Goal: Task Accomplishment & Management: Manage account settings

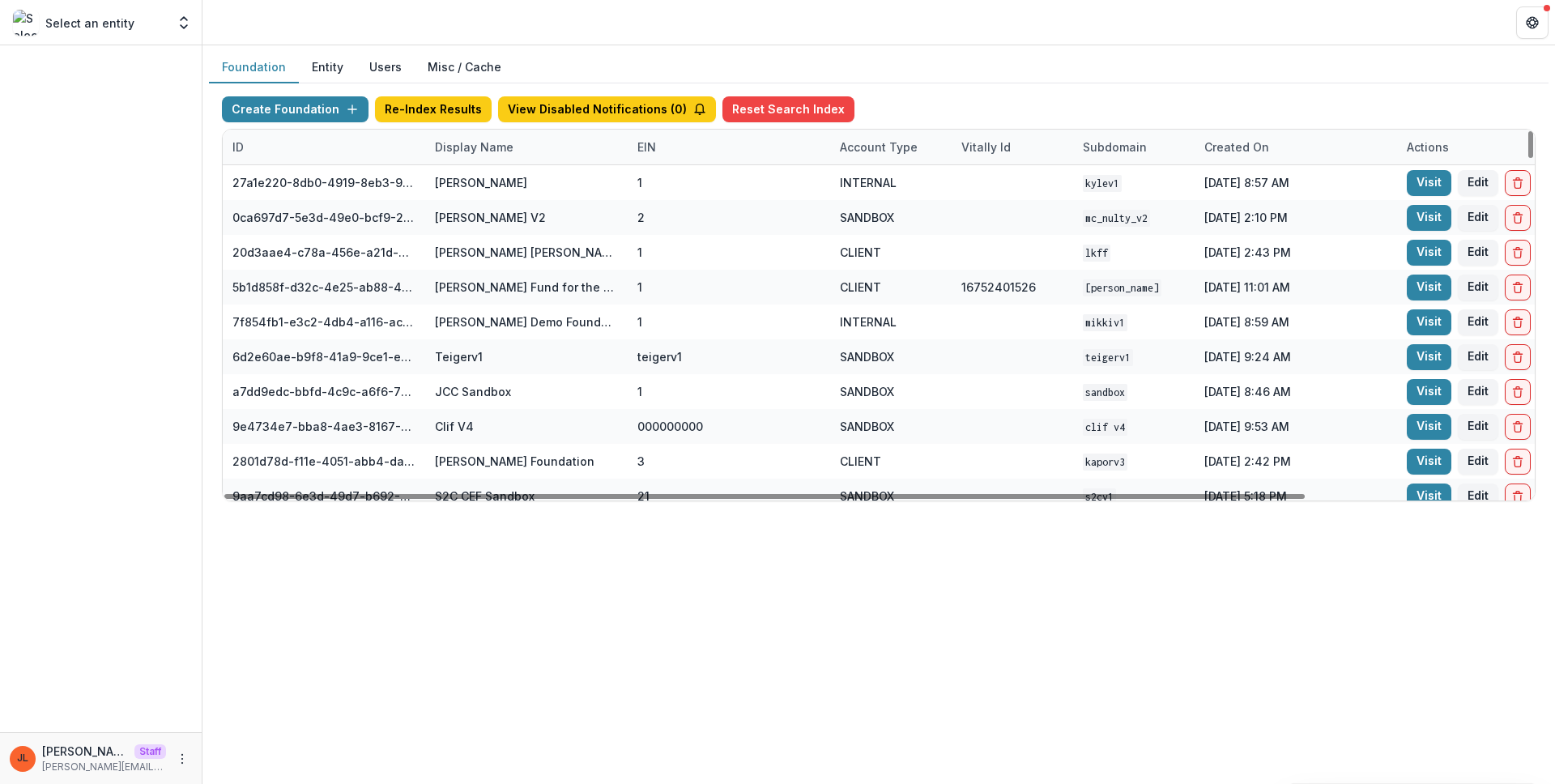
click at [476, 145] on div "Display Name" at bounding box center [474, 147] width 98 height 17
click at [488, 179] on input at bounding box center [525, 184] width 194 height 26
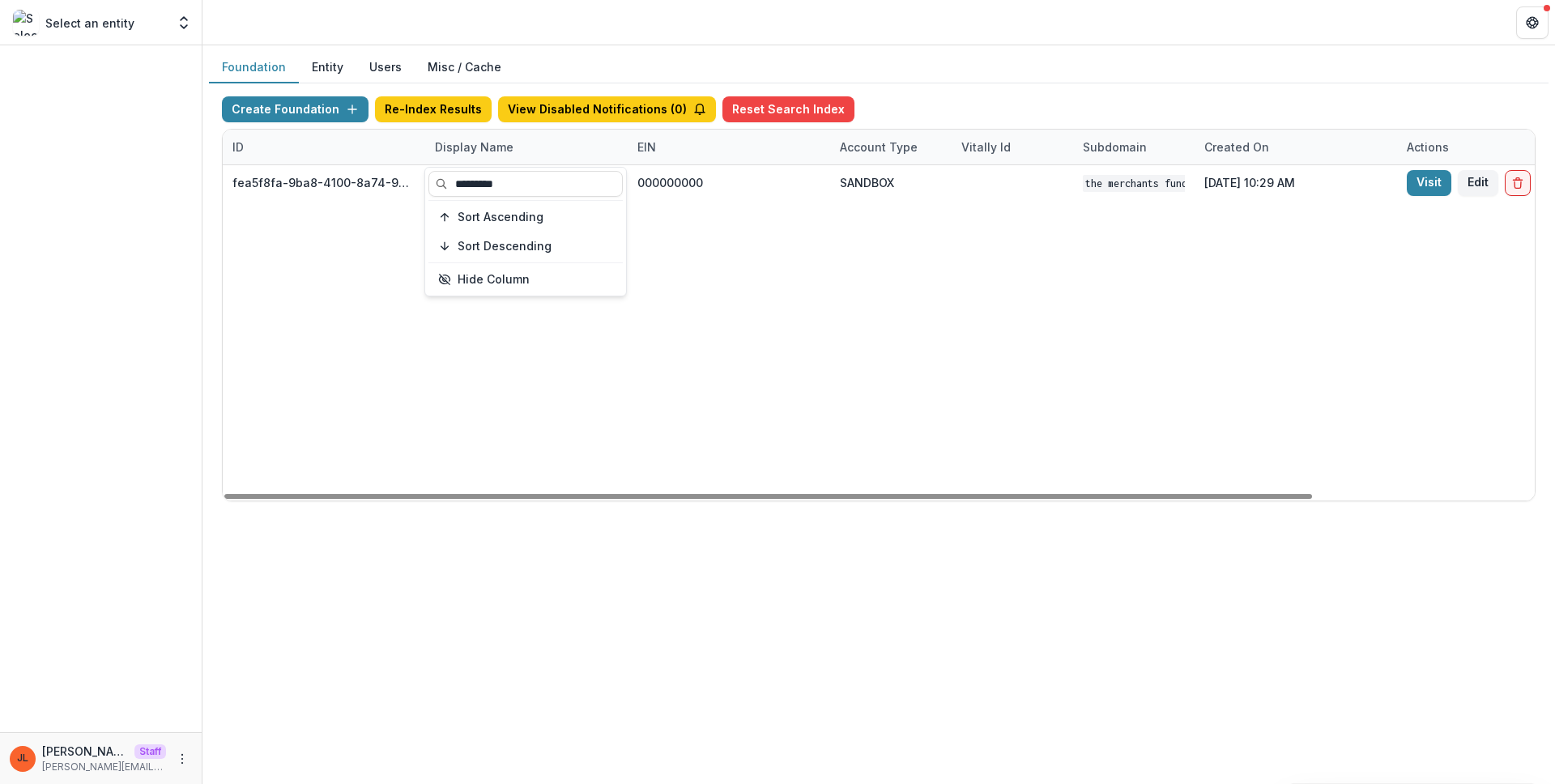
type input "*********"
click at [826, 265] on div "fea5f8fa-9ba8-4100-8a74-965e974c29f6 The Merchants Fund 000000000 SANDBOX The M…" at bounding box center [1013, 332] width 1579 height 335
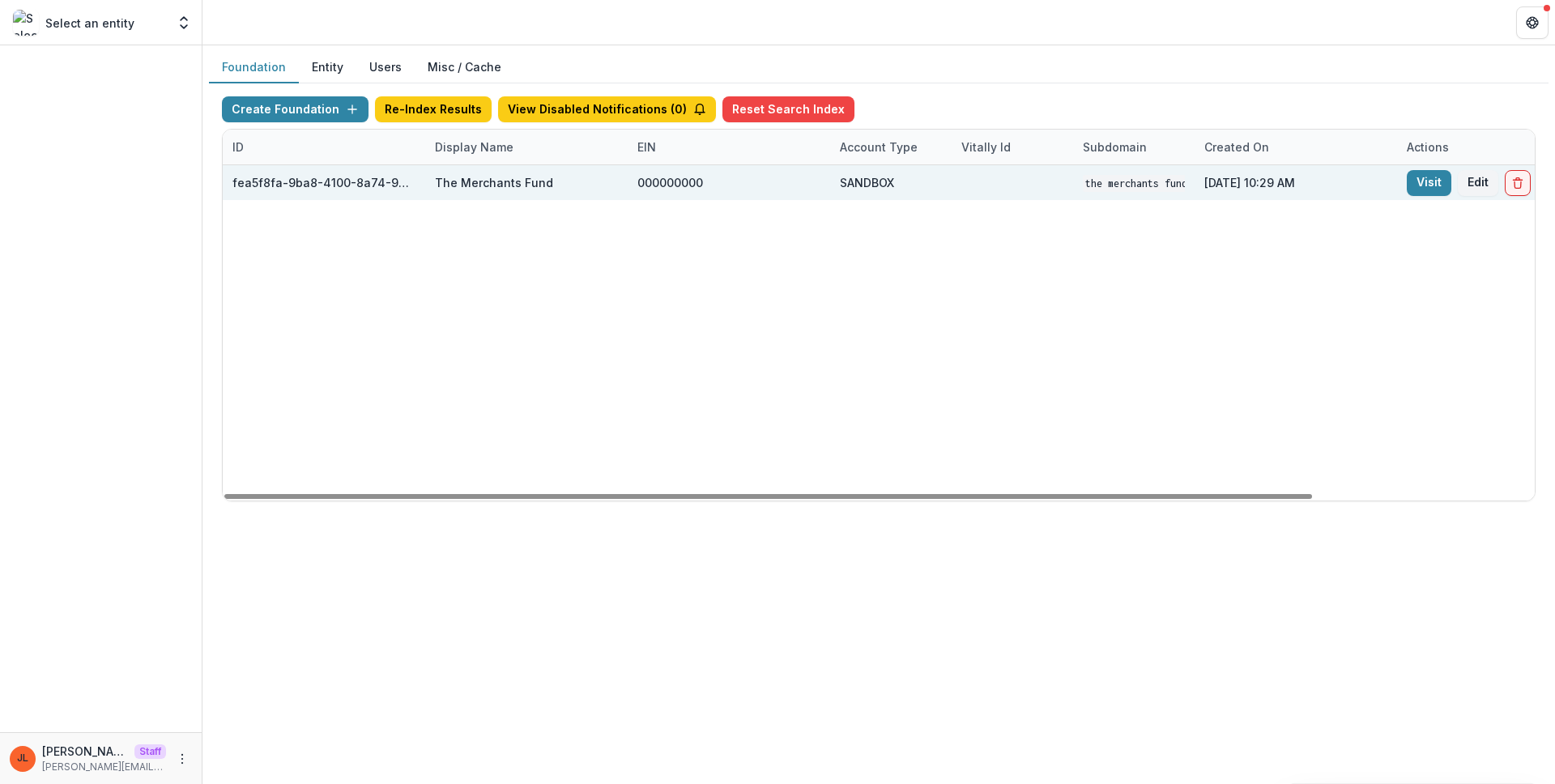
click at [1405, 191] on div "Visit Edit" at bounding box center [1498, 183] width 203 height 35
click at [1437, 175] on link "Visit" at bounding box center [1429, 183] width 44 height 26
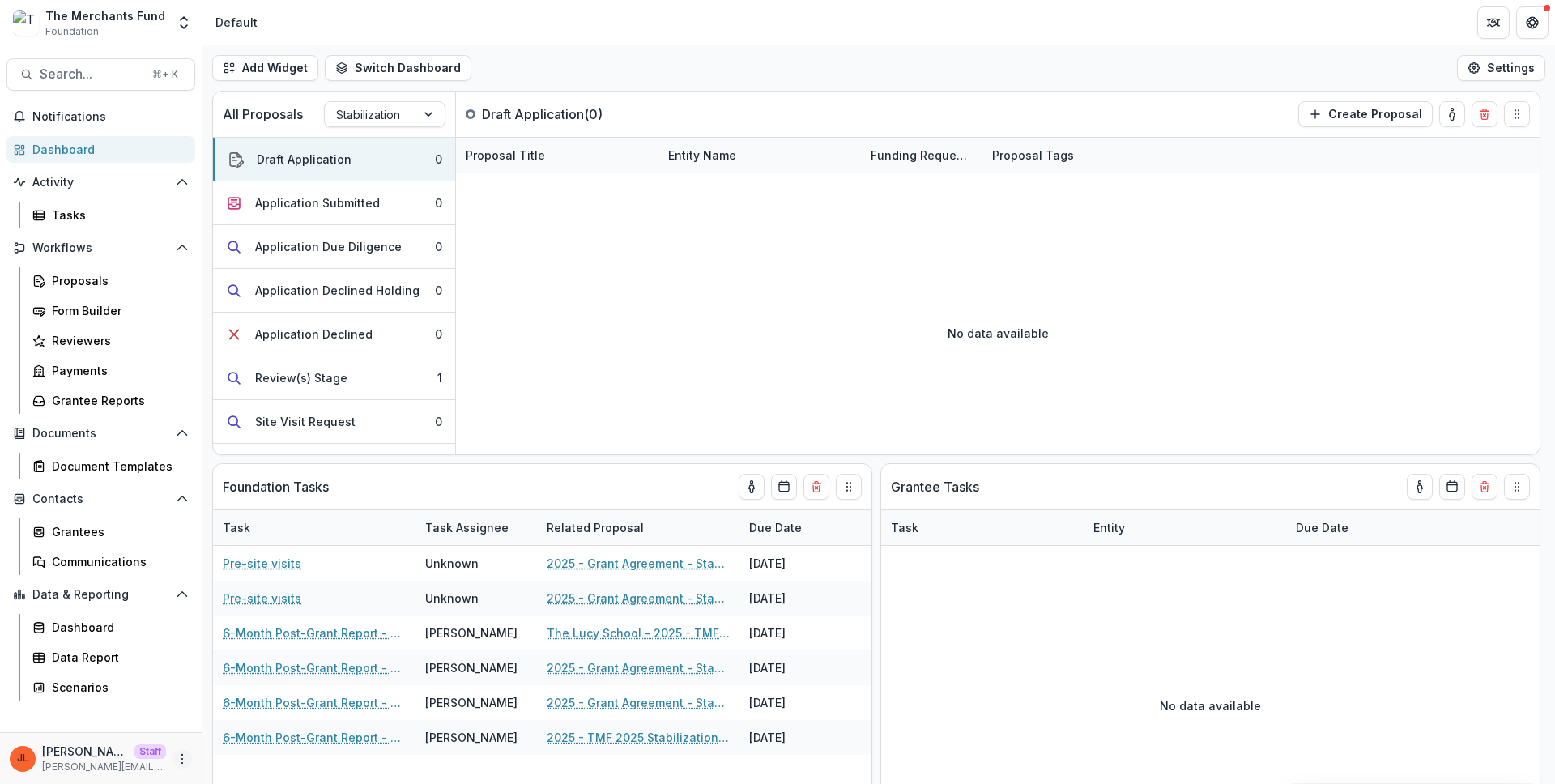
click at [186, 759] on icon "More" at bounding box center [182, 758] width 13 height 13
click at [221, 731] on link "User Settings" at bounding box center [289, 724] width 173 height 27
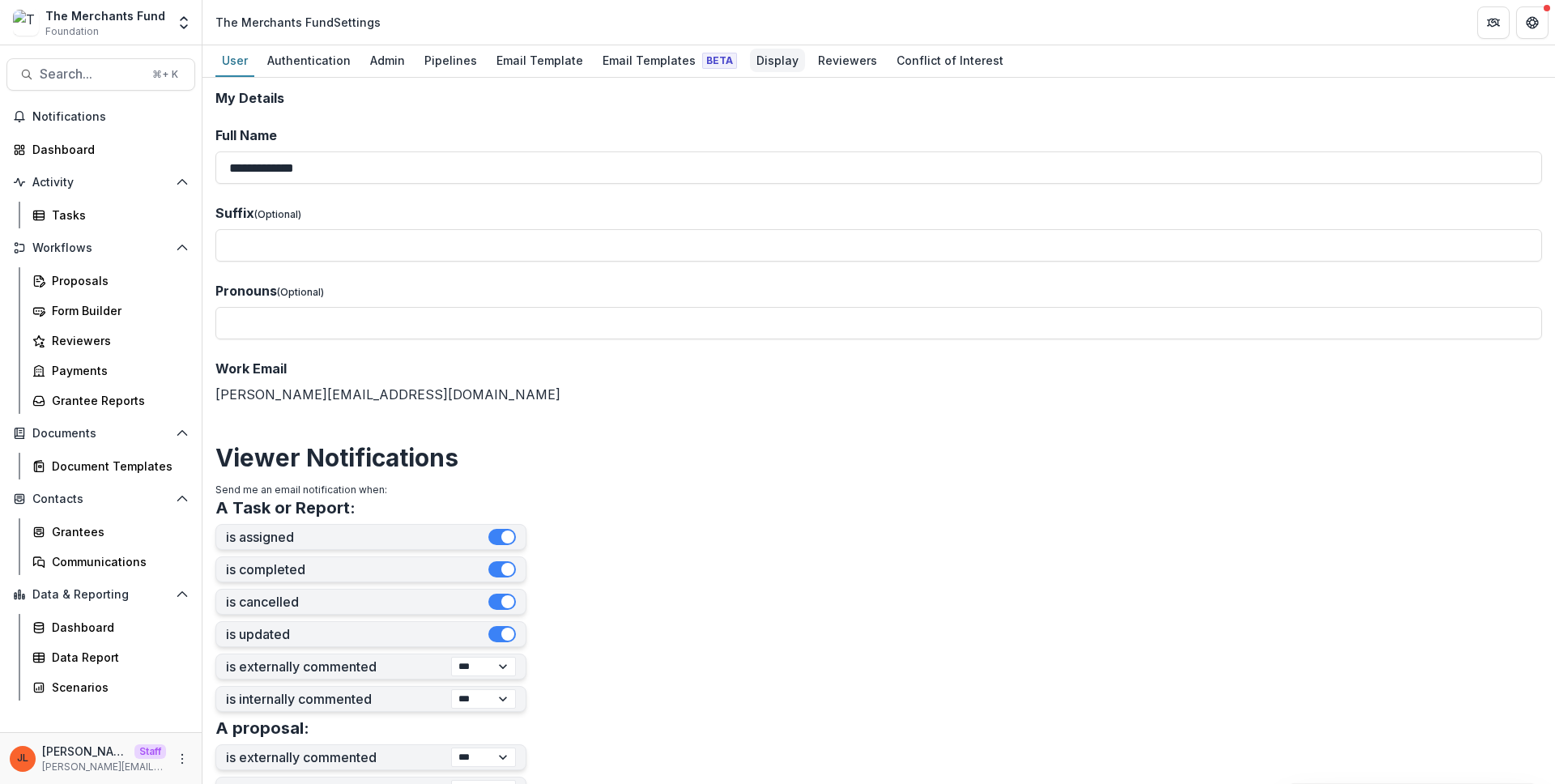
click at [757, 65] on div "Display" at bounding box center [777, 60] width 55 height 23
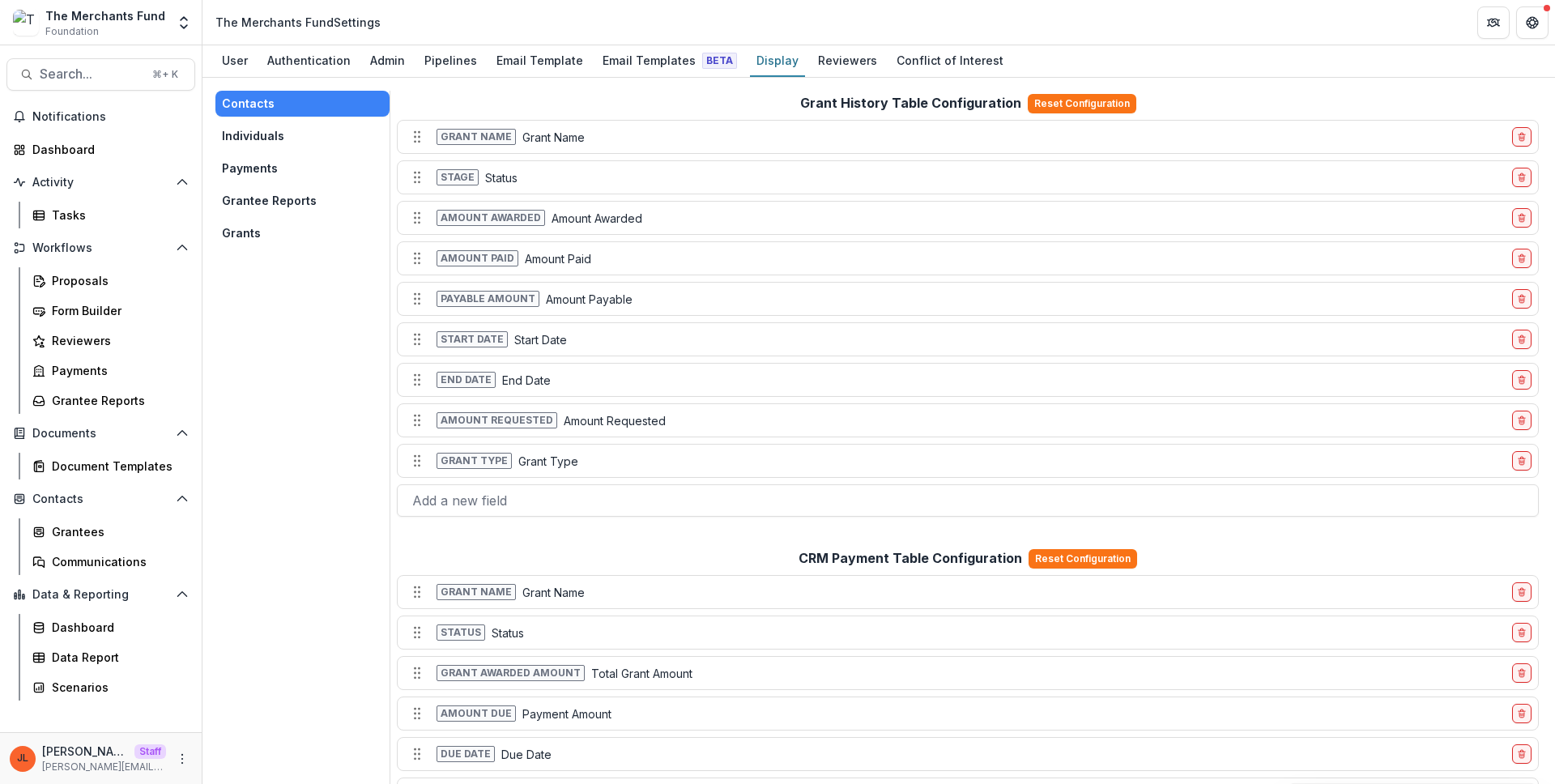
click at [225, 231] on button "Grants" at bounding box center [302, 233] width 174 height 26
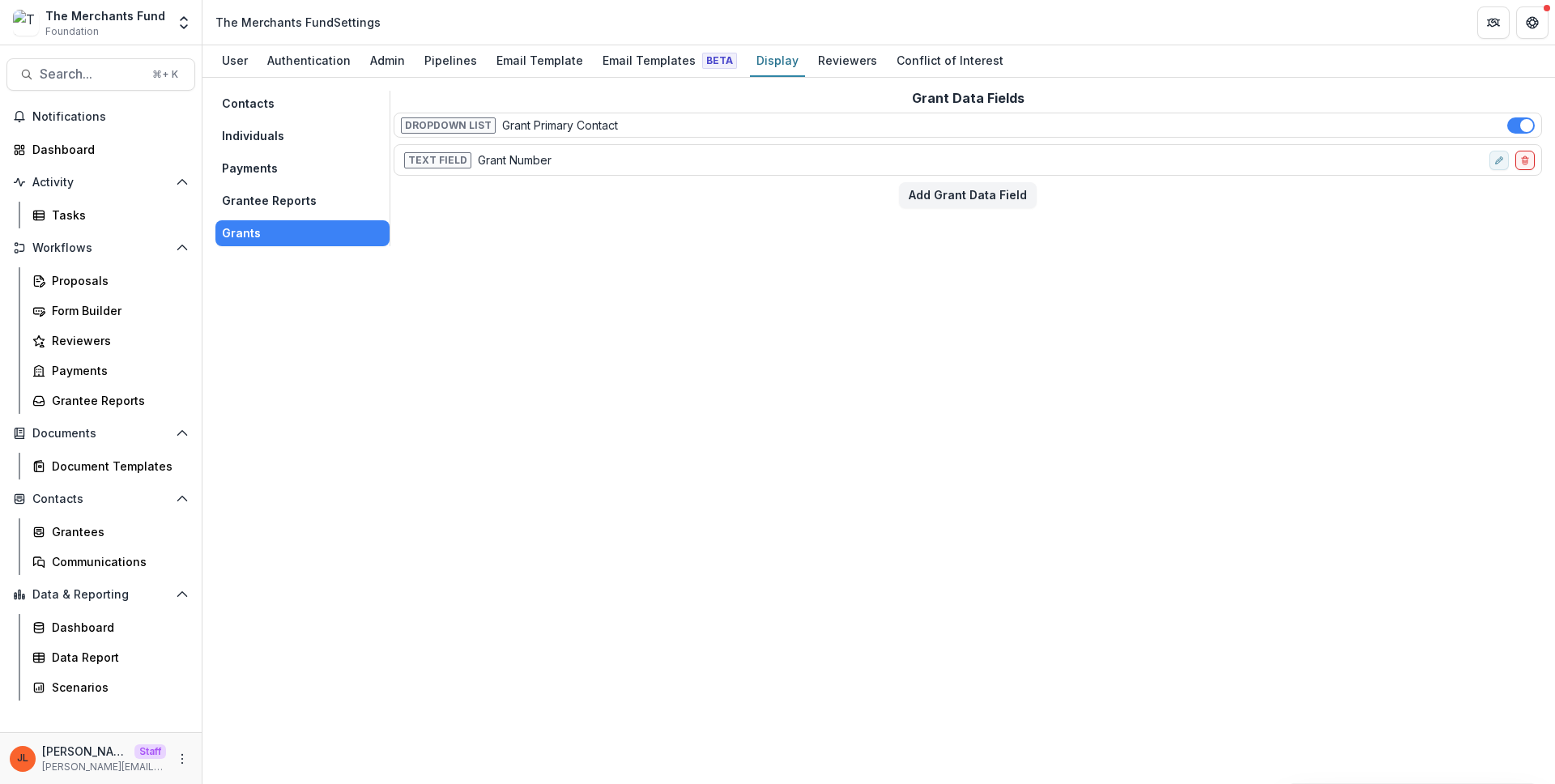
click at [642, 279] on div "Contacts Individuals Payments Grantee Reports Grants Grant Data Fields Dropdown…" at bounding box center [879, 430] width 1353 height 706
click at [316, 205] on button "Grantee Reports" at bounding box center [302, 201] width 174 height 26
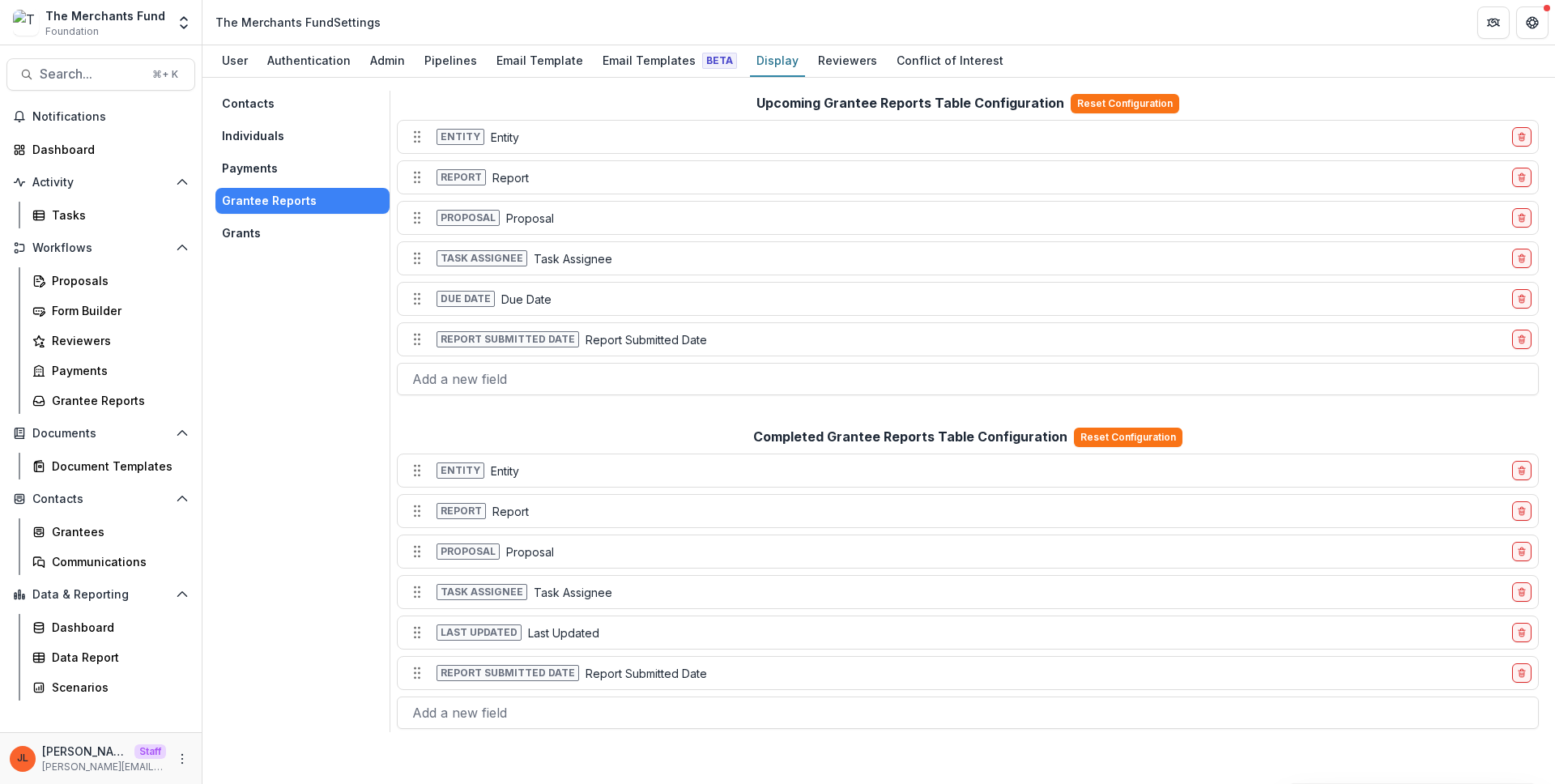
click at [358, 351] on div "Contacts Individuals Payments Grantee Reports Grants" at bounding box center [302, 411] width 175 height 641
click at [80, 516] on div "Contacts Grantees Communications" at bounding box center [101, 530] width 202 height 89
click at [82, 523] on div "Grantees" at bounding box center [118, 532] width 131 height 17
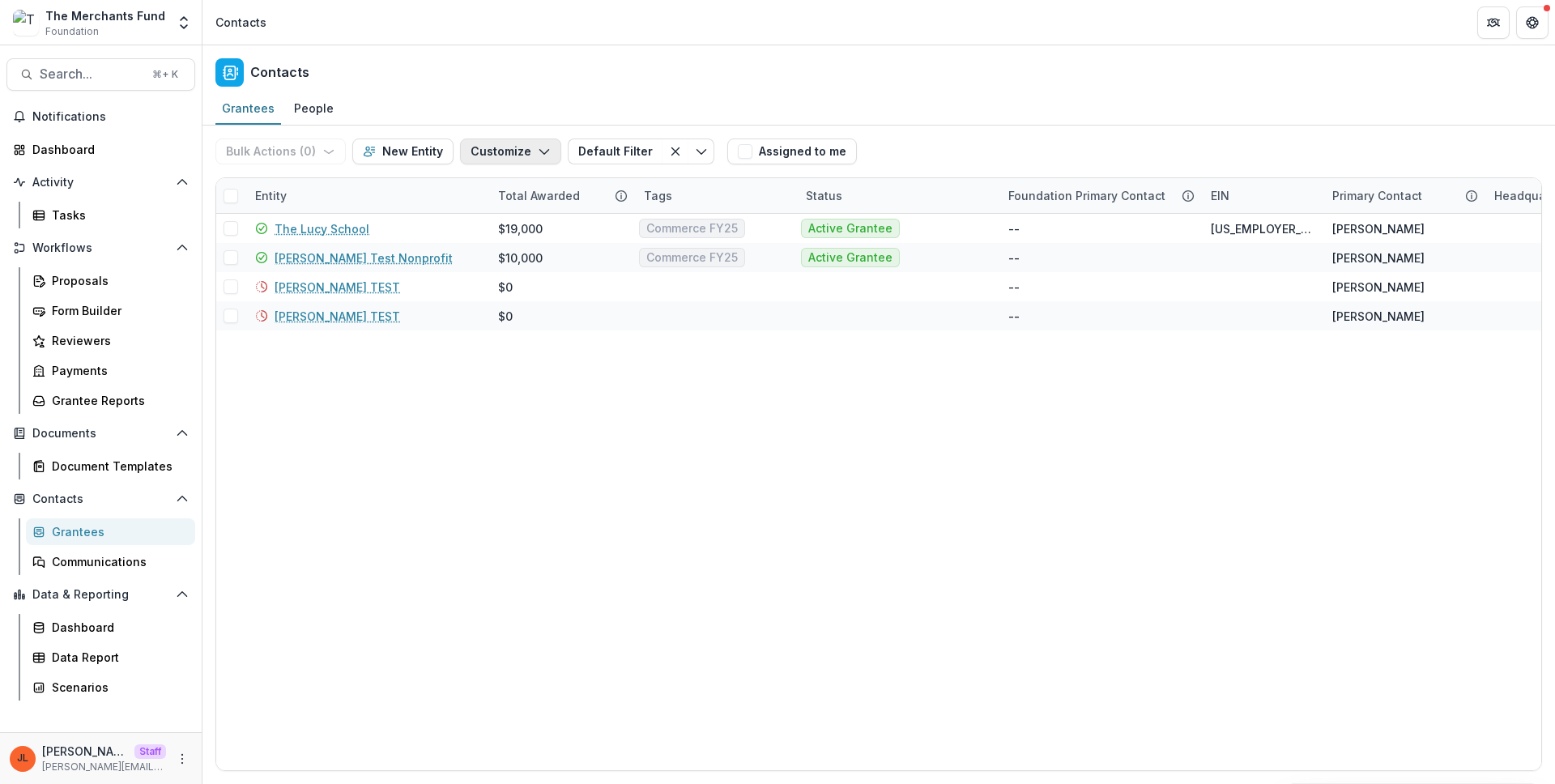
click at [497, 145] on button "Customize" at bounding box center [510, 151] width 101 height 26
click at [480, 198] on button "New Custom Field" at bounding box center [461, 188] width 178 height 27
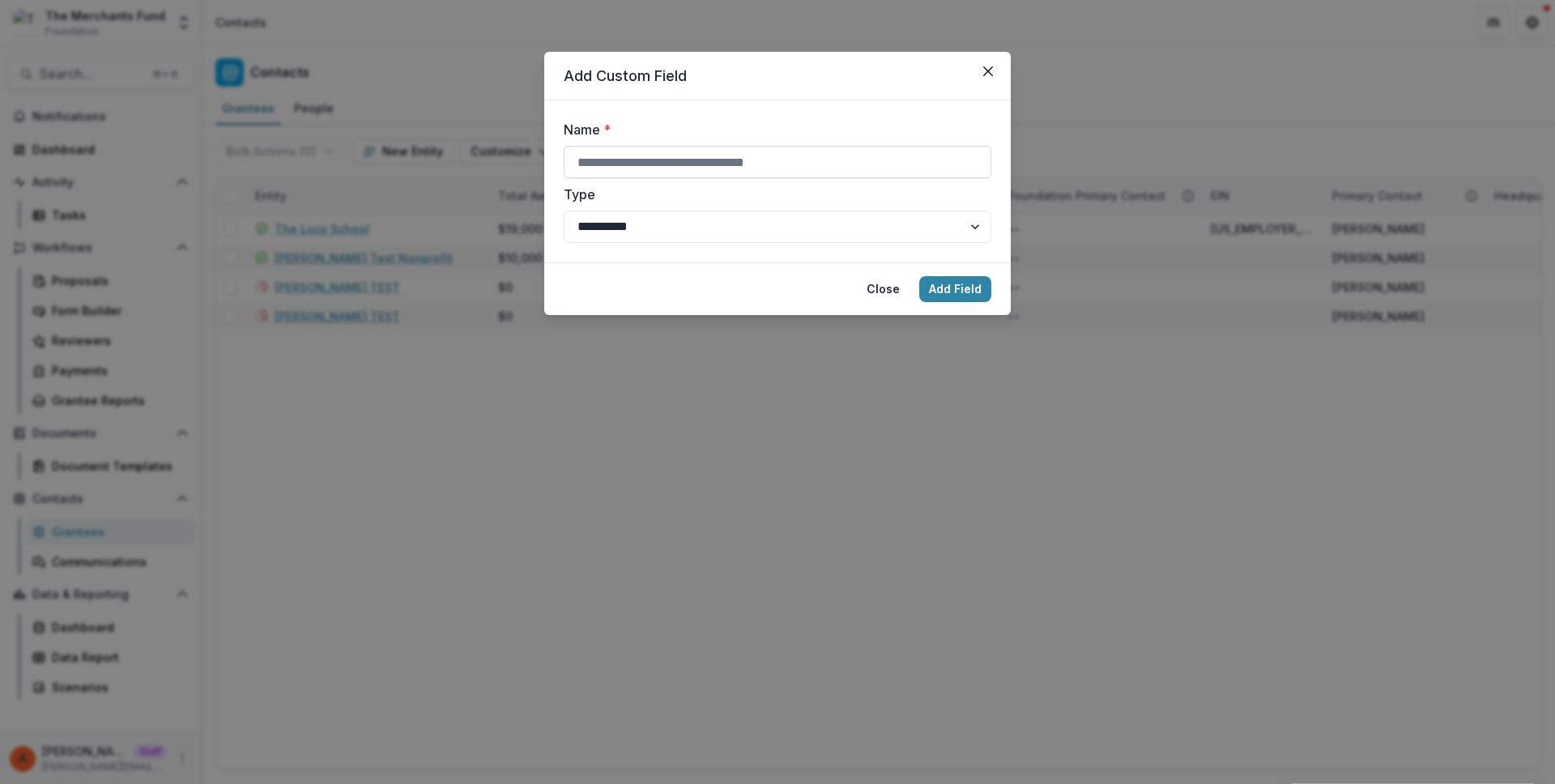
click at [726, 164] on input "Name *" at bounding box center [777, 161] width 427 height 32
paste input "**********"
type input "**********"
click at [940, 293] on button "Add Field" at bounding box center [955, 289] width 72 height 26
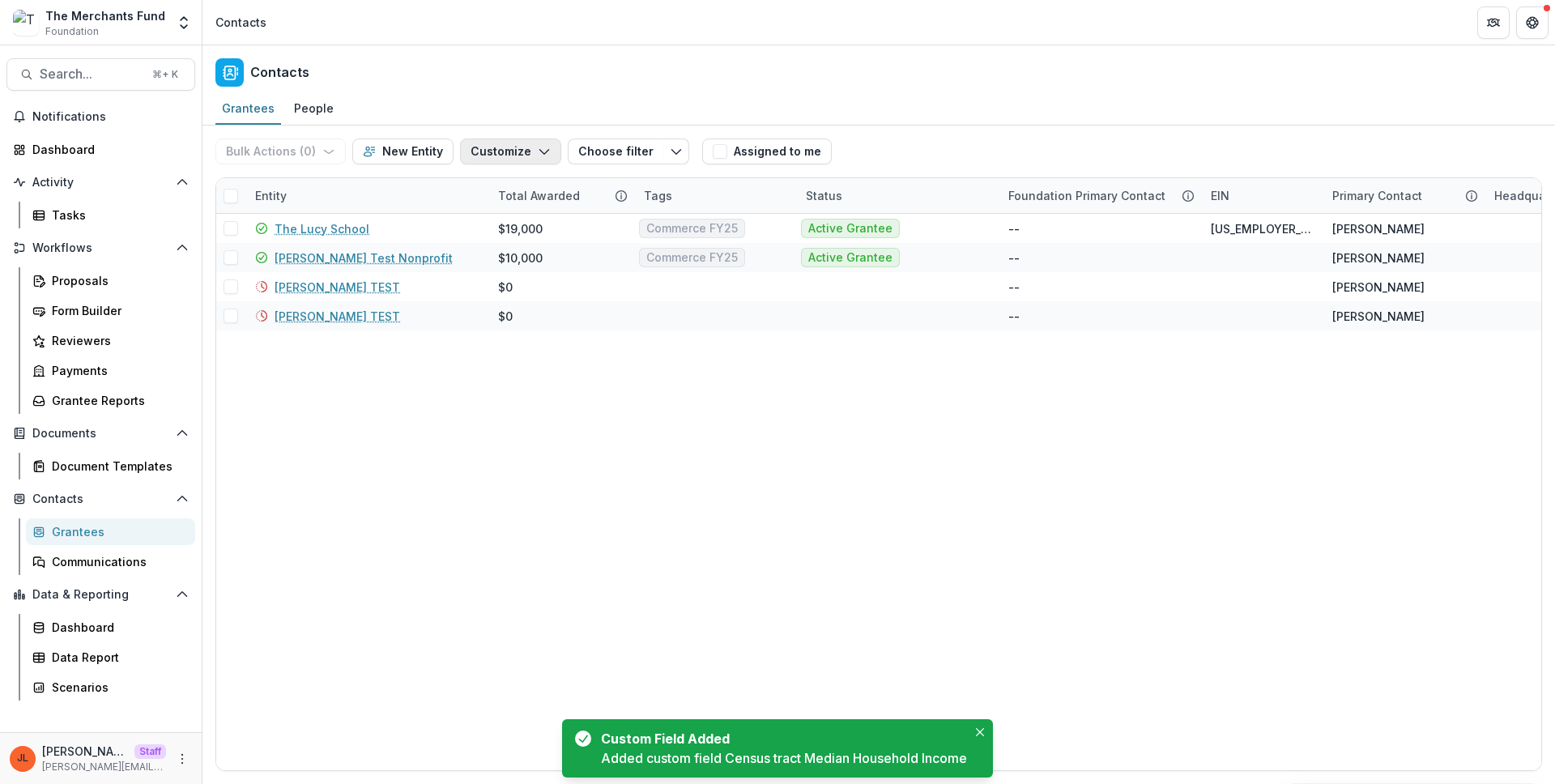
click at [501, 147] on button "Customize" at bounding box center [510, 151] width 101 height 26
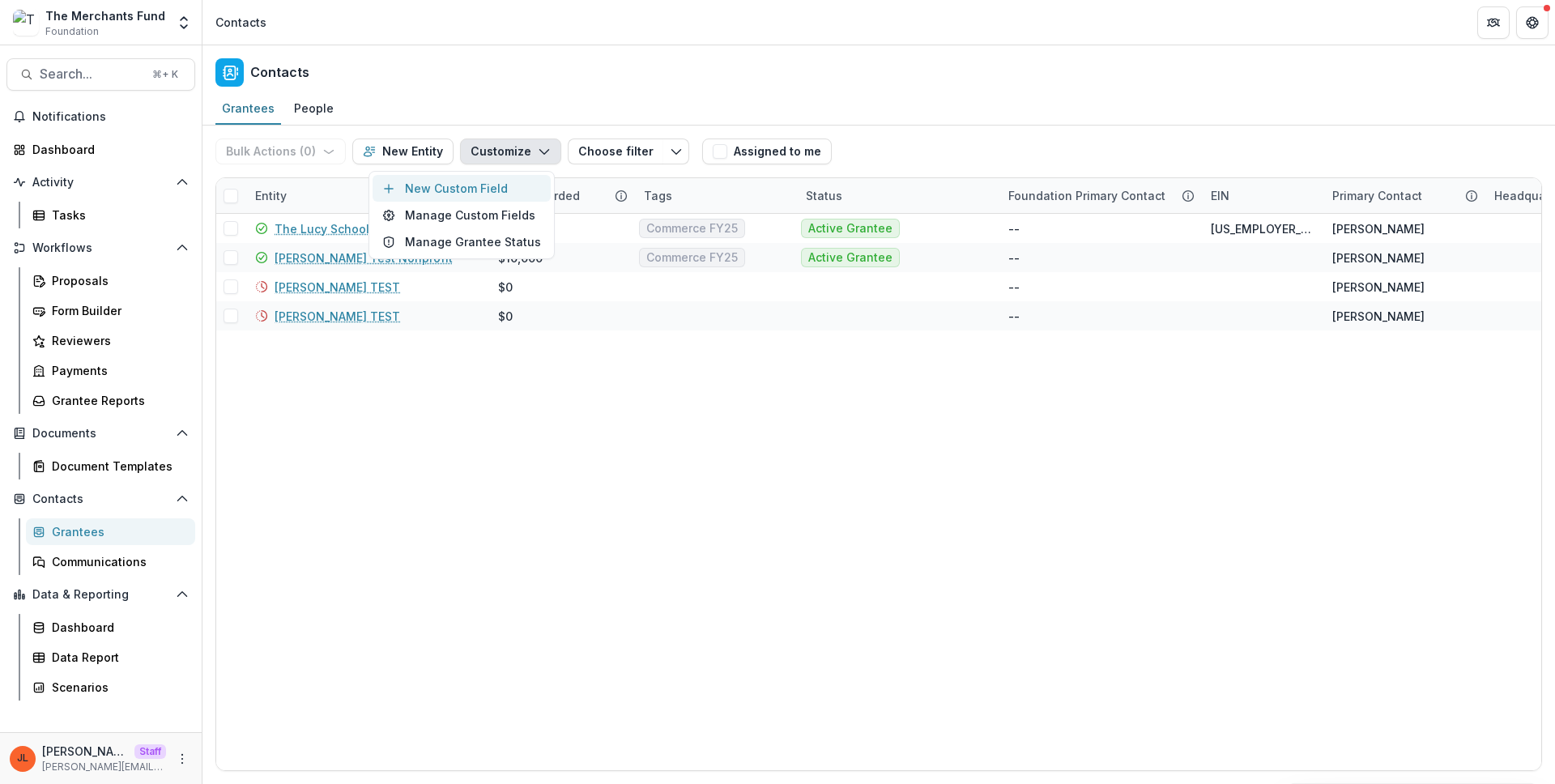
click at [481, 190] on button "New Custom Field" at bounding box center [461, 188] width 178 height 27
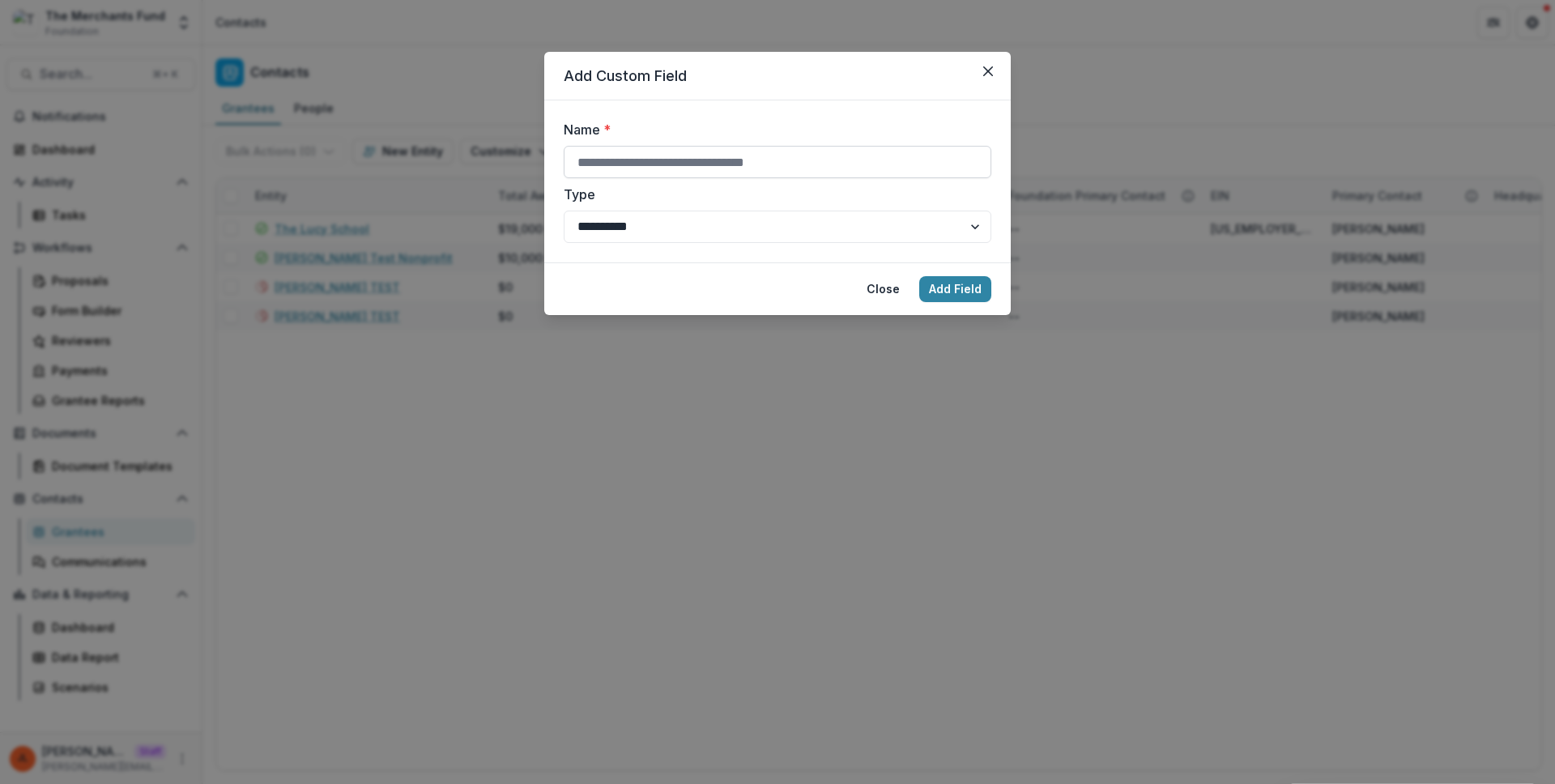
click at [703, 164] on input "Name *" at bounding box center [777, 161] width 427 height 32
paste input "**********"
type input "**********"
click at [966, 298] on button "Add Field" at bounding box center [955, 289] width 72 height 26
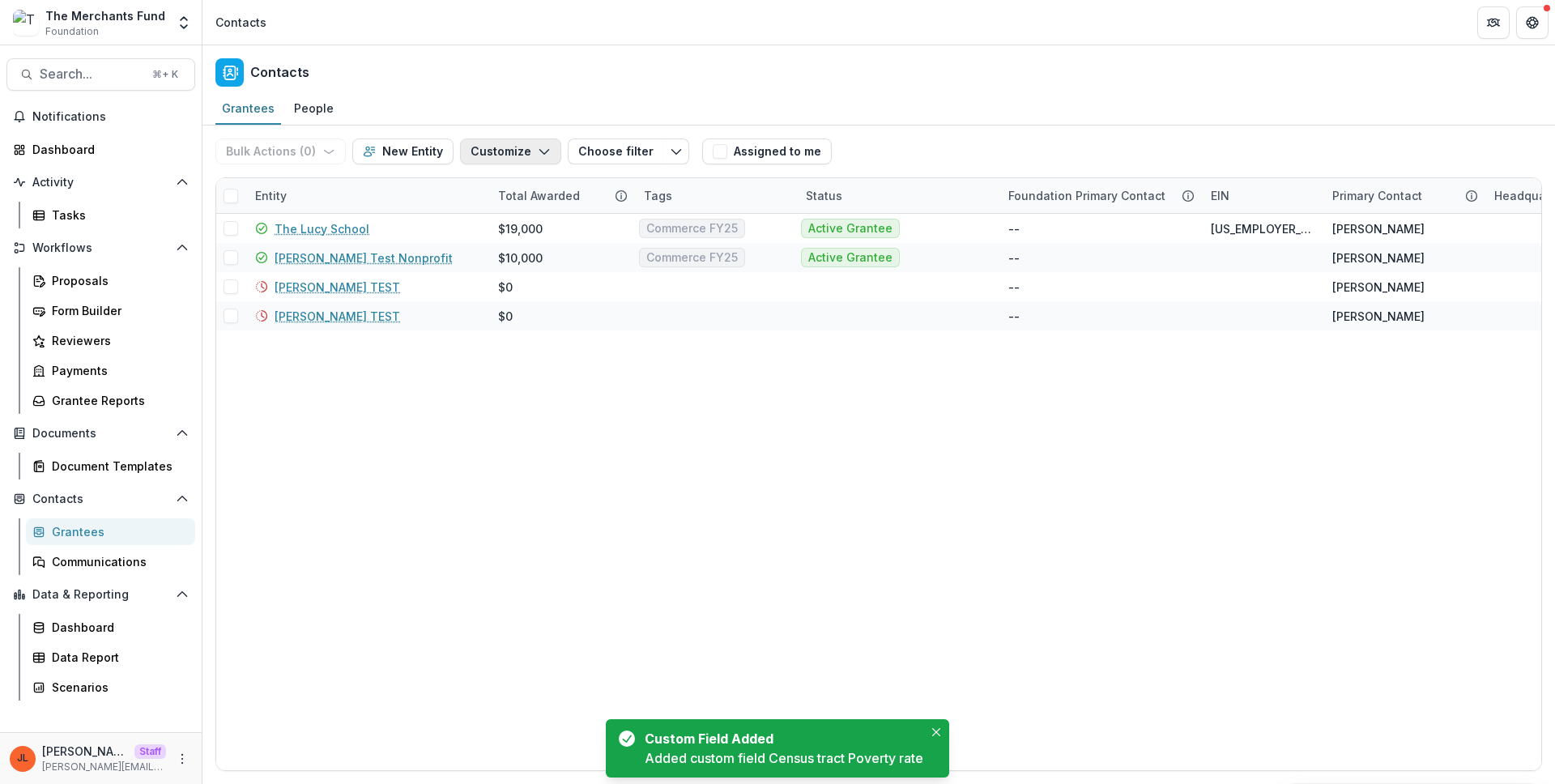
click at [502, 150] on button "Customize" at bounding box center [510, 151] width 101 height 26
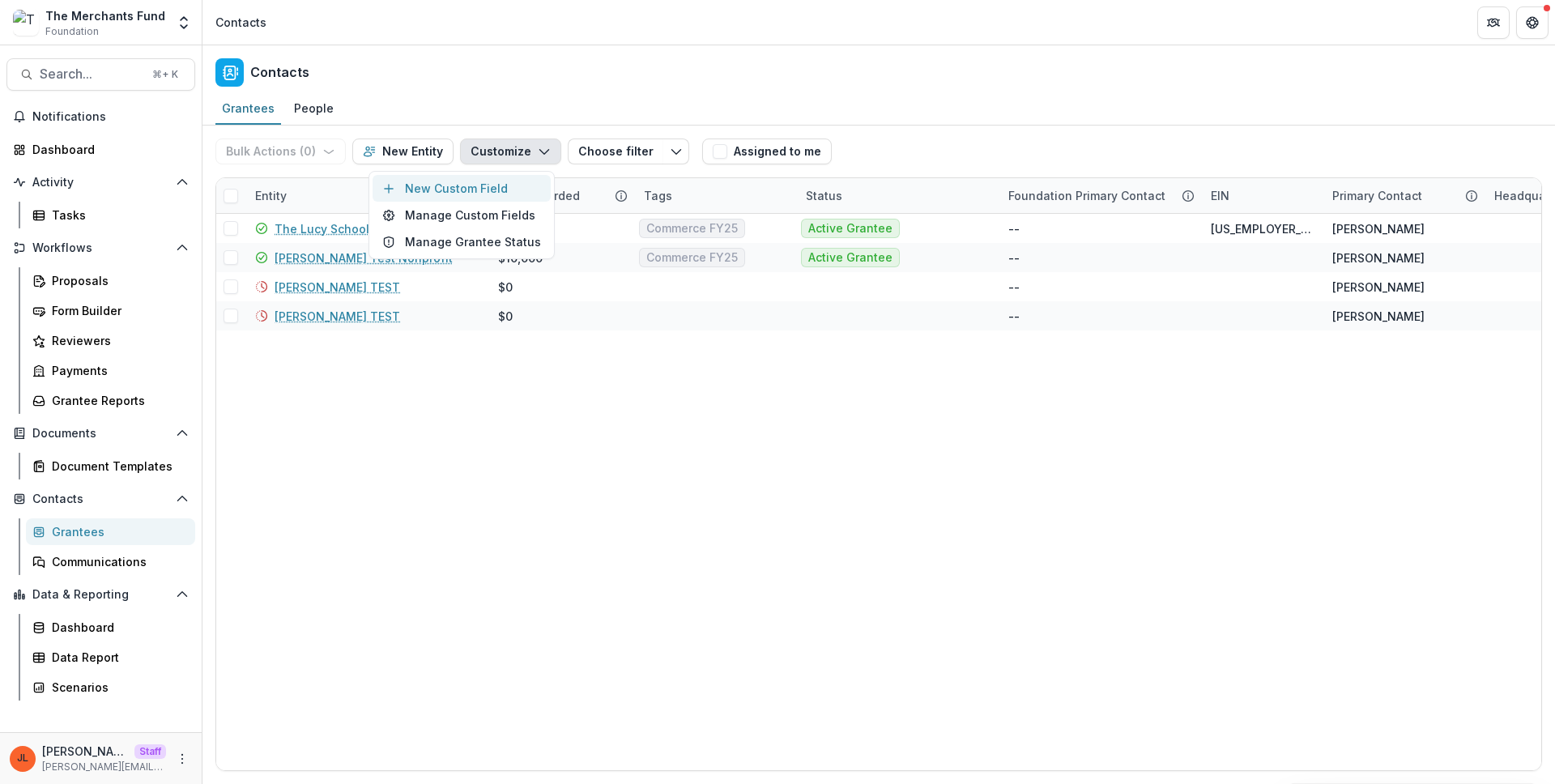
click at [518, 179] on button "New Custom Field" at bounding box center [461, 188] width 178 height 27
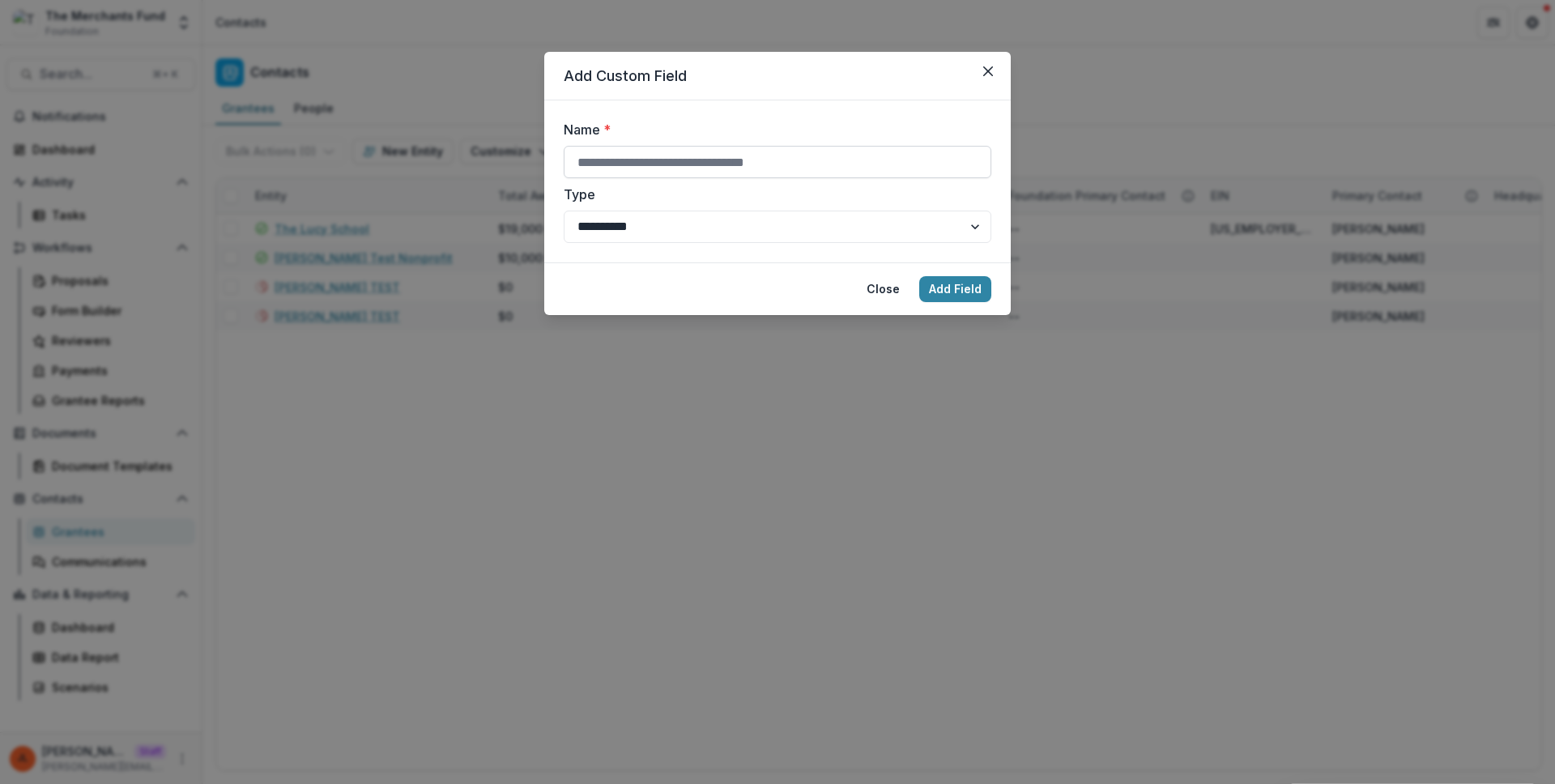
click at [687, 174] on input "Name *" at bounding box center [777, 161] width 427 height 32
paste input "**********"
type input "**********"
click at [971, 298] on button "Add Field" at bounding box center [955, 289] width 72 height 26
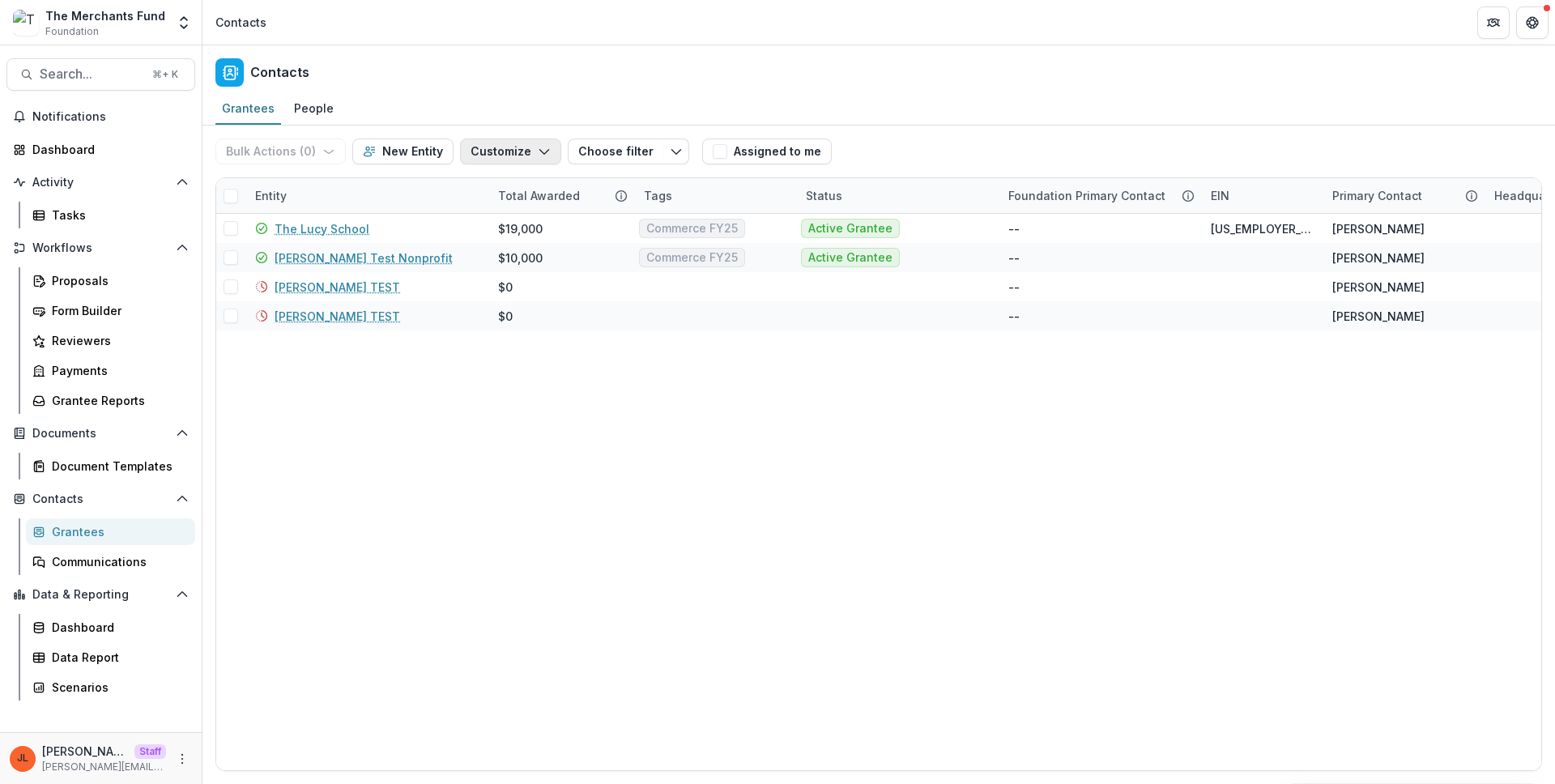
click at [522, 156] on button "Customize" at bounding box center [510, 151] width 101 height 26
click at [515, 191] on button "New Custom Field" at bounding box center [461, 188] width 178 height 27
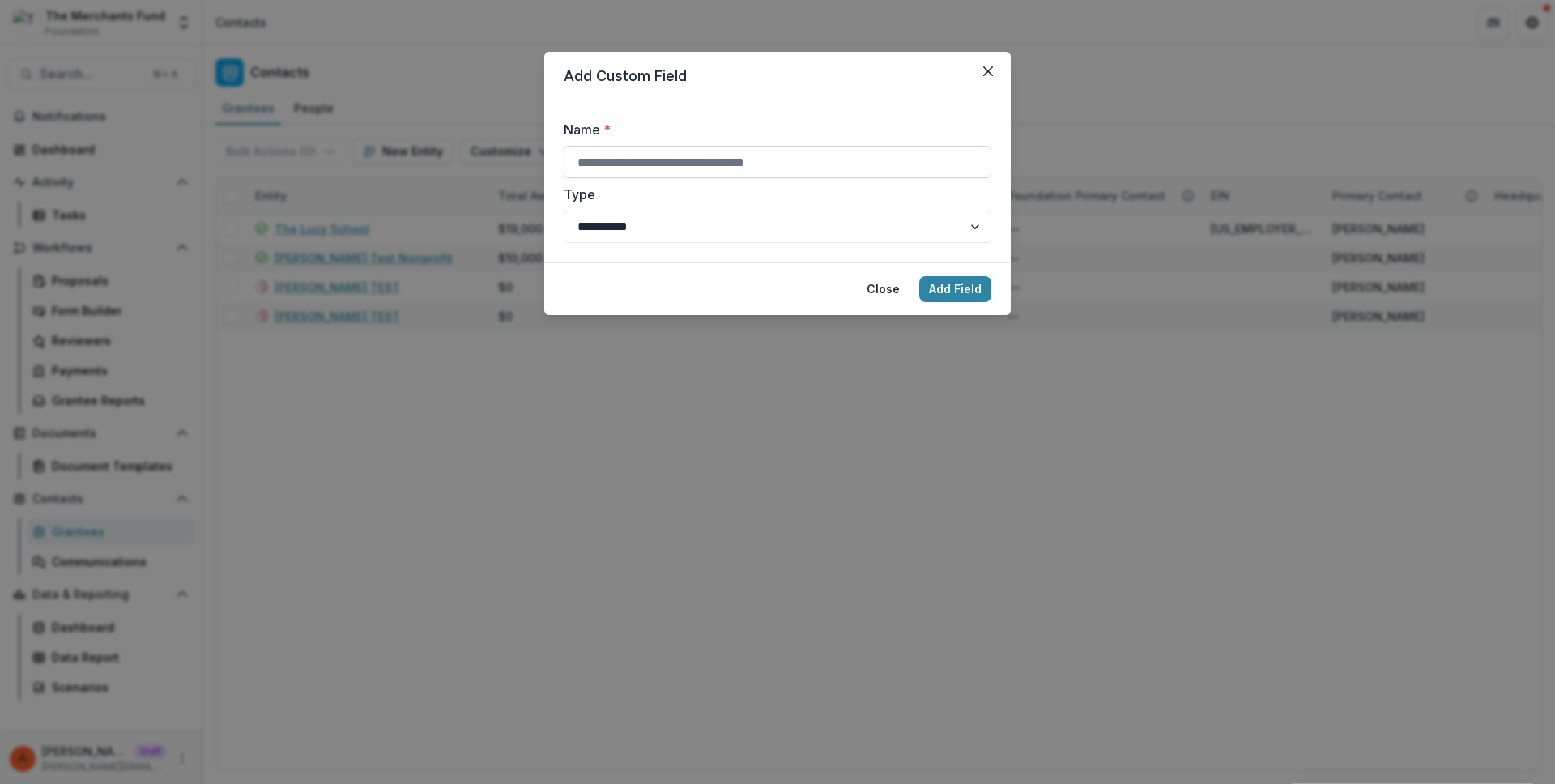
click at [777, 153] on input "Name *" at bounding box center [777, 161] width 427 height 32
paste input "**********"
type input "**********"
click at [947, 291] on button "Add Field" at bounding box center [955, 289] width 72 height 26
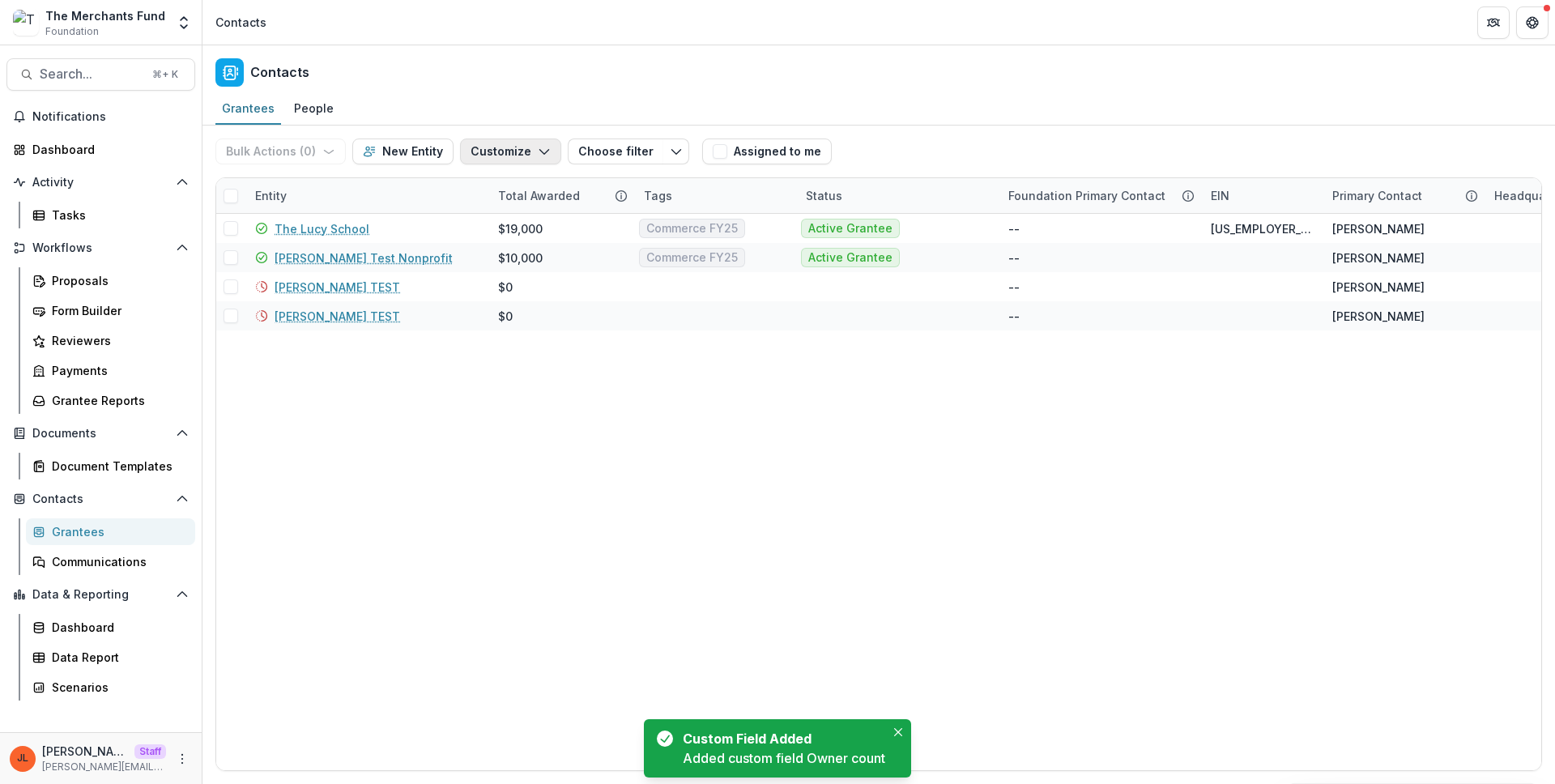
click at [499, 151] on button "Customize" at bounding box center [510, 151] width 101 height 26
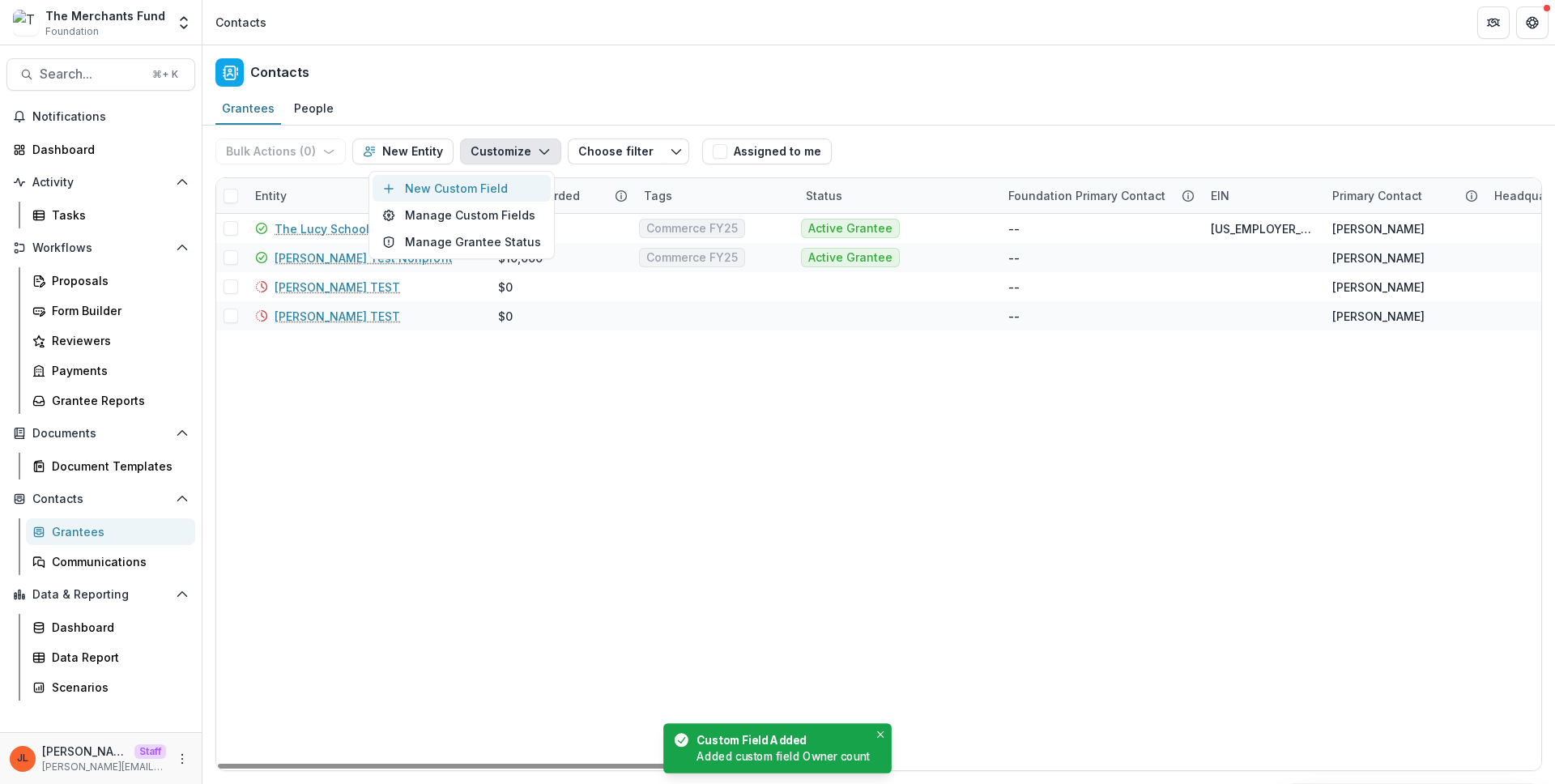
click at [502, 194] on button "New Custom Field" at bounding box center [461, 188] width 178 height 27
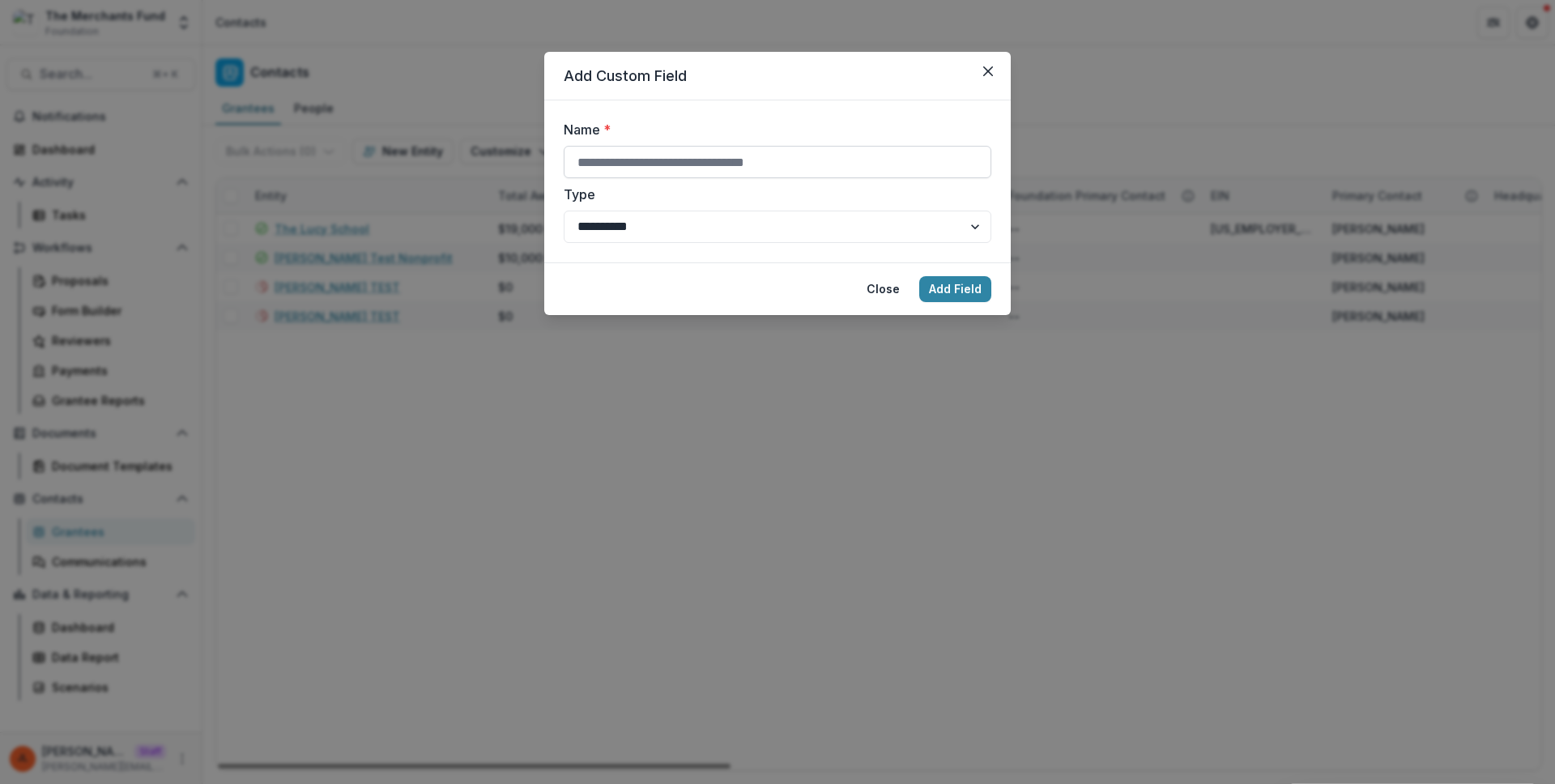
click at [645, 166] on input "Name *" at bounding box center [777, 161] width 427 height 32
paste input "**********"
type input "**********"
click at [955, 286] on button "Add Field" at bounding box center [955, 289] width 72 height 26
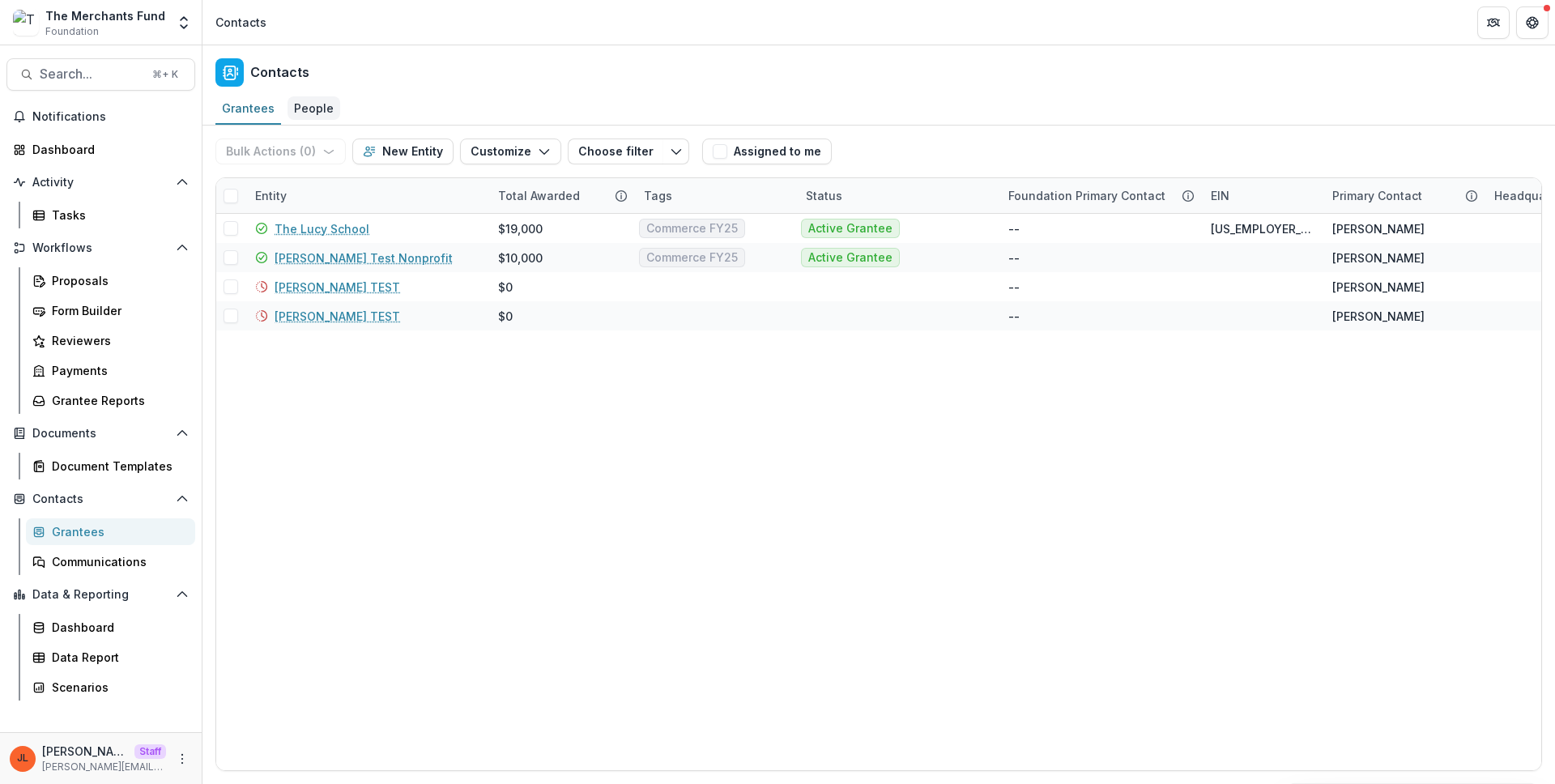
click at [318, 107] on div "People" at bounding box center [313, 108] width 52 height 23
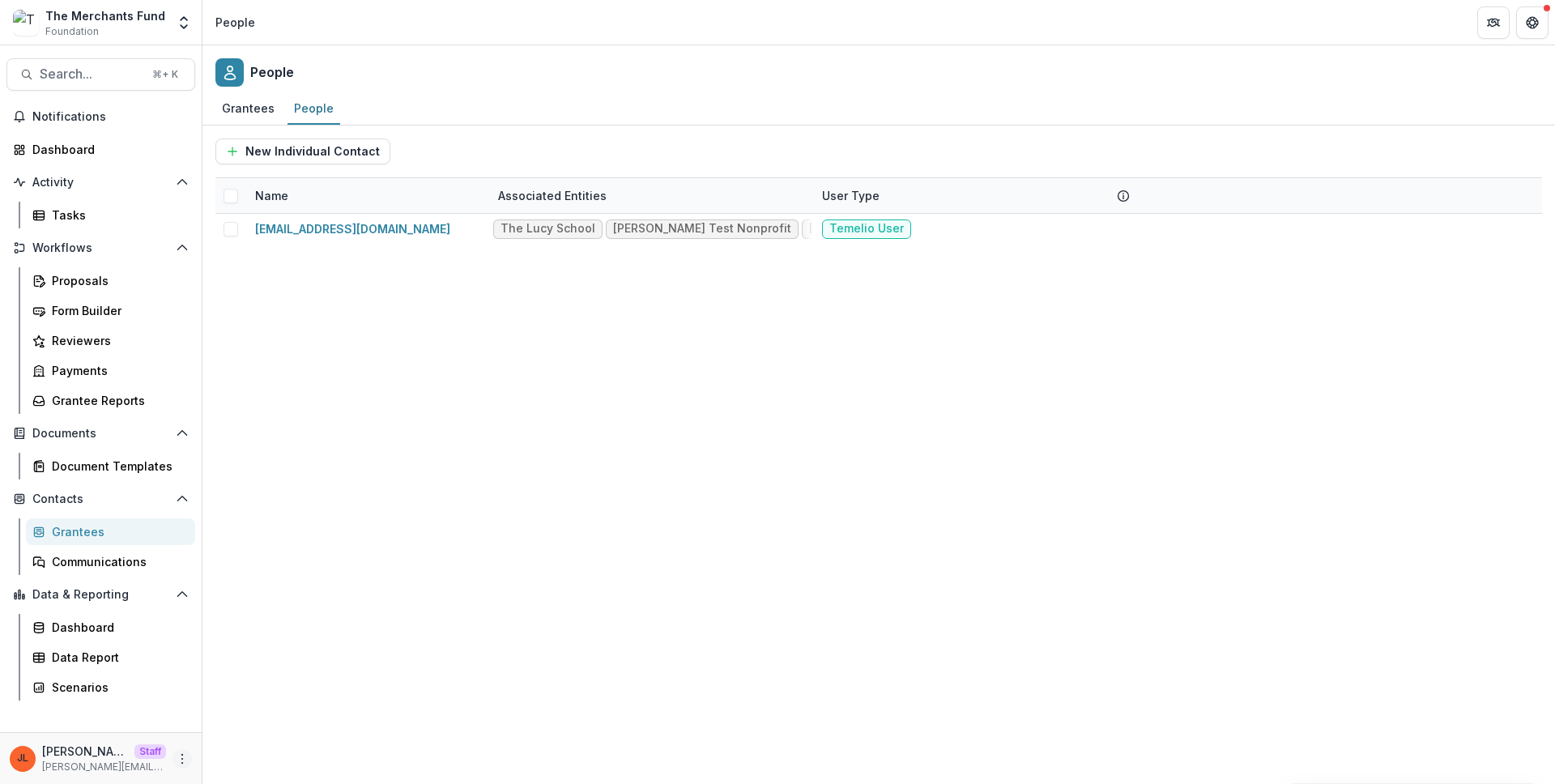
click at [186, 766] on button "More" at bounding box center [182, 759] width 19 height 19
click at [254, 714] on link "User Settings" at bounding box center [289, 724] width 173 height 27
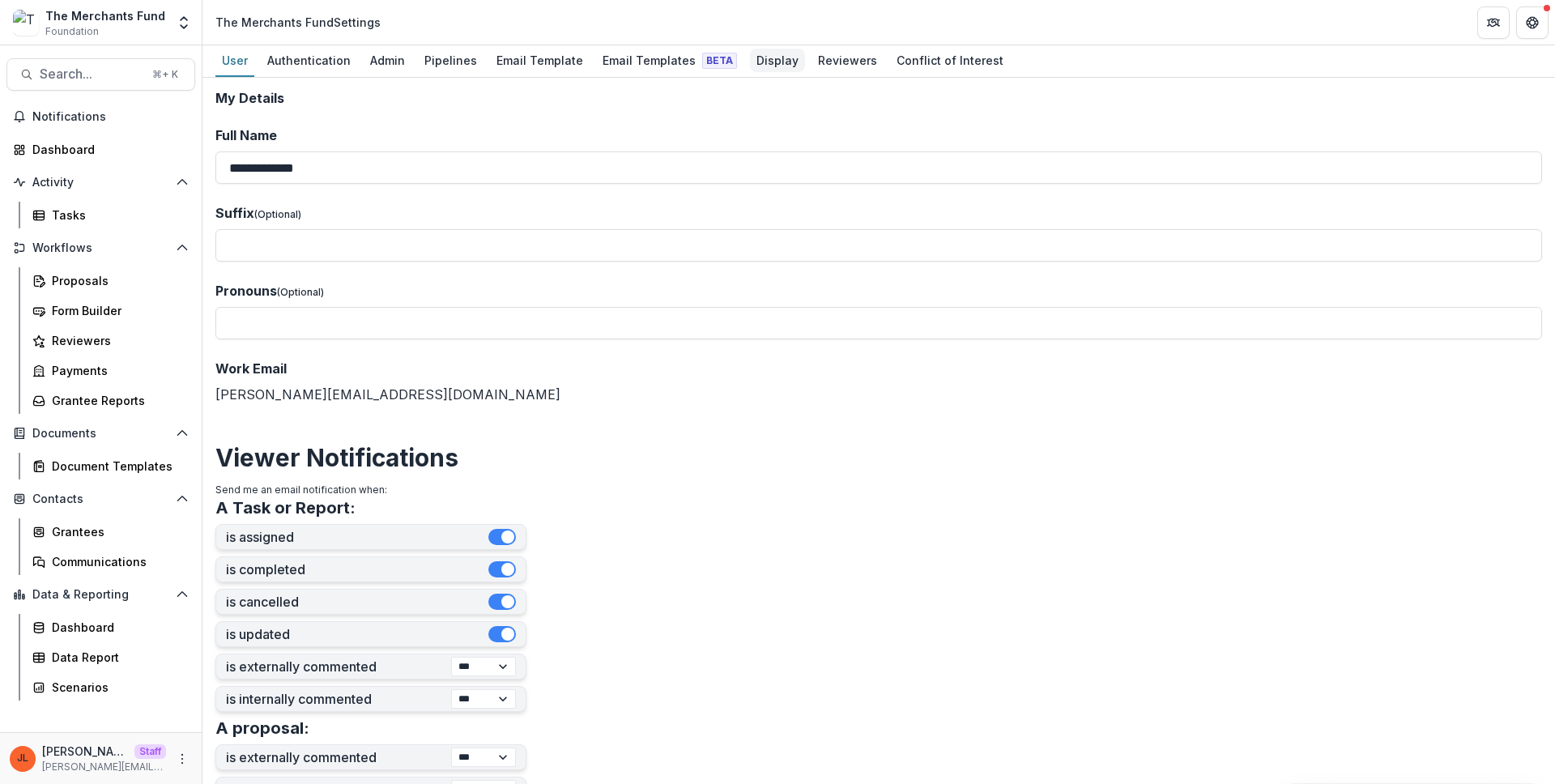
click at [773, 57] on div "Display" at bounding box center [777, 60] width 55 height 23
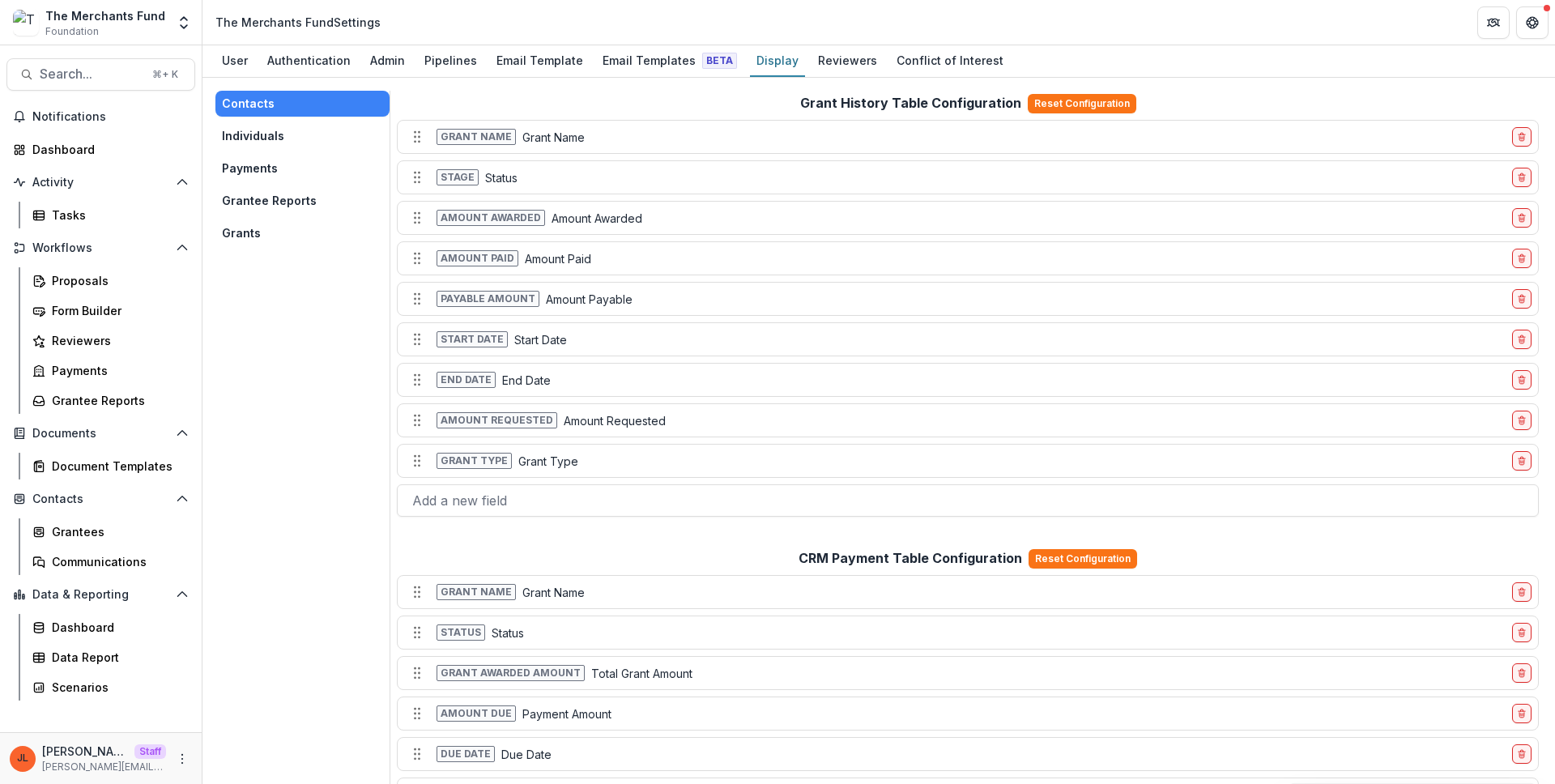
click at [294, 137] on button "Individuals" at bounding box center [302, 136] width 174 height 26
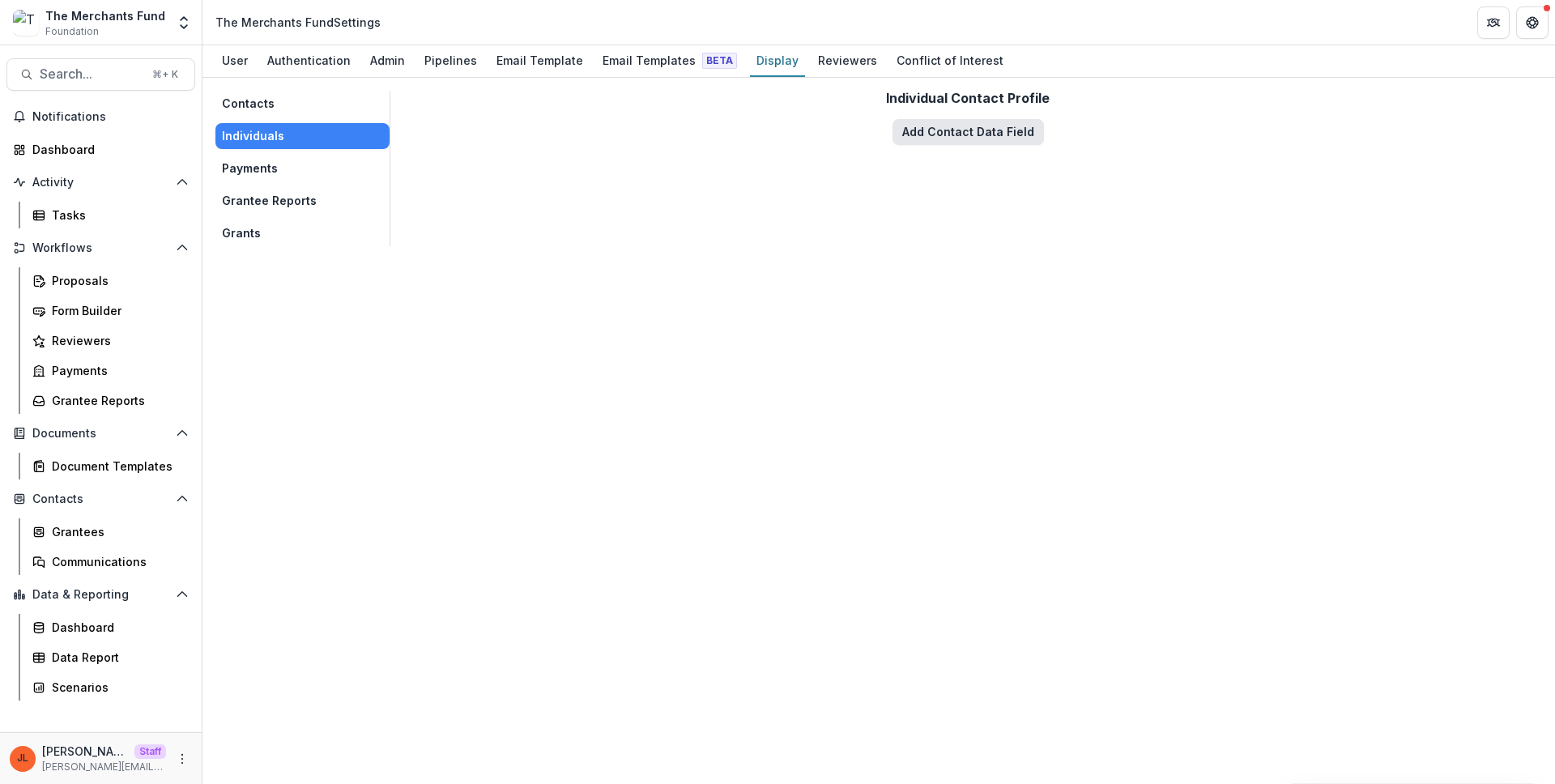
click at [993, 131] on button "Add Contact Data Field" at bounding box center [968, 132] width 151 height 26
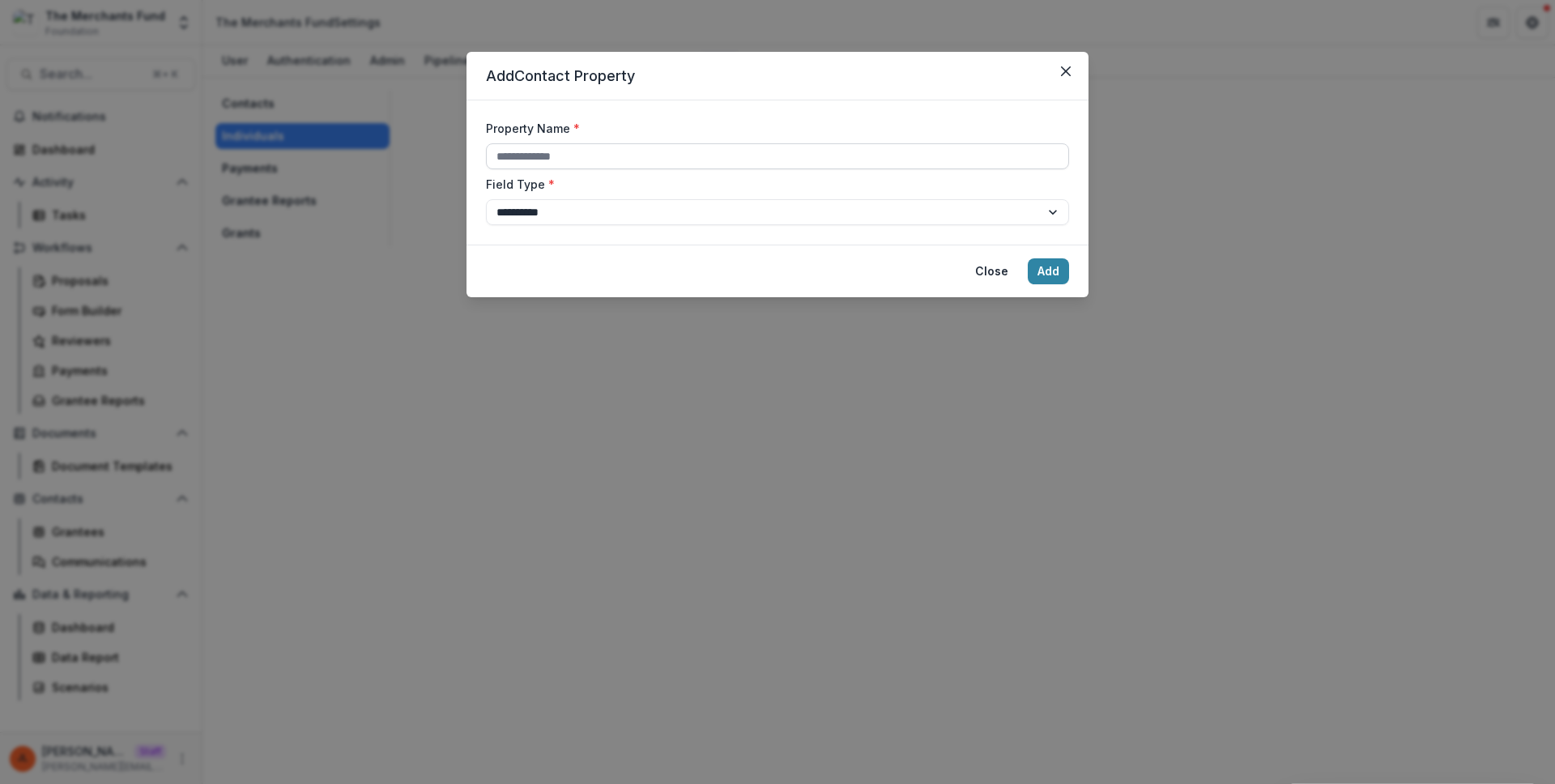
click at [753, 157] on input "Property Name *" at bounding box center [778, 157] width 583 height 26
paste input "**********"
type input "**********"
click at [1043, 274] on button "Add" at bounding box center [1048, 271] width 41 height 26
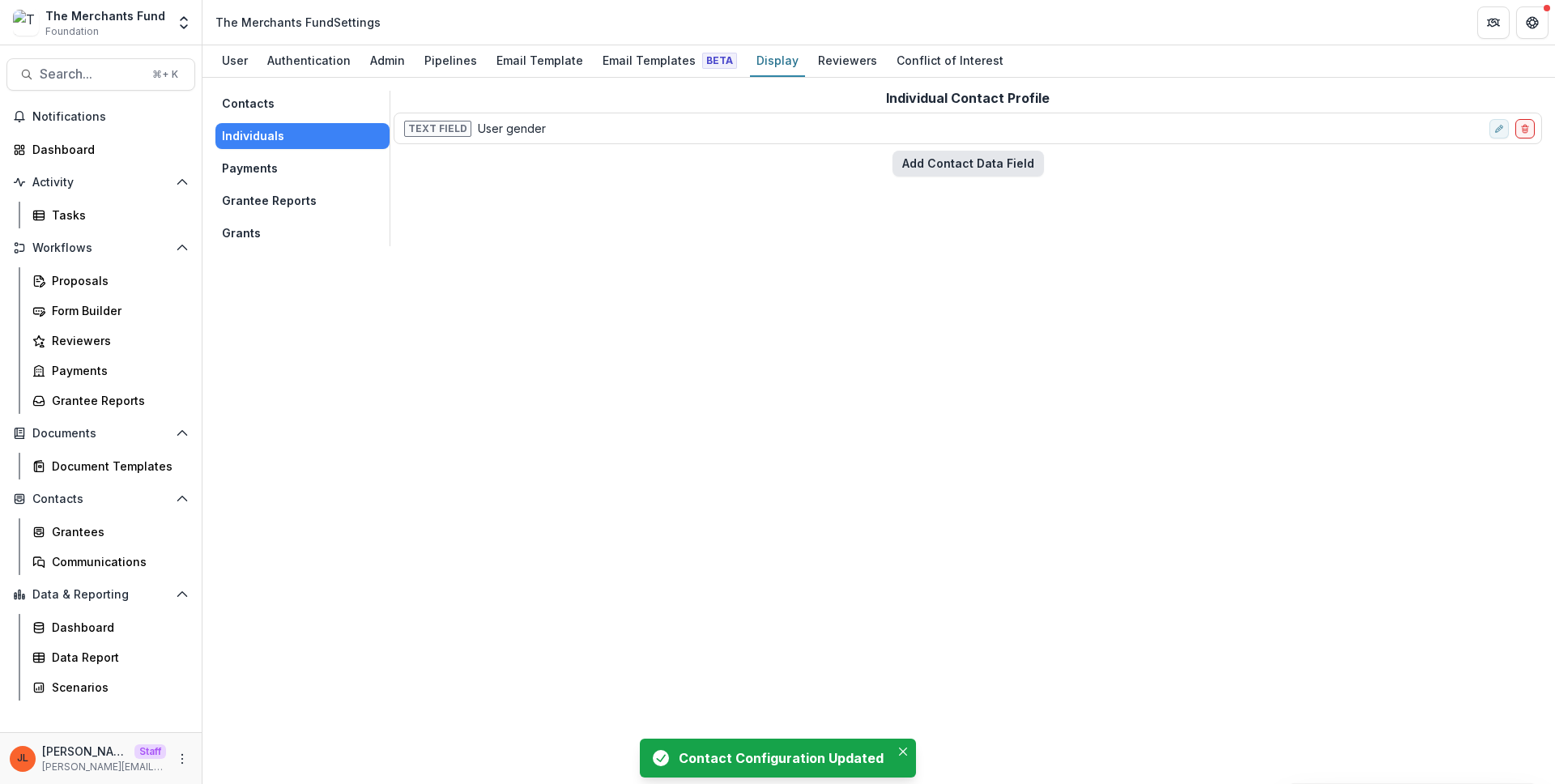
click at [973, 165] on button "Add Contact Data Field" at bounding box center [968, 164] width 151 height 26
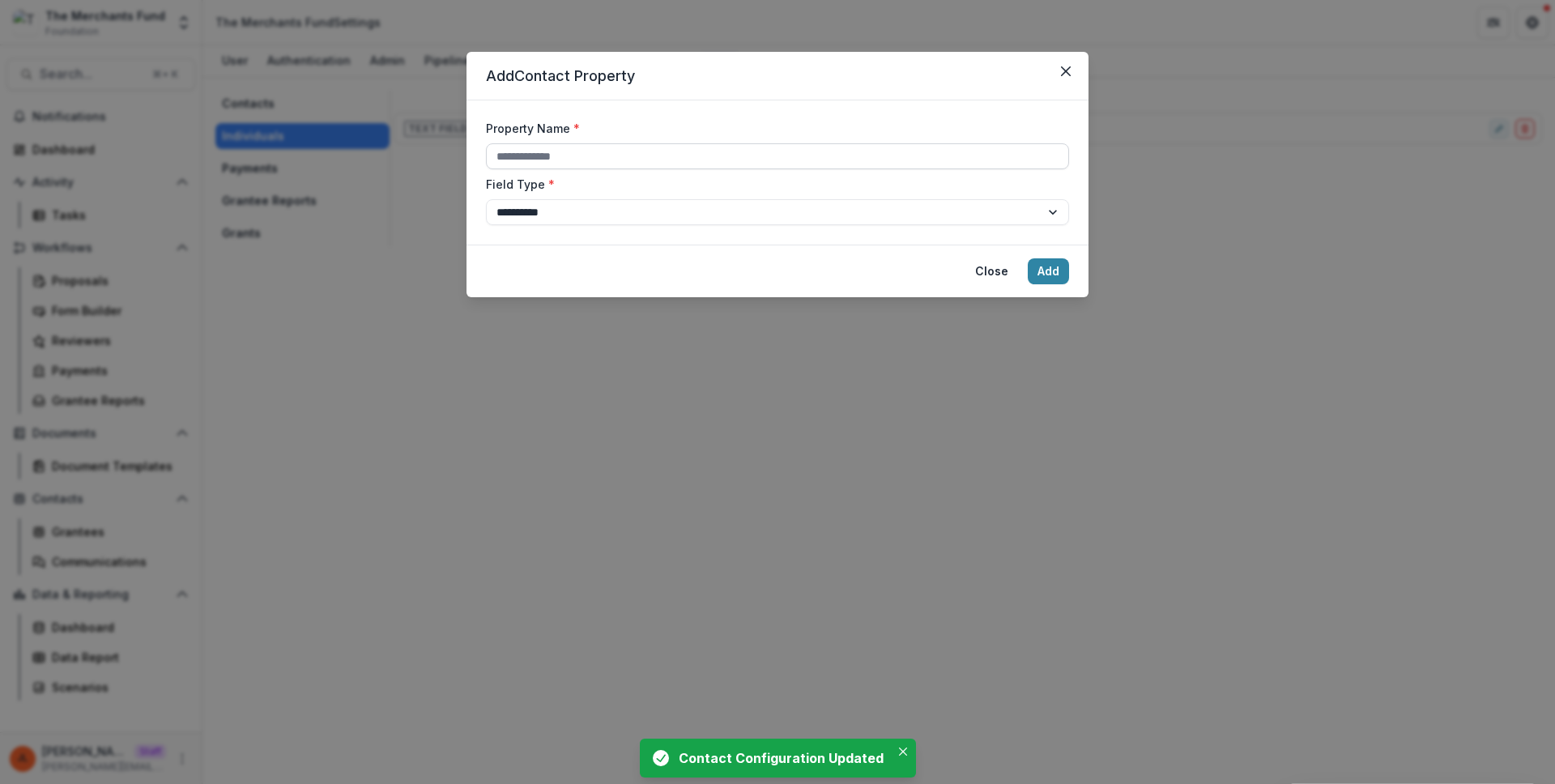
click at [866, 164] on input "Property Name *" at bounding box center [778, 157] width 583 height 26
paste input "**********"
type input "**********"
click at [1059, 270] on button "Add" at bounding box center [1048, 271] width 41 height 26
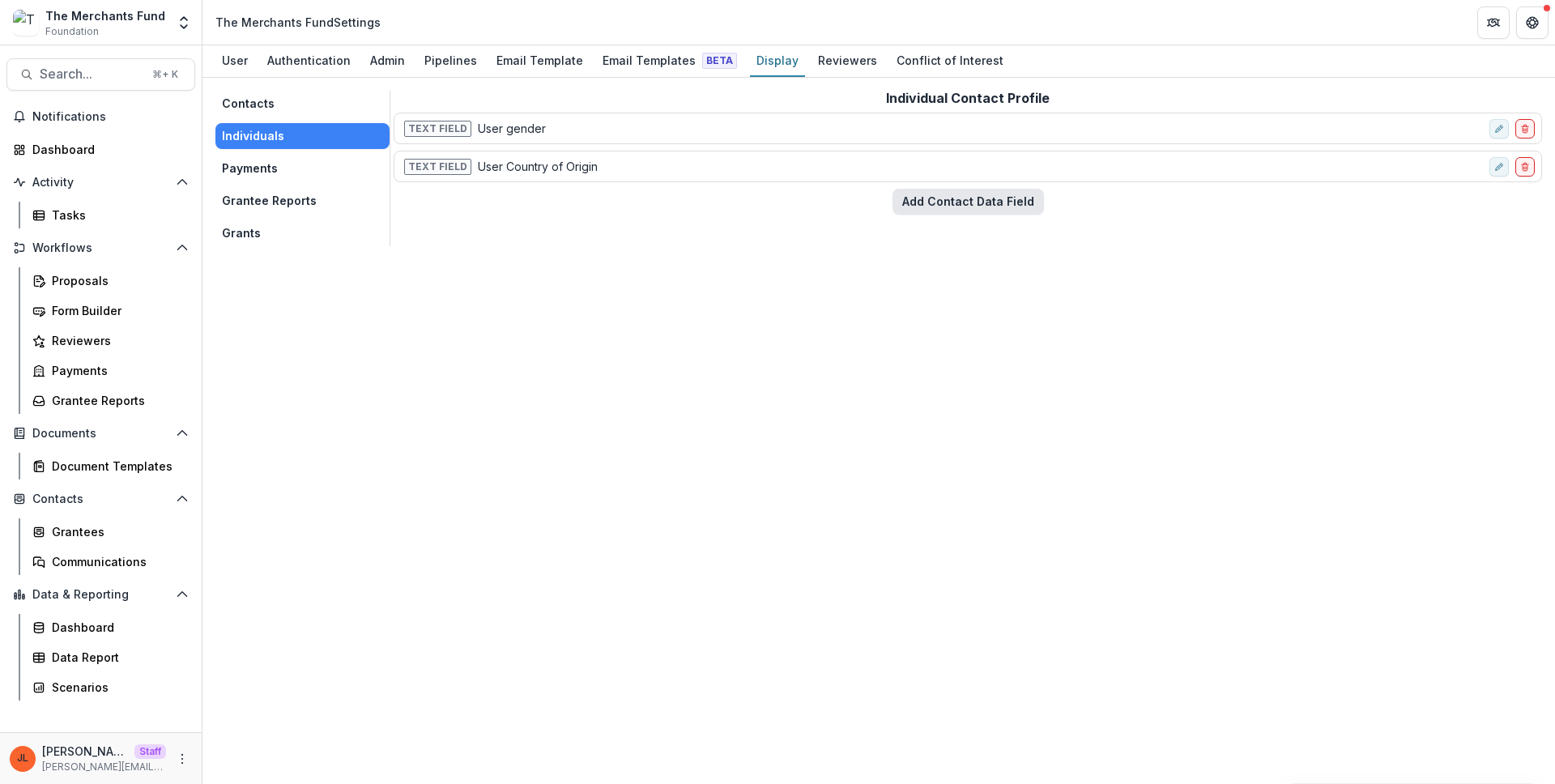
click at [961, 192] on button "Add Contact Data Field" at bounding box center [968, 202] width 151 height 26
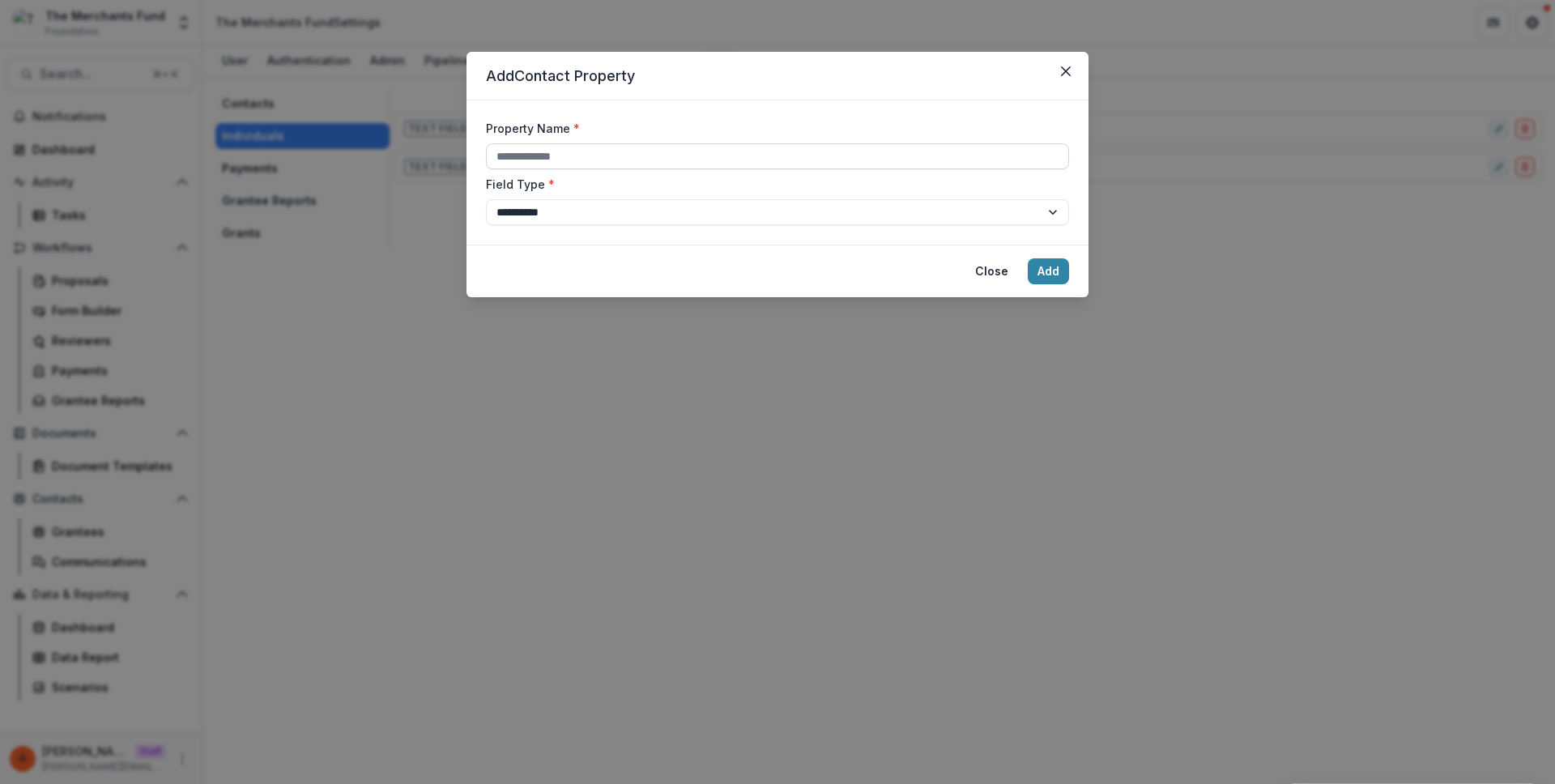
click at [863, 164] on input "Property Name *" at bounding box center [778, 157] width 583 height 26
paste input "**********"
type input "**********"
click at [1054, 273] on button "Add" at bounding box center [1048, 271] width 41 height 26
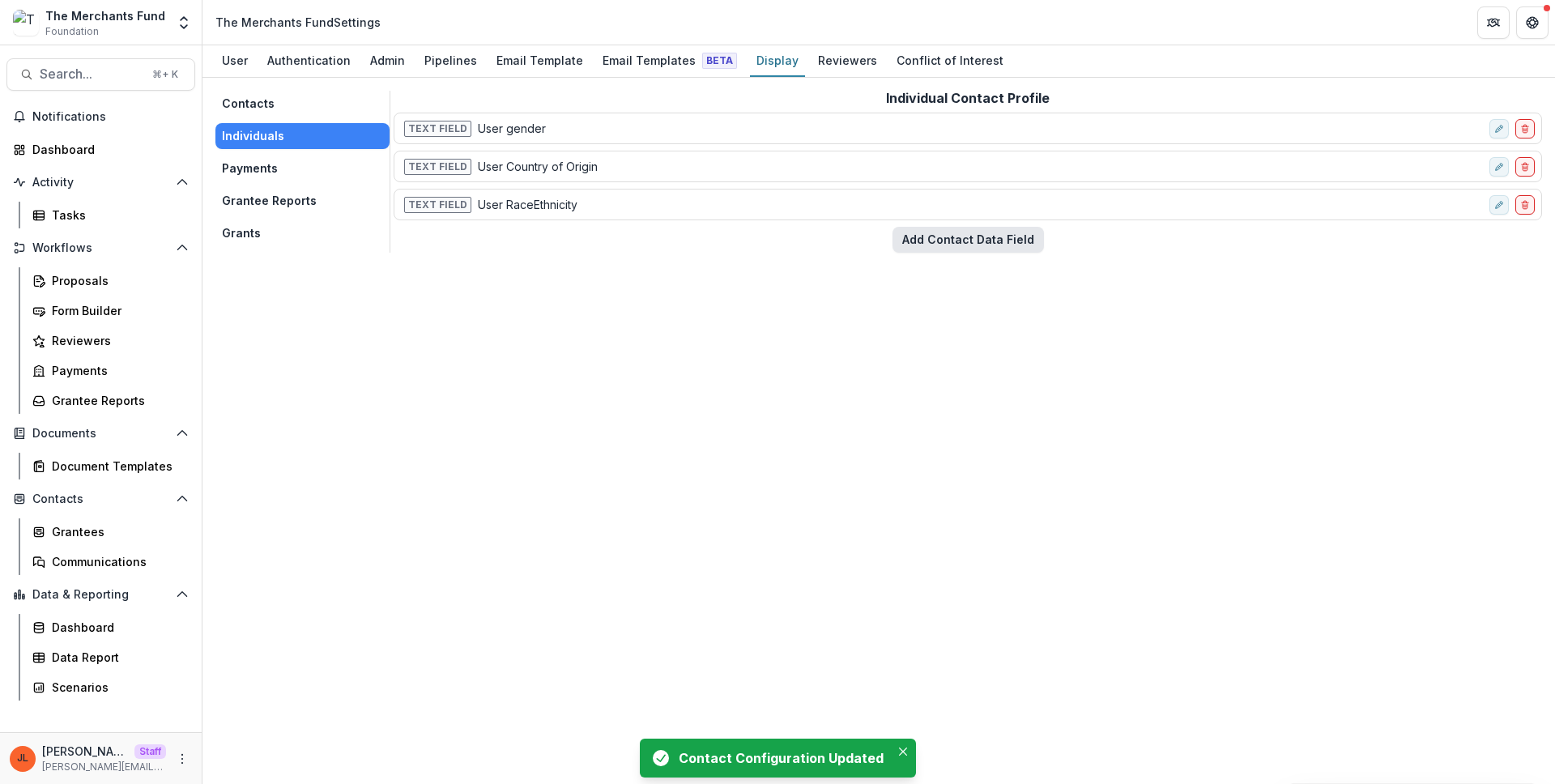
click at [1005, 246] on button "Add Contact Data Field" at bounding box center [968, 239] width 151 height 26
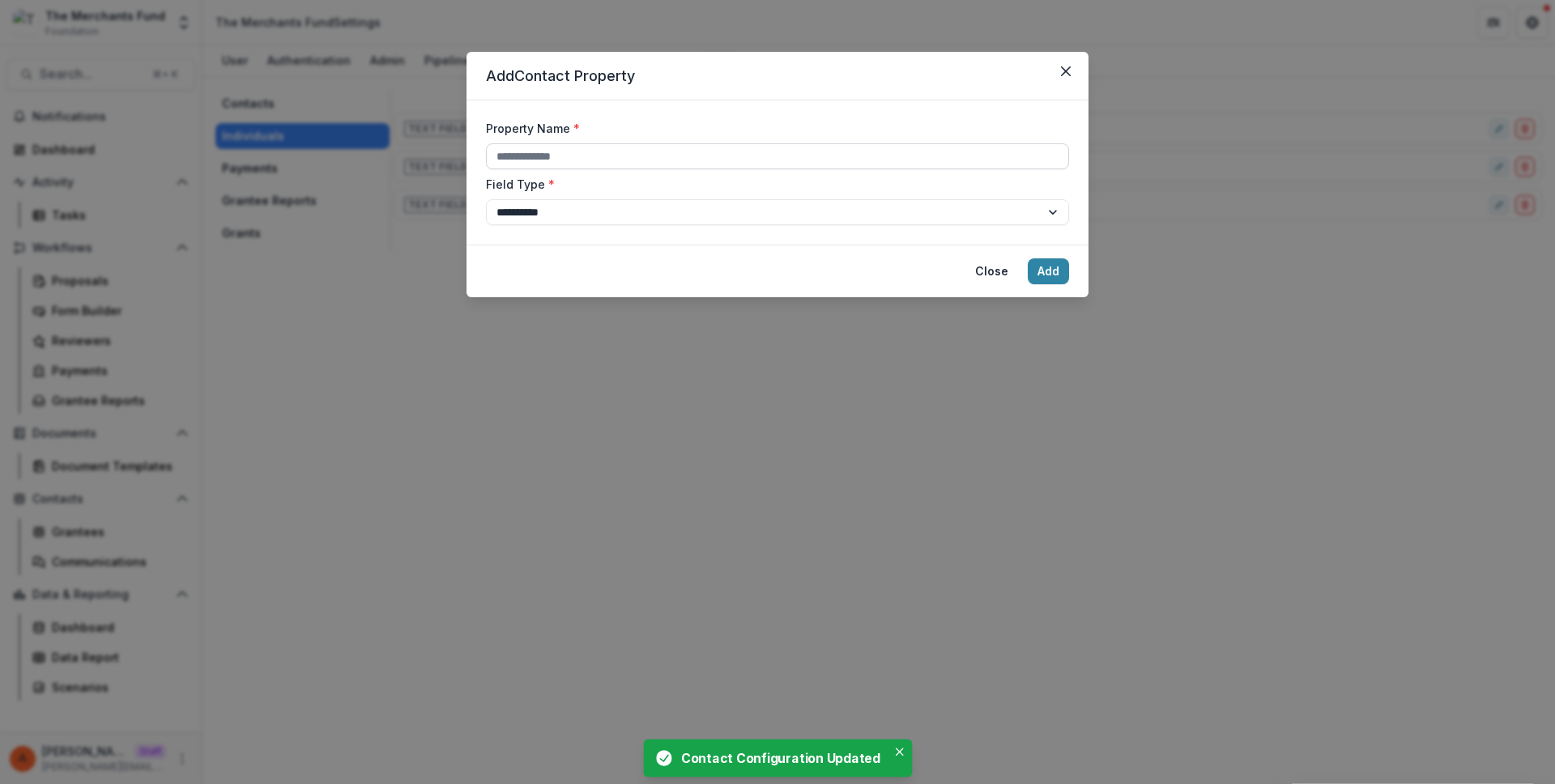
click at [839, 157] on input "Property Name *" at bounding box center [778, 157] width 583 height 26
paste input "********"
type input "********"
click at [1064, 266] on button "Add" at bounding box center [1048, 271] width 41 height 26
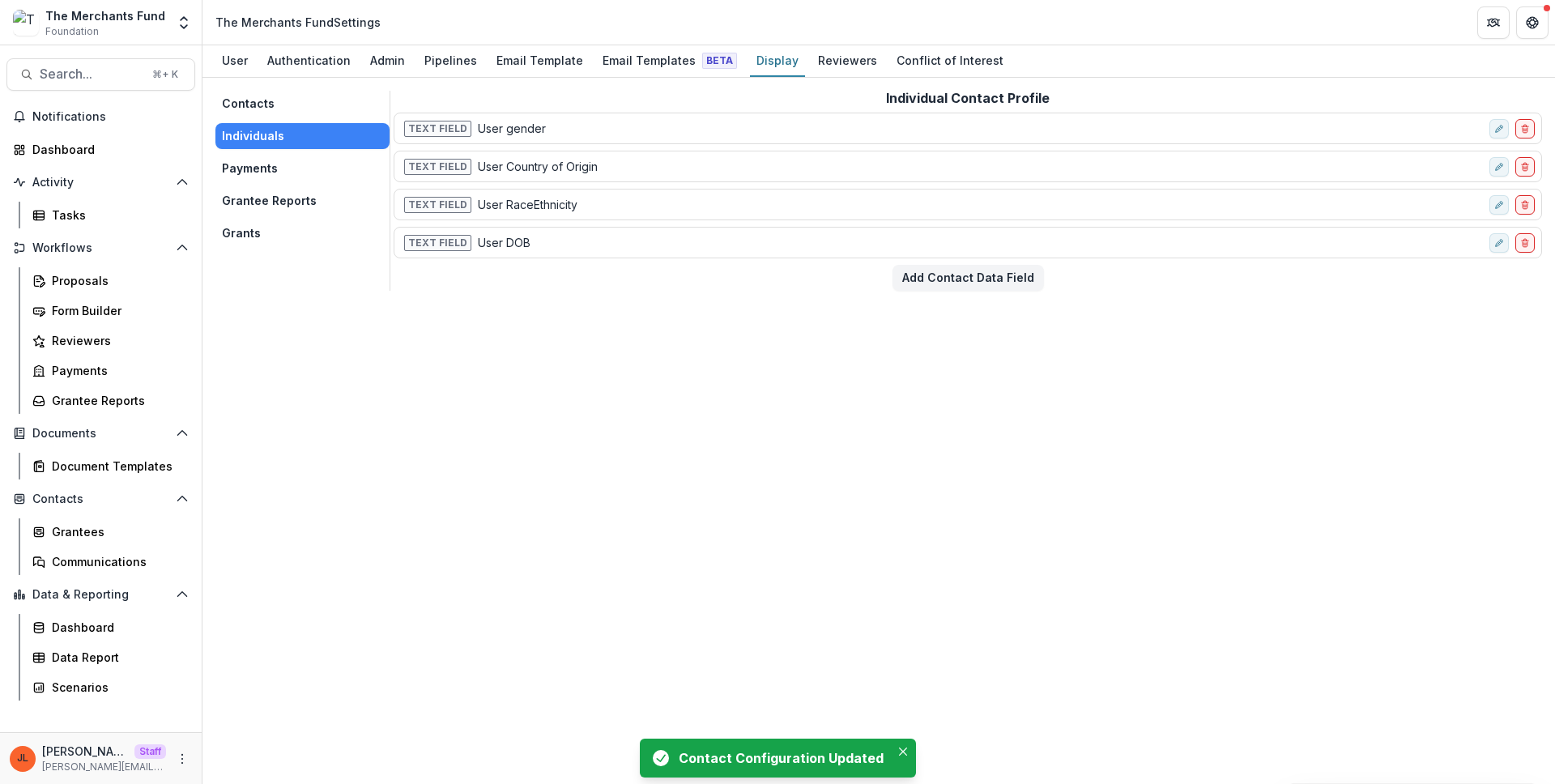
click at [957, 296] on div "Contacts Individuals Payments Grantee Reports Grants Individual Contact Profile…" at bounding box center [879, 430] width 1353 height 706
click at [953, 280] on button "Add Contact Data Field" at bounding box center [968, 278] width 151 height 26
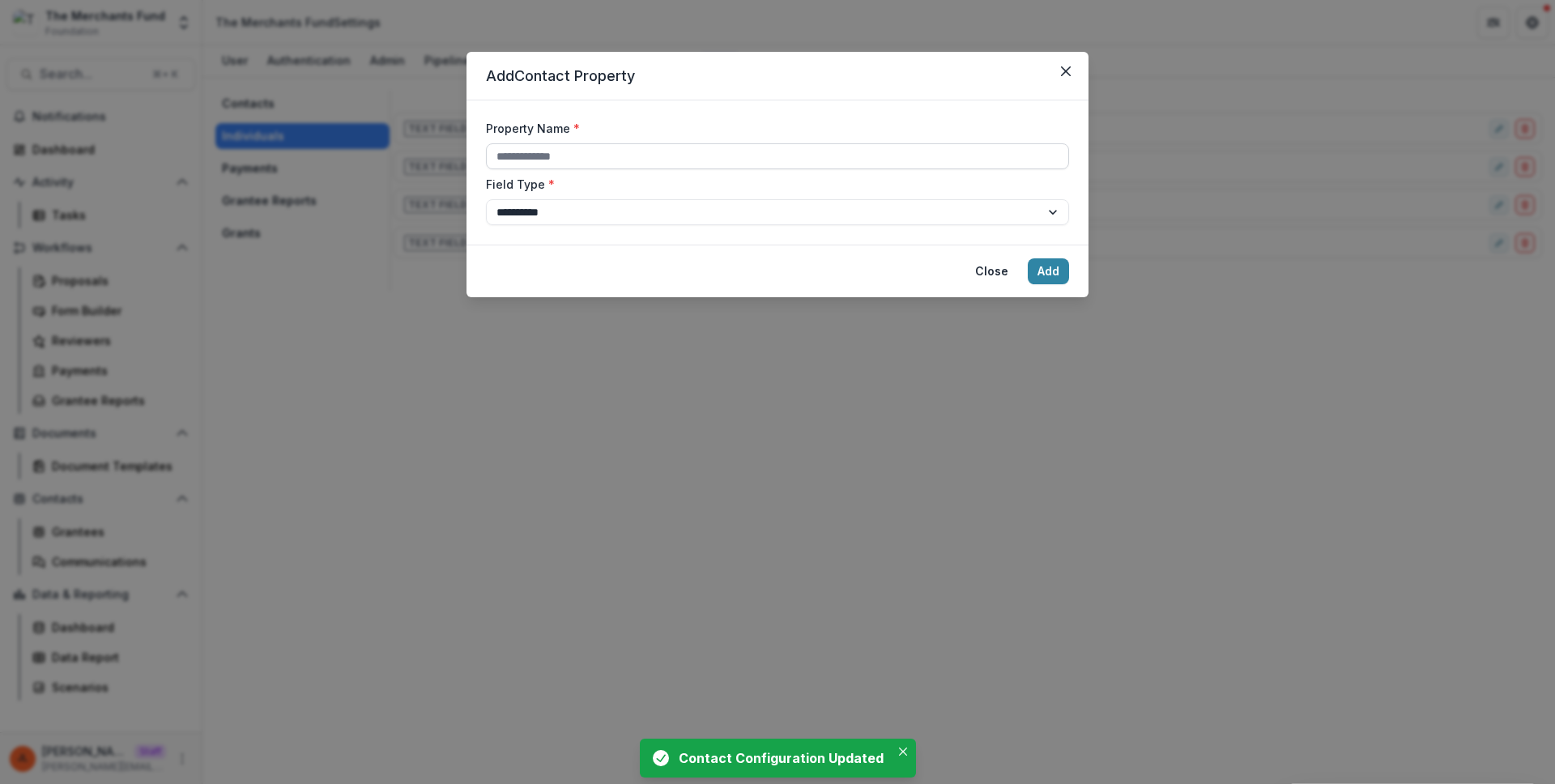
click at [863, 145] on input "Property Name *" at bounding box center [778, 157] width 583 height 26
paste input "**********"
type input "**********"
click at [1041, 269] on button "Add" at bounding box center [1048, 271] width 41 height 26
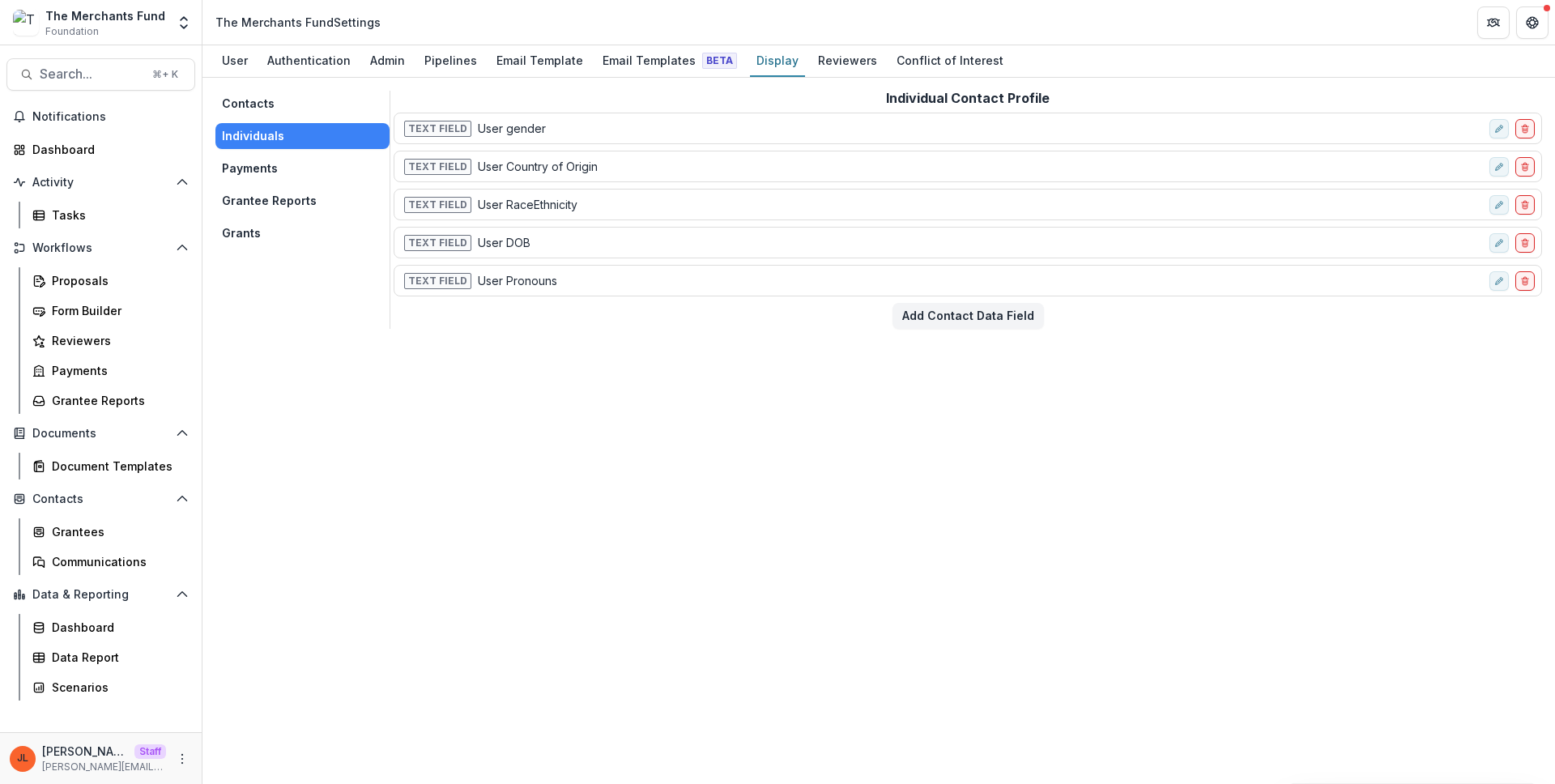
click at [288, 226] on button "Grants" at bounding box center [302, 233] width 174 height 26
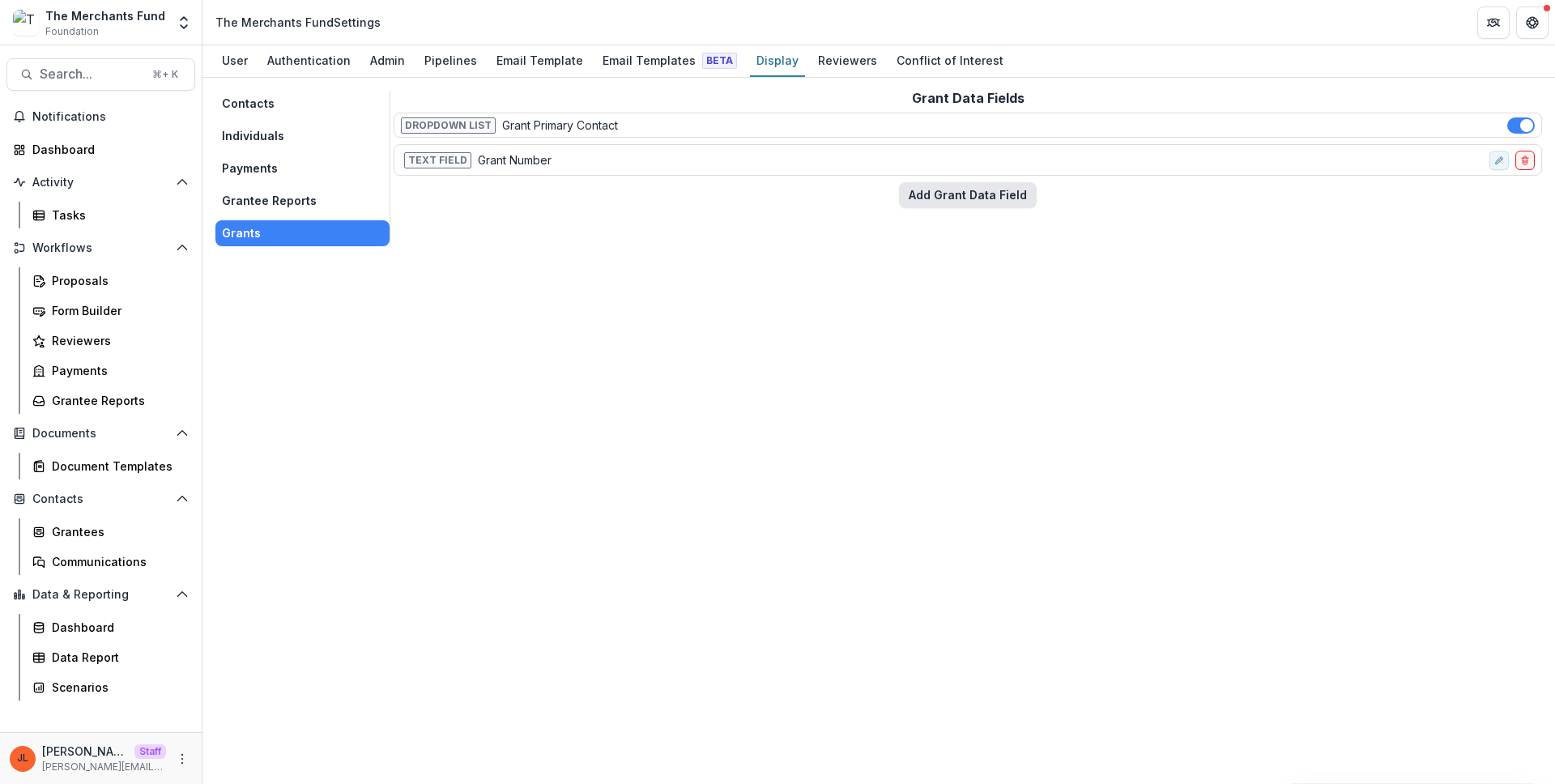
click at [997, 205] on button "Add Grant Data Field" at bounding box center [968, 195] width 138 height 26
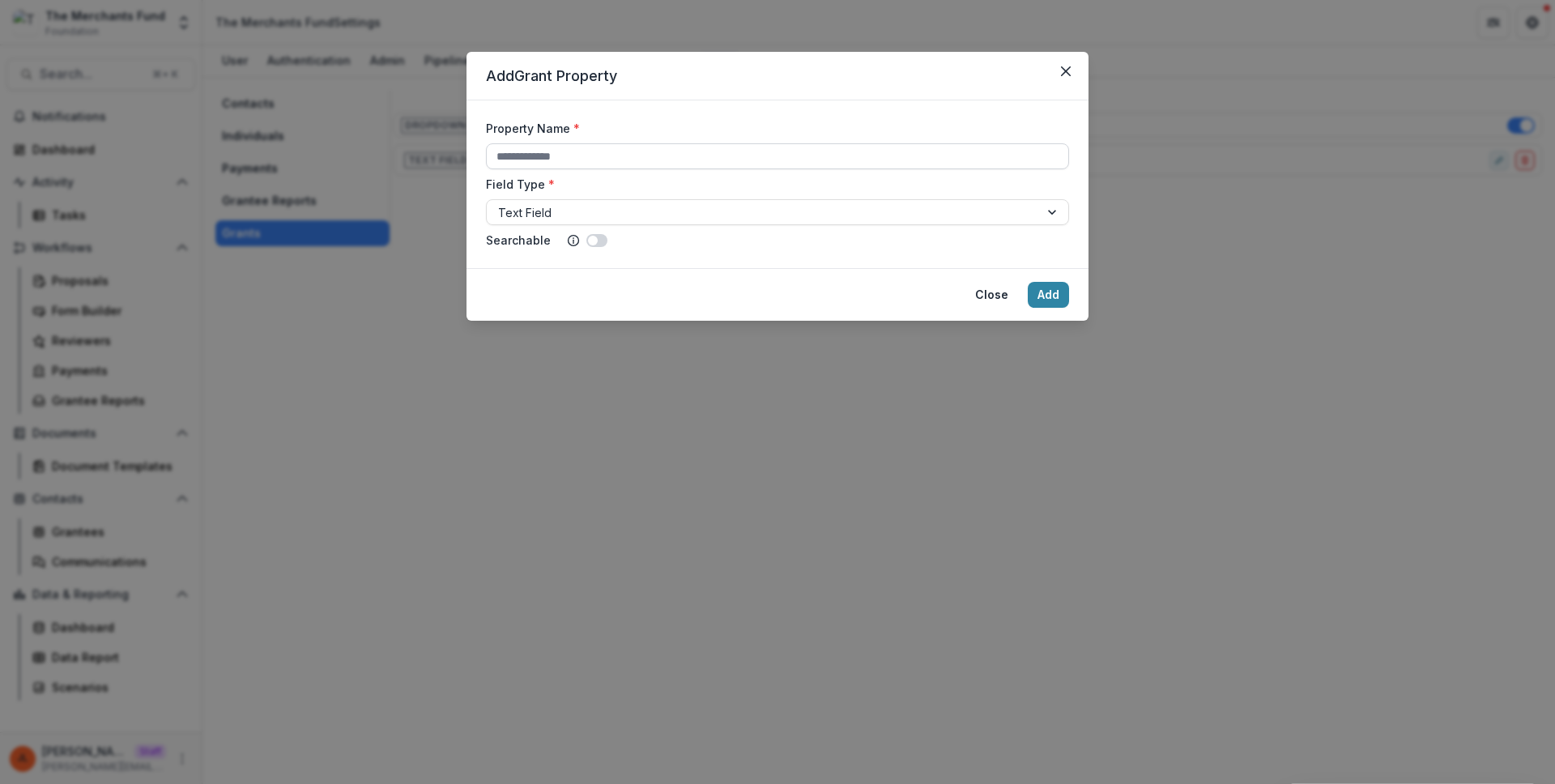
click at [730, 159] on input "Property Name *" at bounding box center [778, 157] width 583 height 26
paste input "**********"
type input "**********"
click at [1047, 301] on button "Add" at bounding box center [1048, 295] width 41 height 26
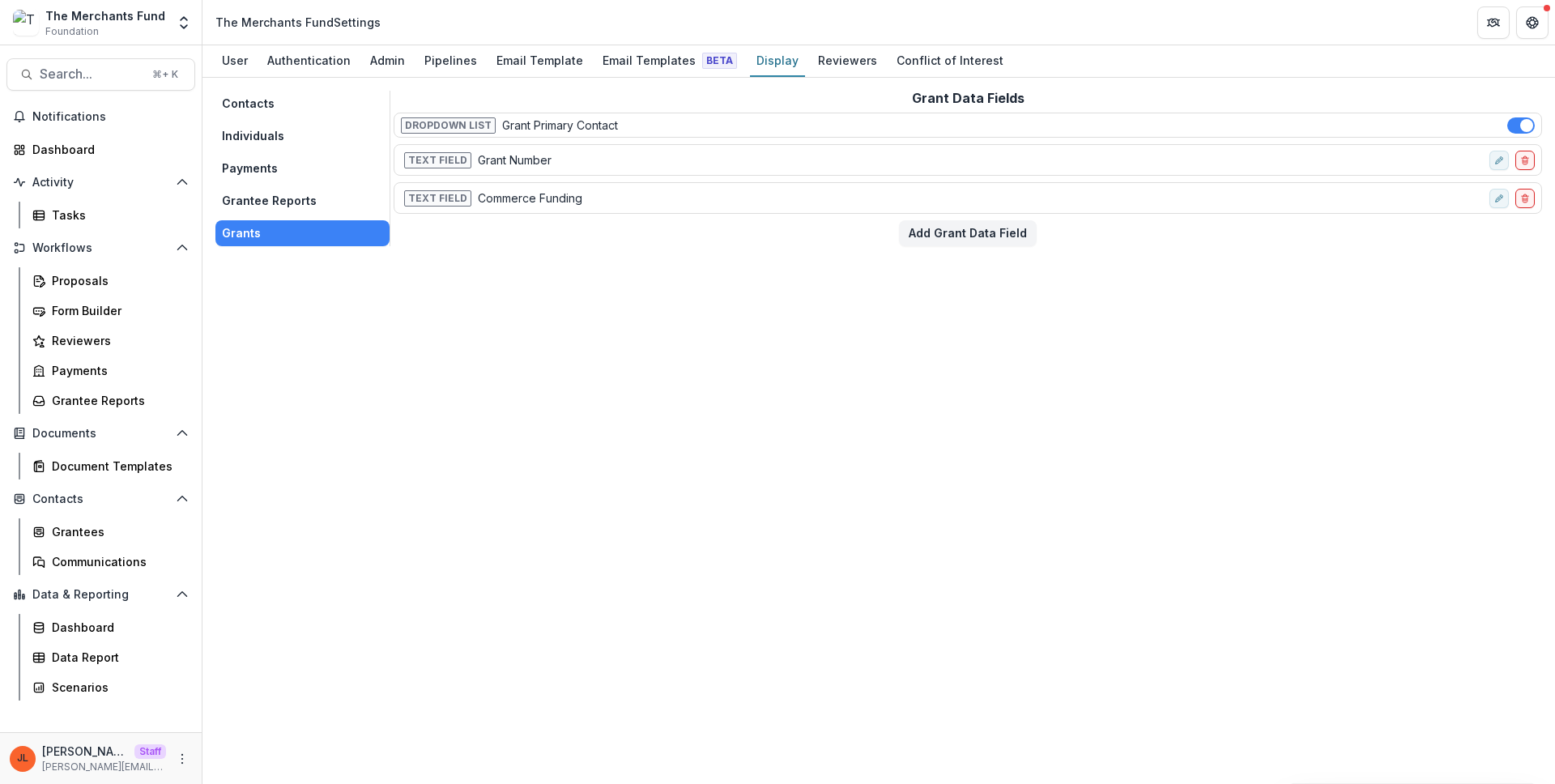
drag, startPoint x: 462, startPoint y: 435, endPoint x: 446, endPoint y: 433, distance: 16.1
click at [465, 432] on div "Contacts Individuals Payments Grantee Reports Grants Grant Data Fields Dropdown…" at bounding box center [879, 430] width 1353 height 706
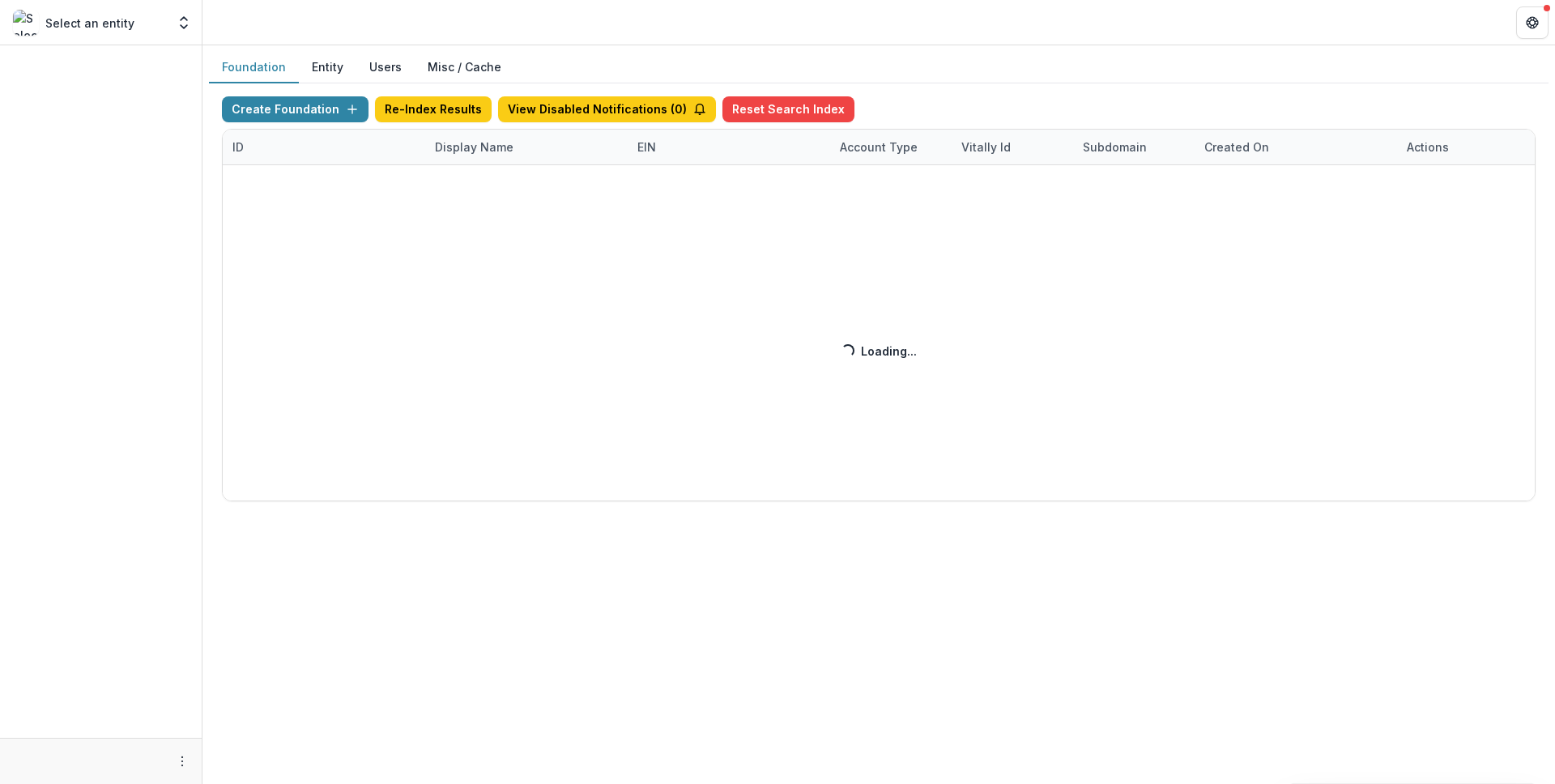
click at [448, 145] on div "Create Foundation Re-Index Results View Disabled Notifications ( 0 ) Reset Sear…" at bounding box center [878, 298] width 1314 height 405
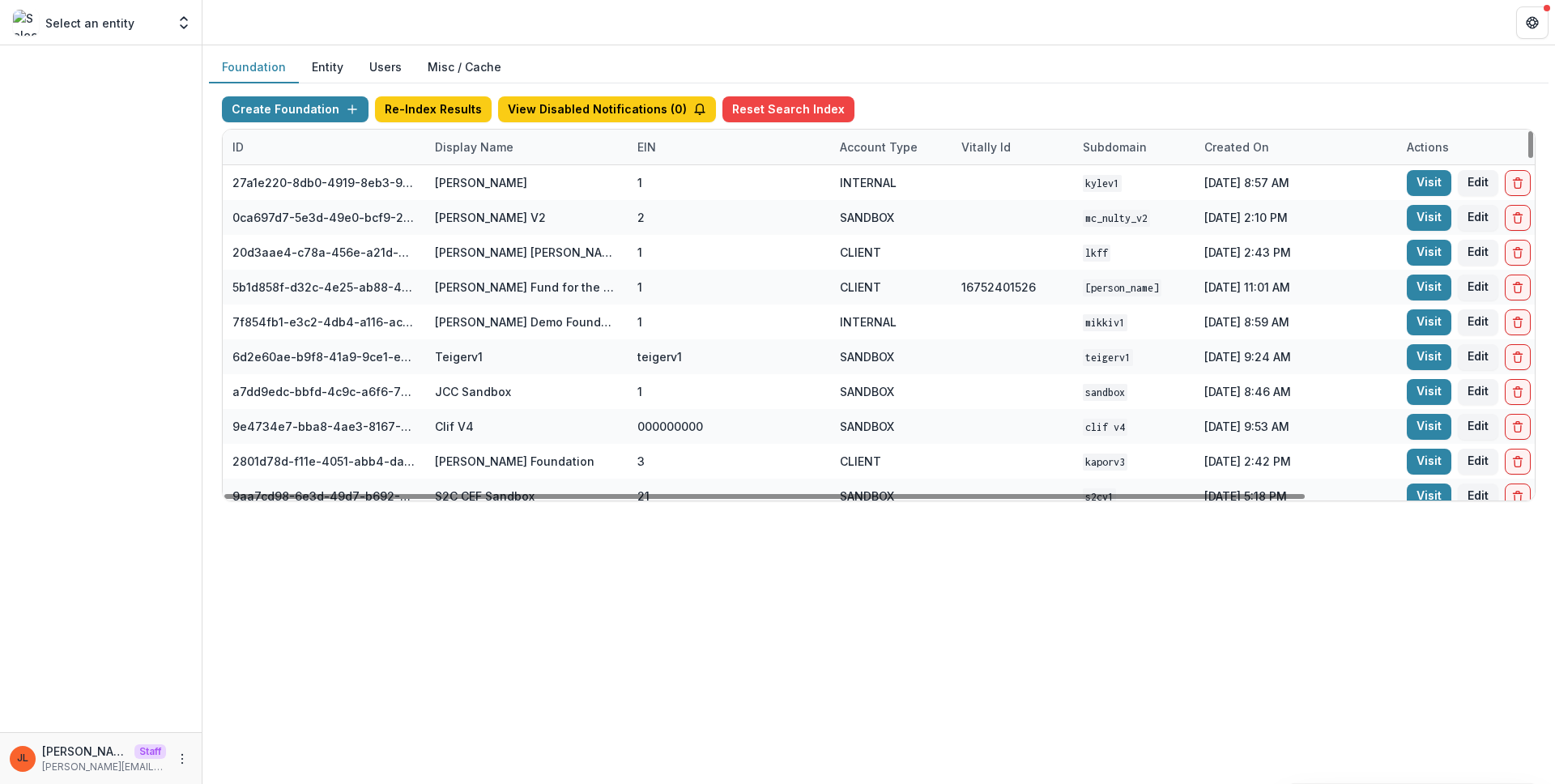
click at [487, 150] on div "Display Name" at bounding box center [474, 147] width 98 height 17
click at [496, 191] on input at bounding box center [525, 184] width 194 height 26
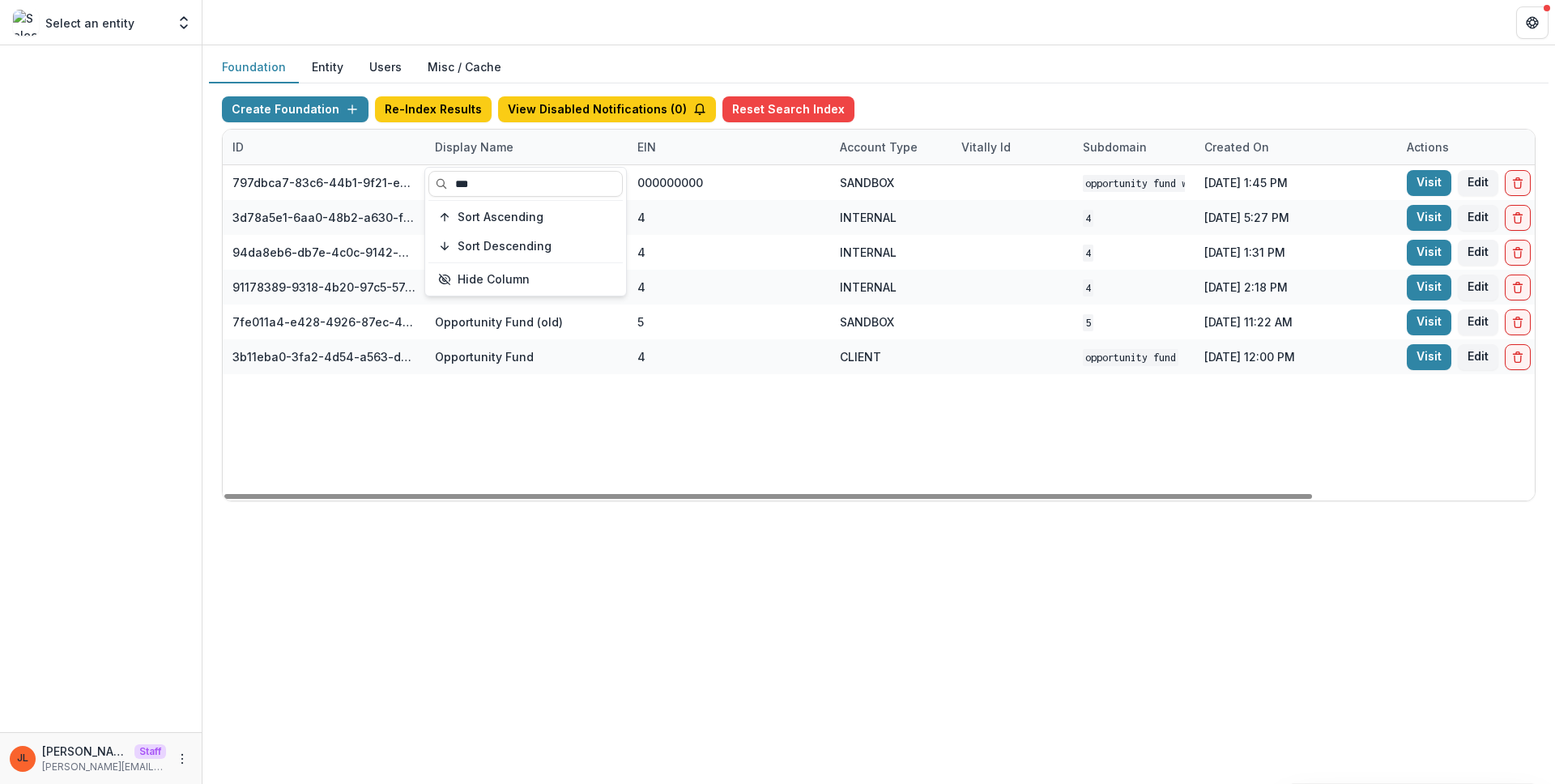
type input "***"
click at [1117, 459] on div "797dbca7-83c6-44b1-9f21-ee3637c7698d Opportunity Fund Workflow Sandbox 00000000…" at bounding box center [1013, 332] width 1579 height 335
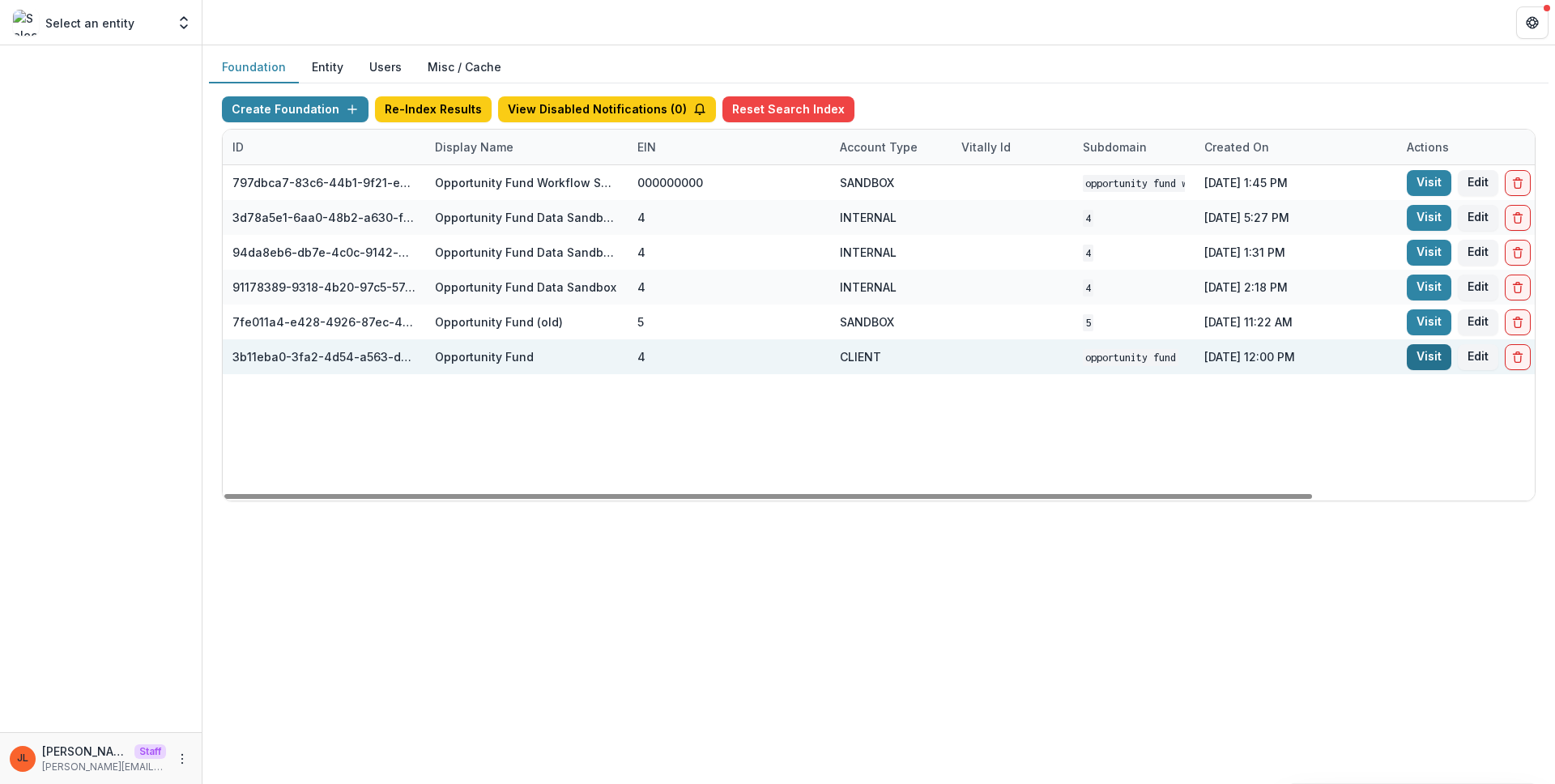
click at [1438, 362] on link "Visit" at bounding box center [1429, 357] width 44 height 26
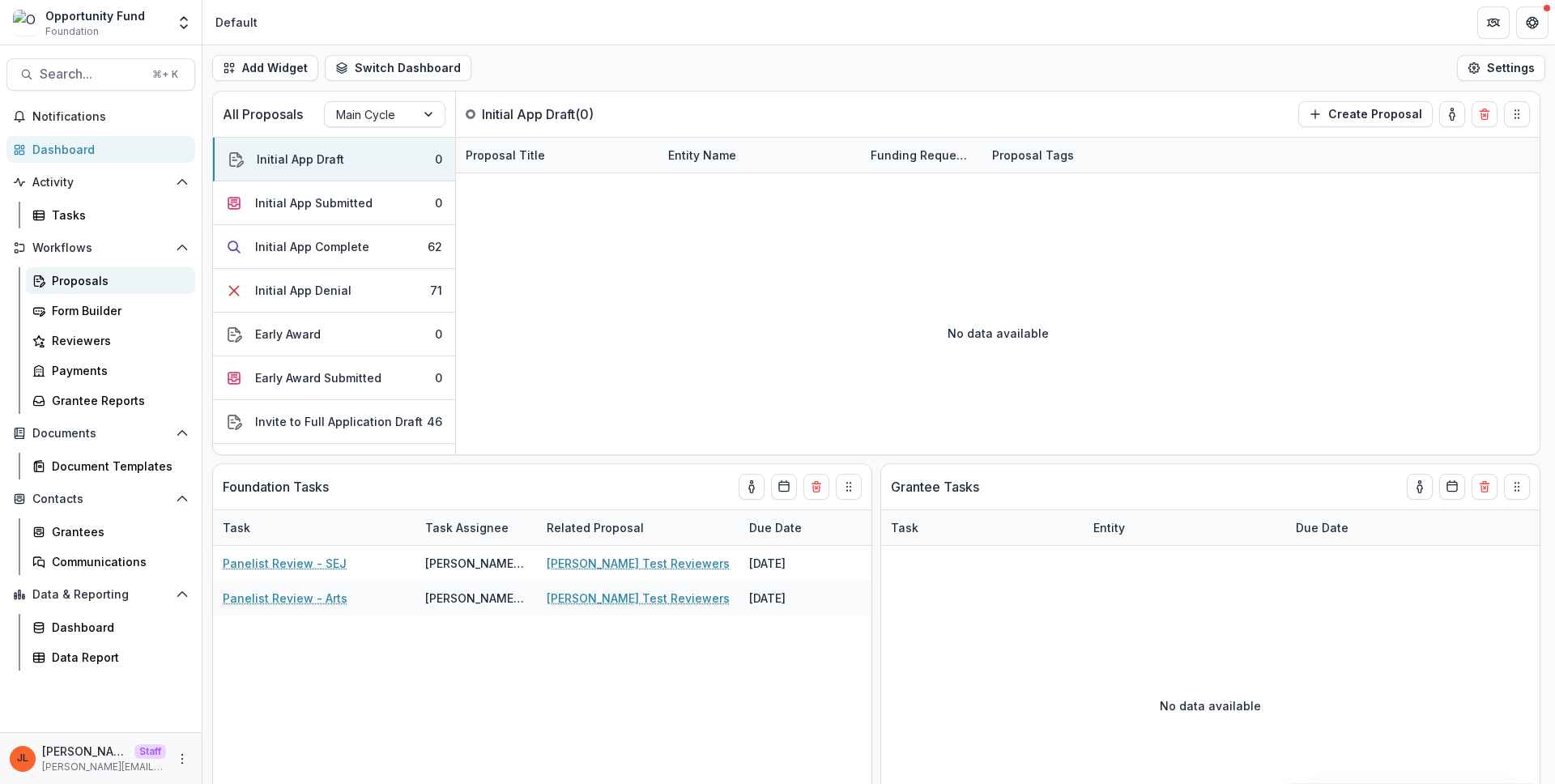
click at [98, 284] on div "Proposals" at bounding box center [118, 281] width 131 height 17
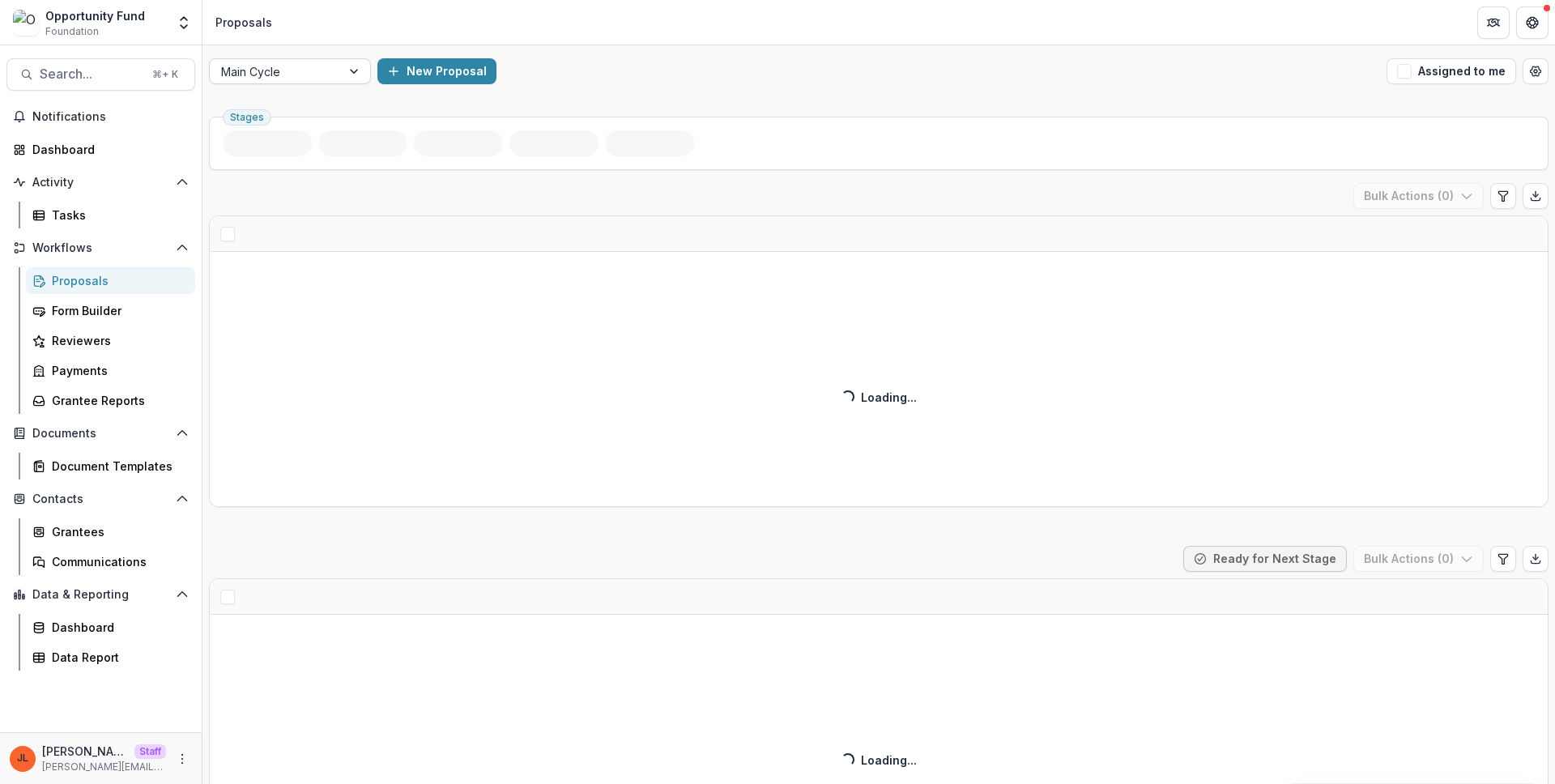
click at [298, 85] on div "Main Cycle New Proposal Assigned to me" at bounding box center [879, 71] width 1353 height 52
click at [279, 54] on div "Main Cycle New Proposal Assigned to me" at bounding box center [879, 71] width 1353 height 52
click at [285, 64] on div at bounding box center [275, 71] width 109 height 20
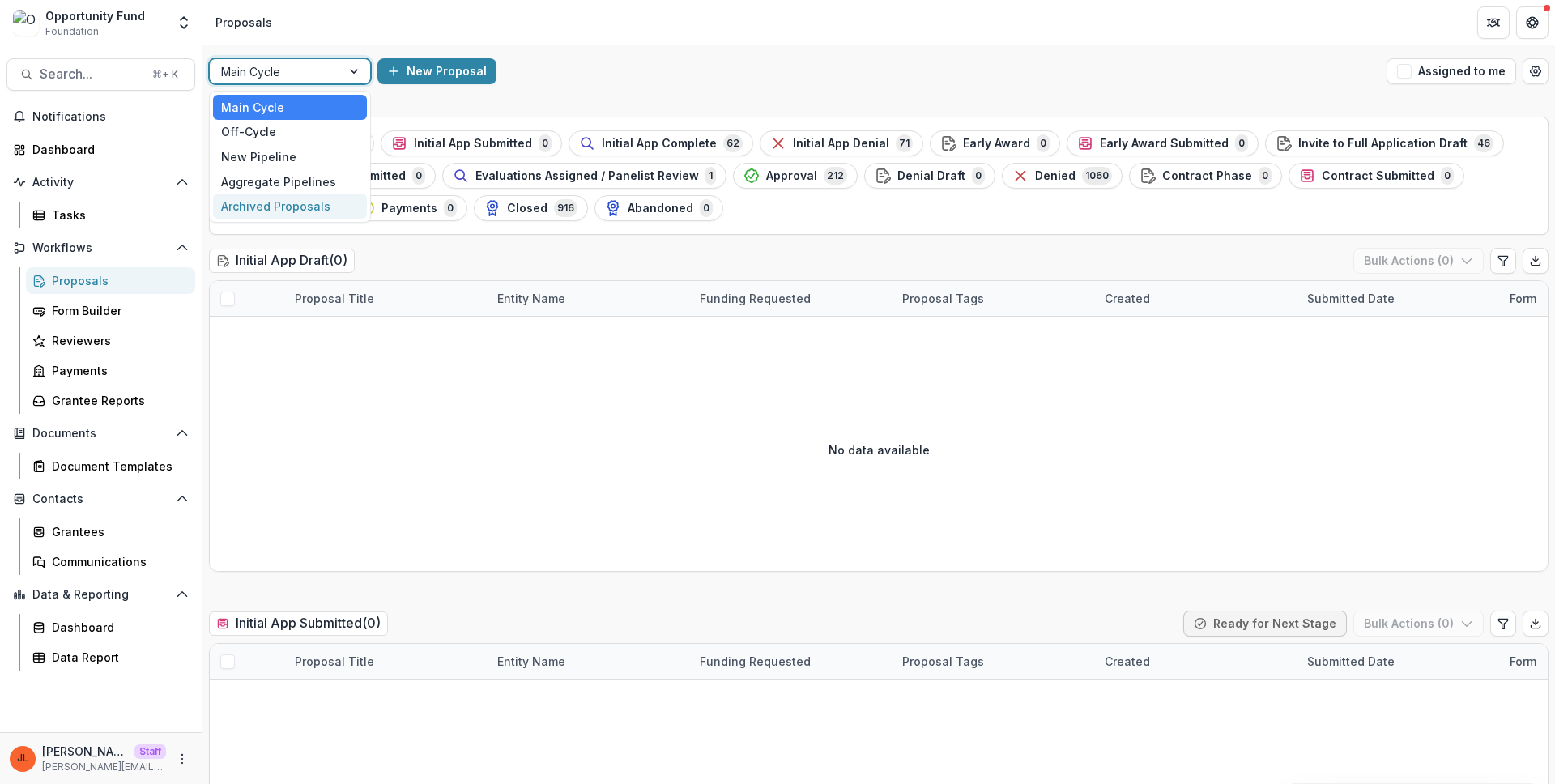
click at [517, 255] on div "Initial App Draft ( 0 ) Bulk Actions ( 0 )" at bounding box center [878, 264] width 1340 height 32
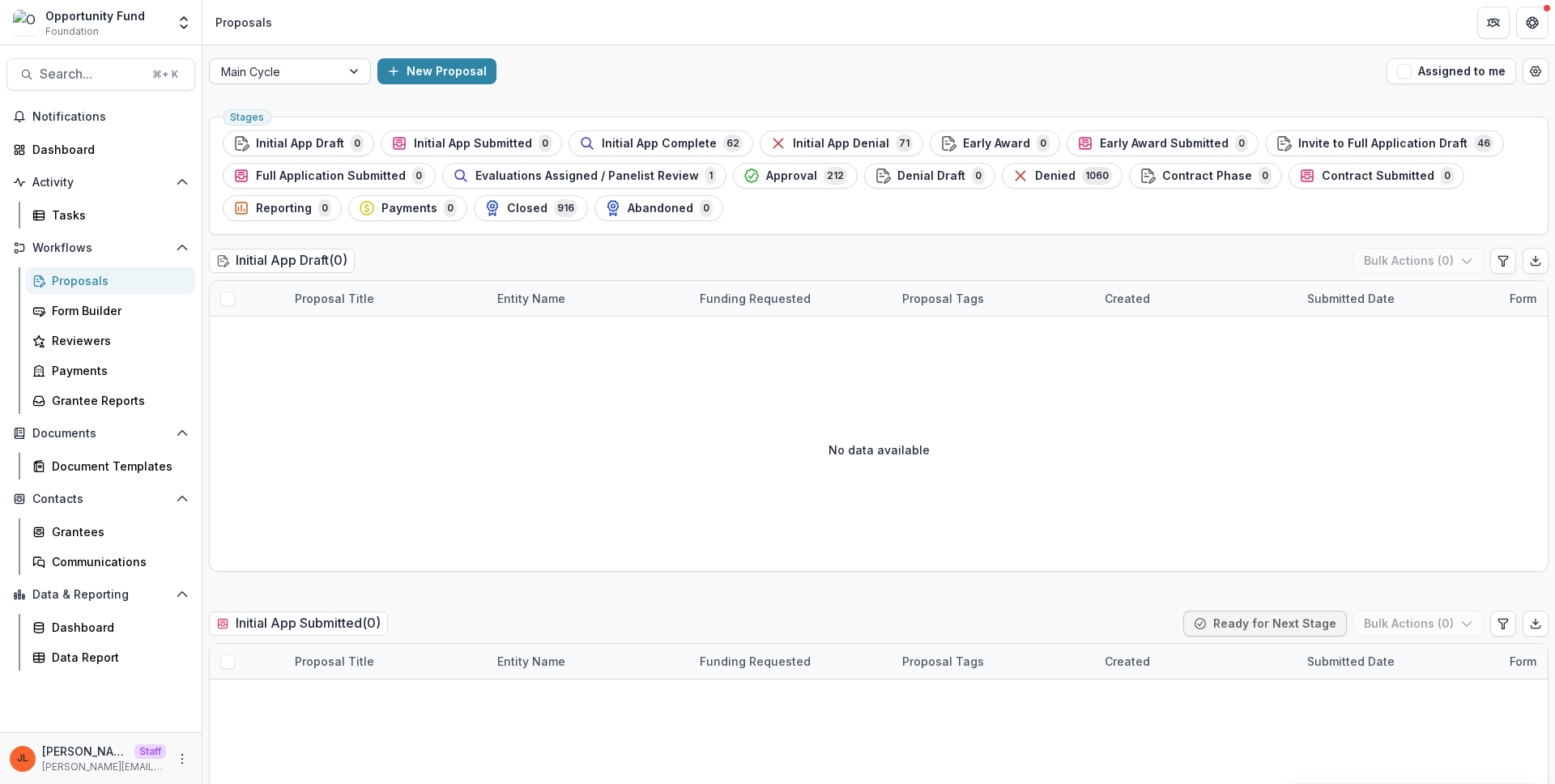
click at [305, 62] on div at bounding box center [275, 71] width 109 height 20
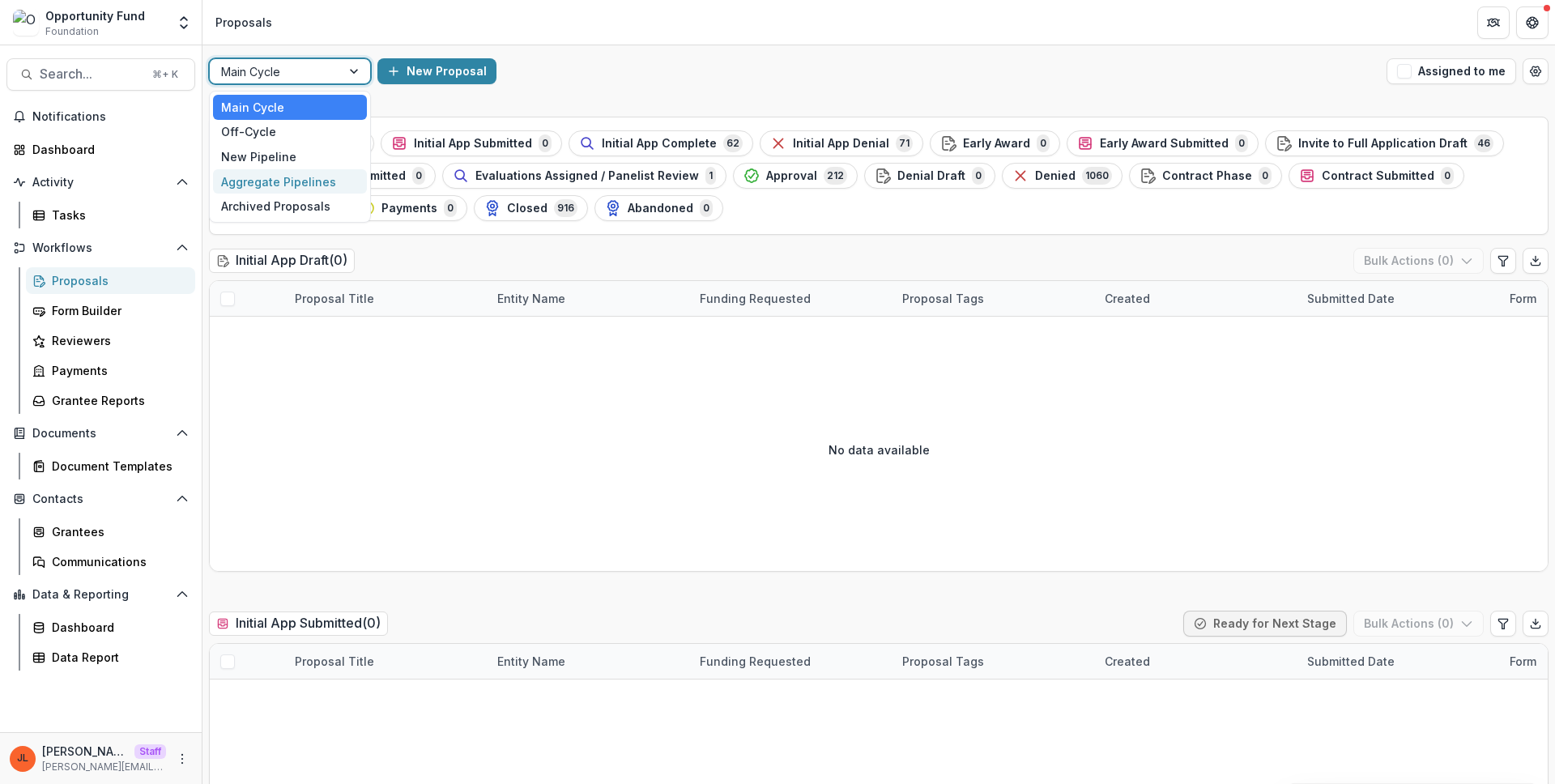
click at [670, 72] on div "New Proposal" at bounding box center [879, 71] width 1003 height 26
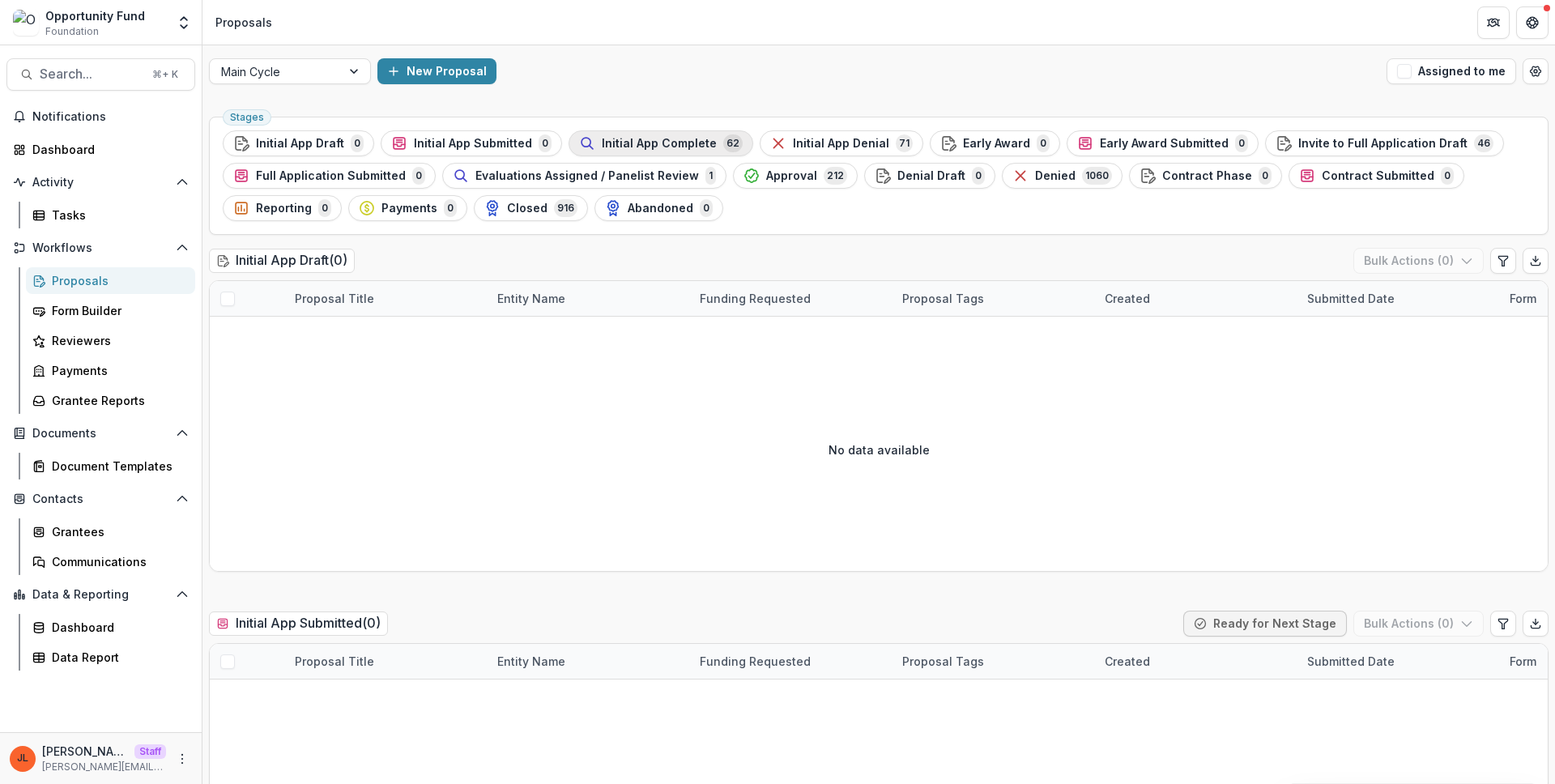
click at [692, 134] on div "Initial App Complete 62" at bounding box center [661, 143] width 164 height 17
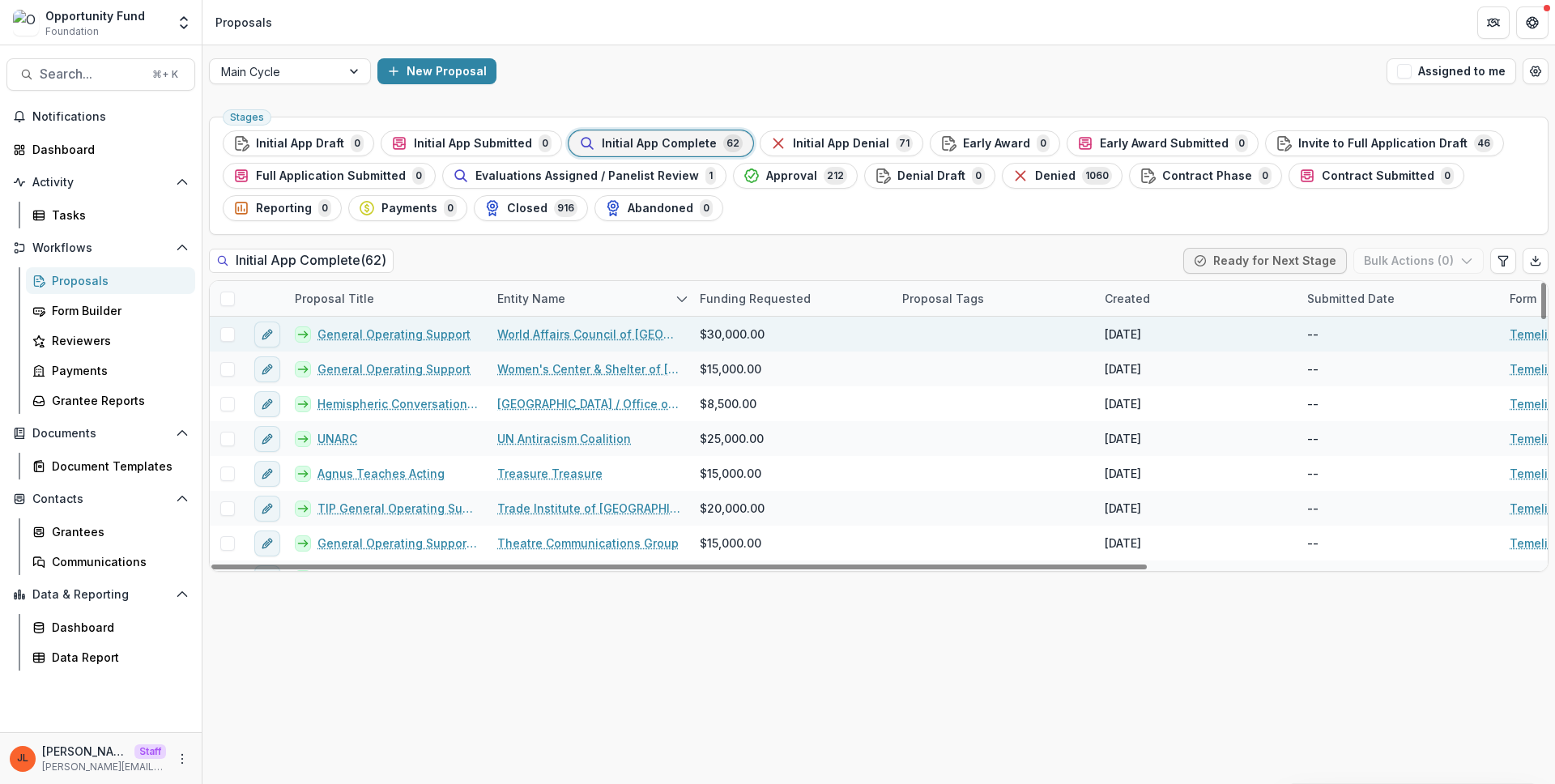
click at [428, 336] on link "General Operating Support" at bounding box center [394, 334] width 153 height 17
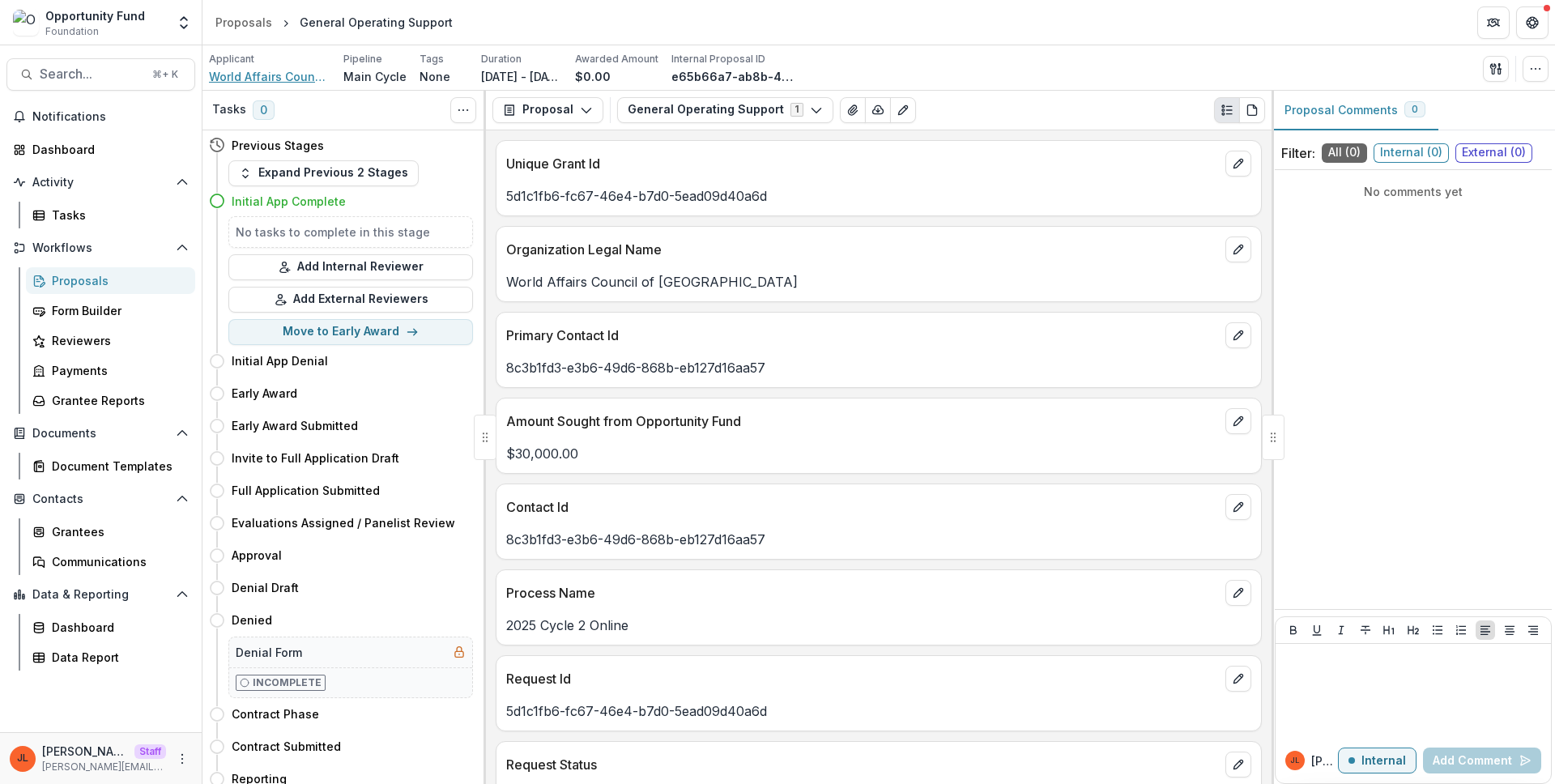
click at [238, 76] on span "World Affairs Council of Pittsburgh" at bounding box center [270, 77] width 122 height 17
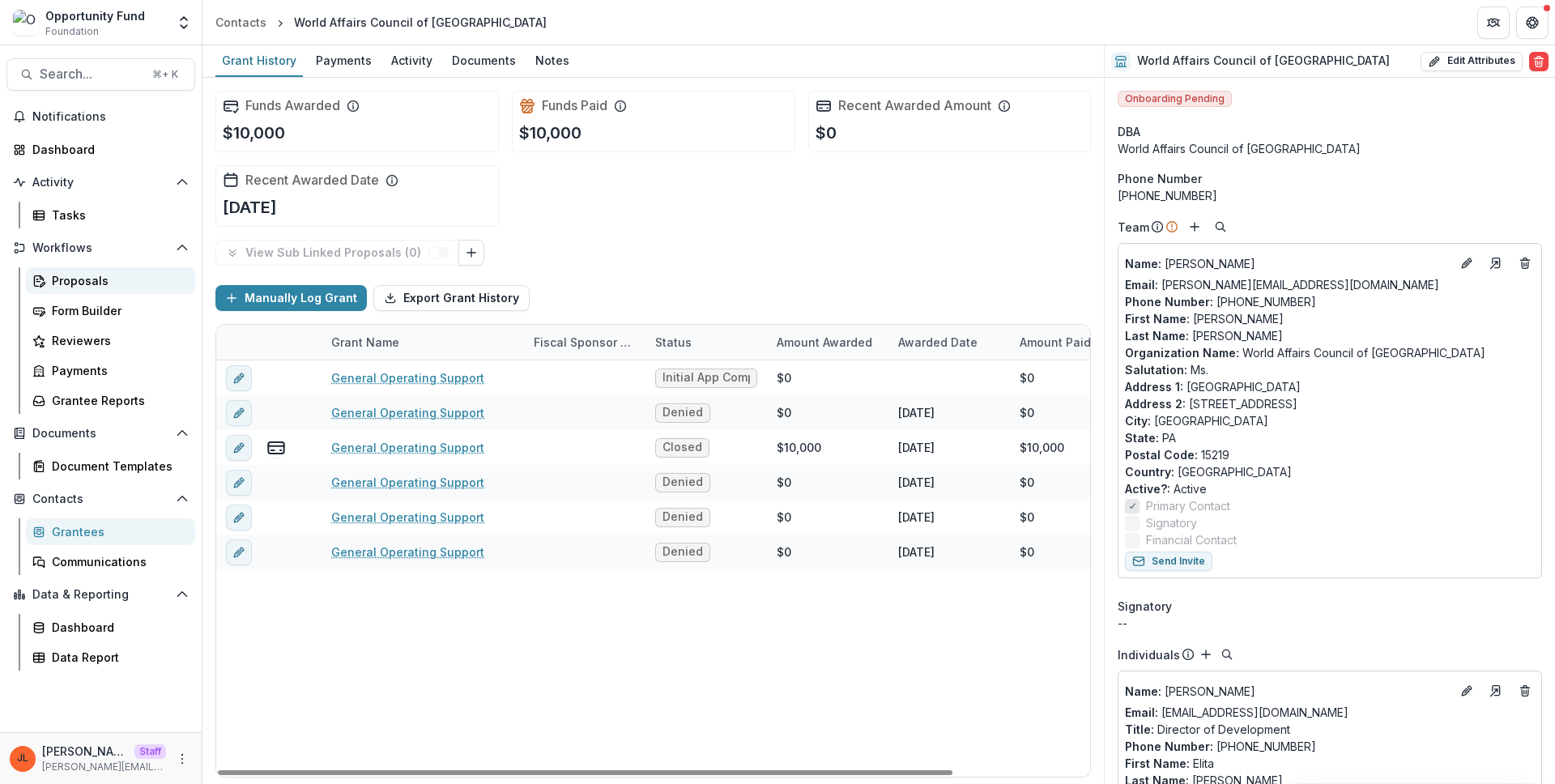
click at [114, 279] on div "Proposals" at bounding box center [118, 281] width 131 height 17
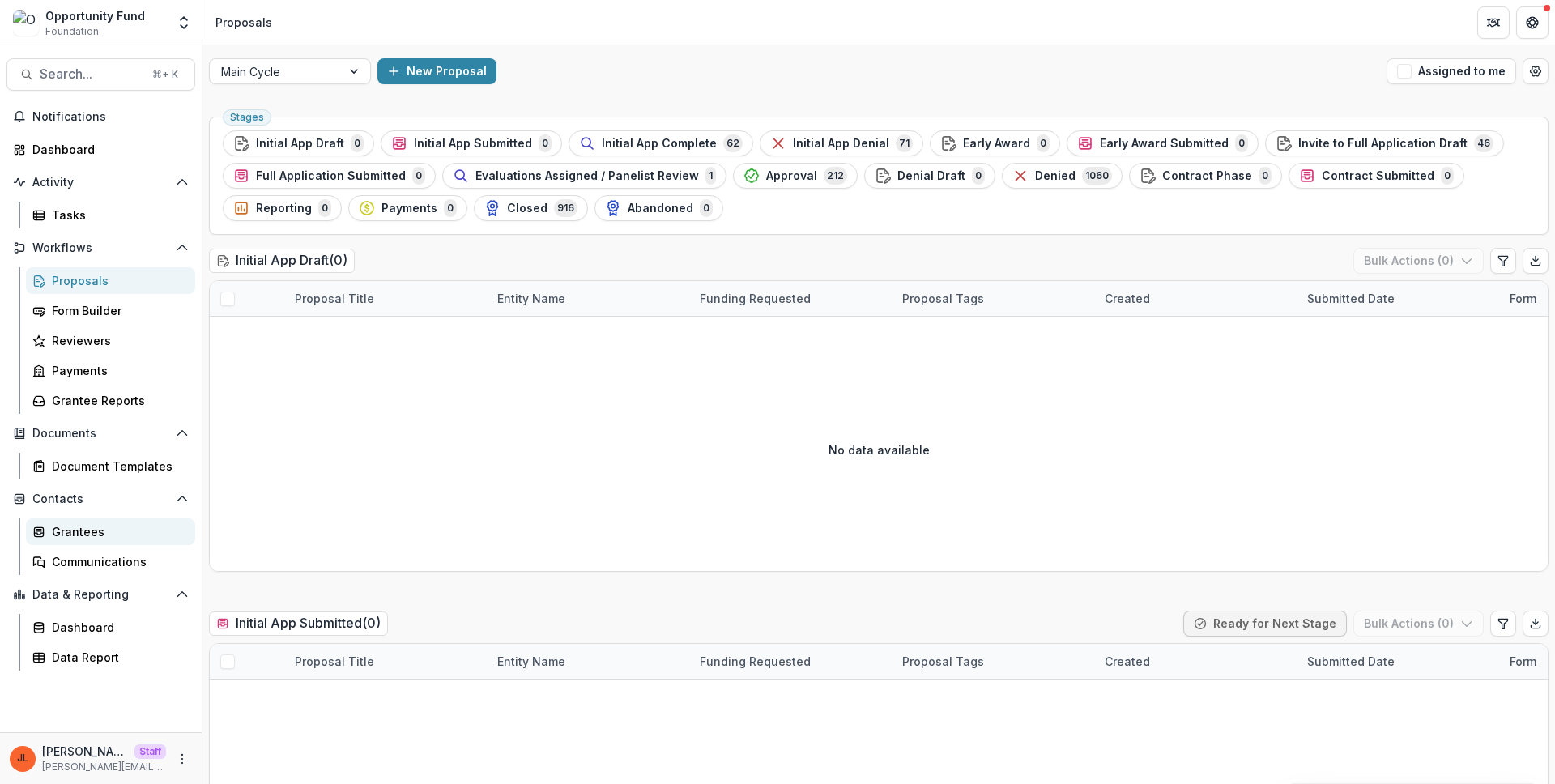
click at [125, 528] on div "Grantees" at bounding box center [118, 532] width 131 height 17
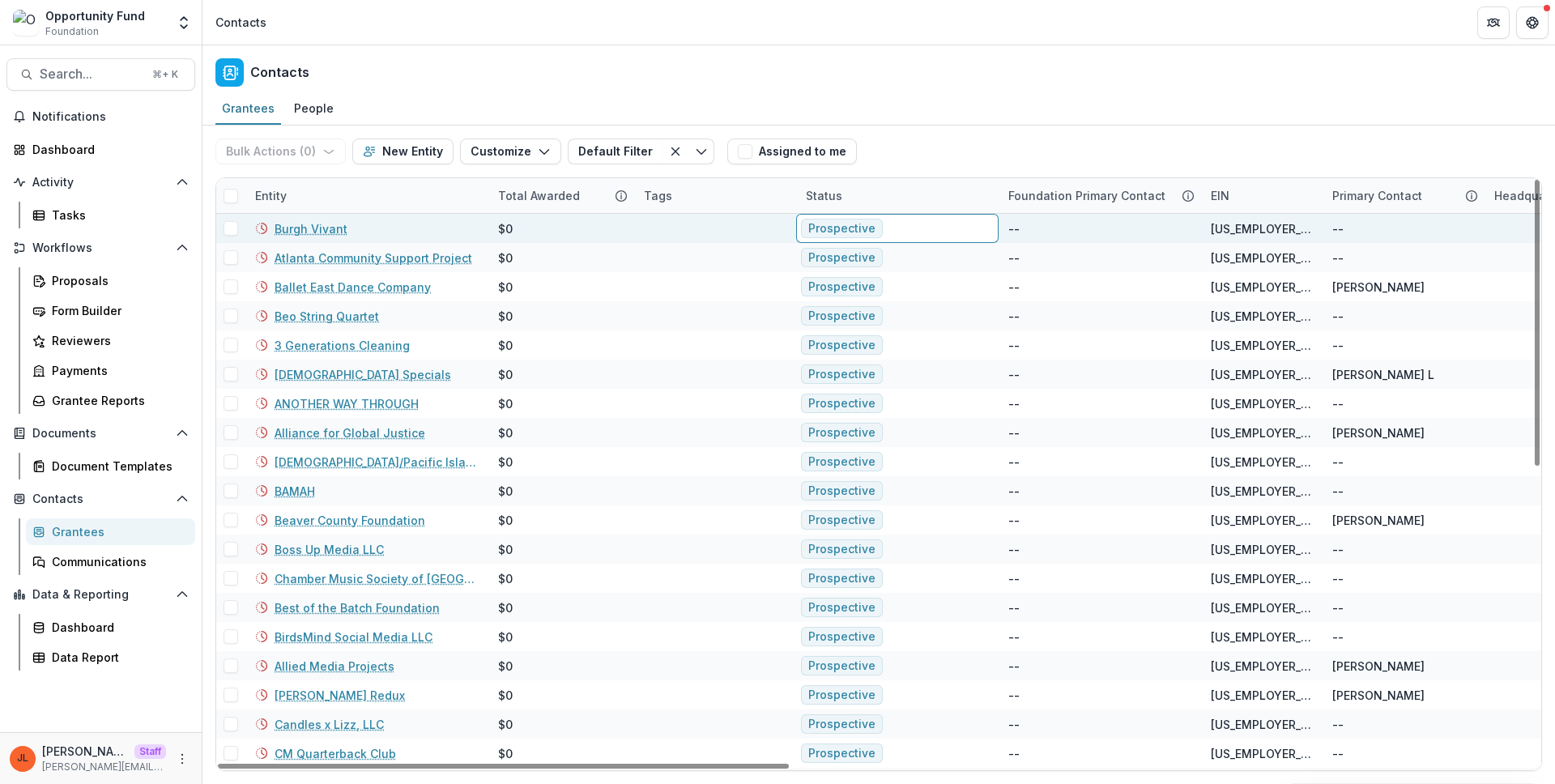
click at [911, 231] on div "Prospective" at bounding box center [897, 228] width 203 height 29
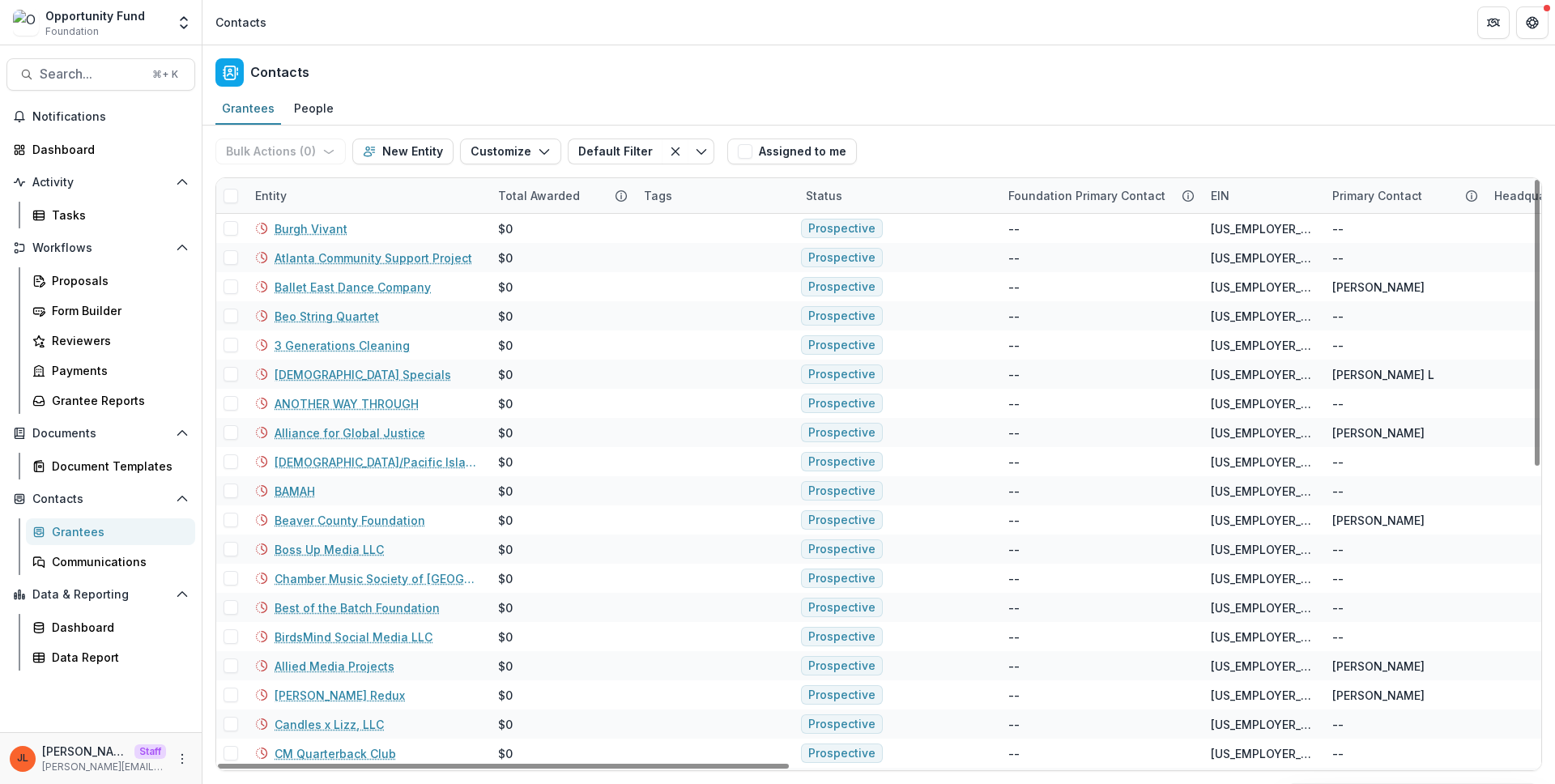
click at [997, 139] on div "Bulk Actions ( 0 ) Send Email Create Proposals Create Tasks New Entity Customiz…" at bounding box center [878, 151] width 1327 height 52
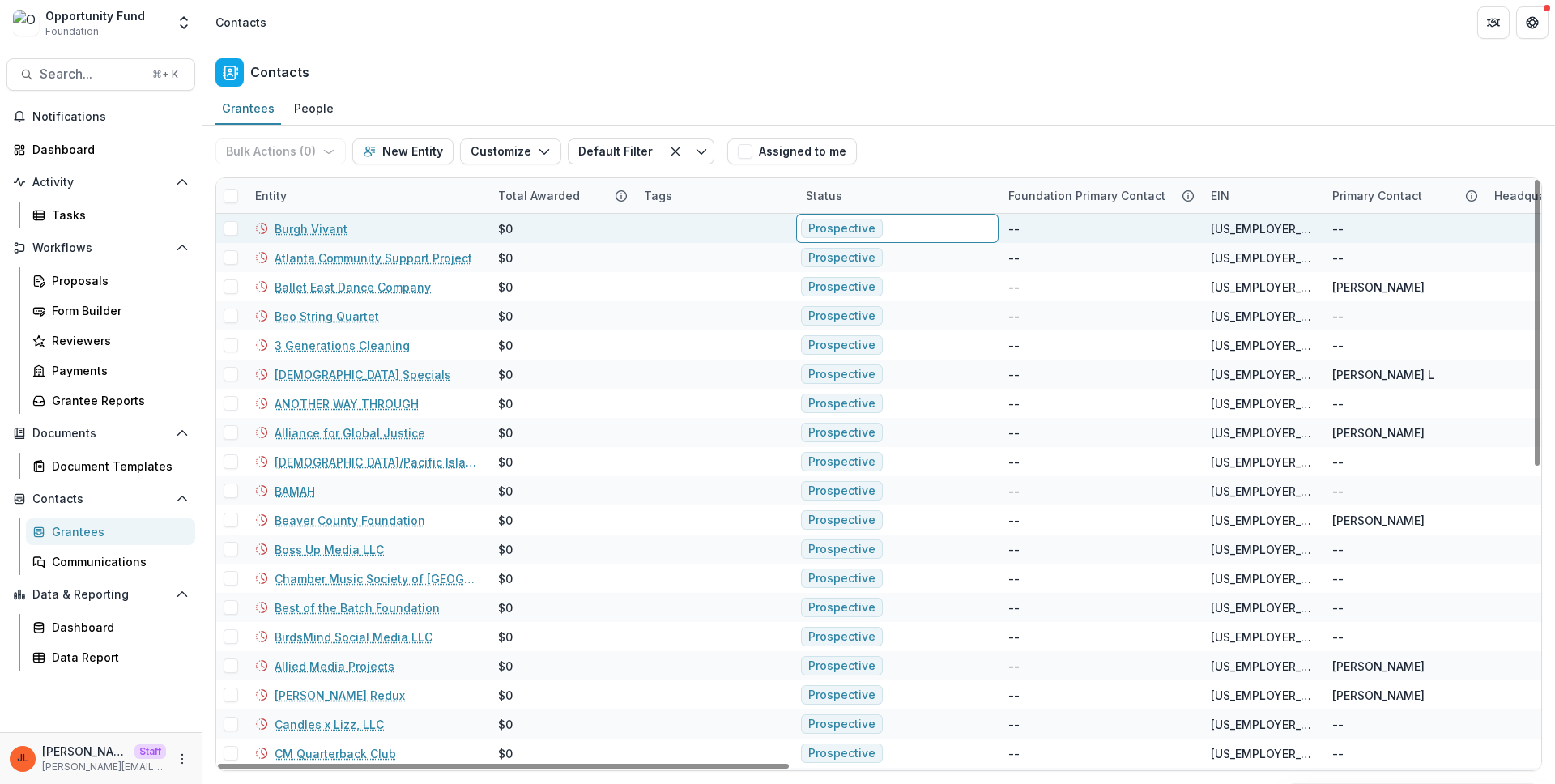
click at [331, 226] on link "Burgh Vivant" at bounding box center [311, 229] width 73 height 17
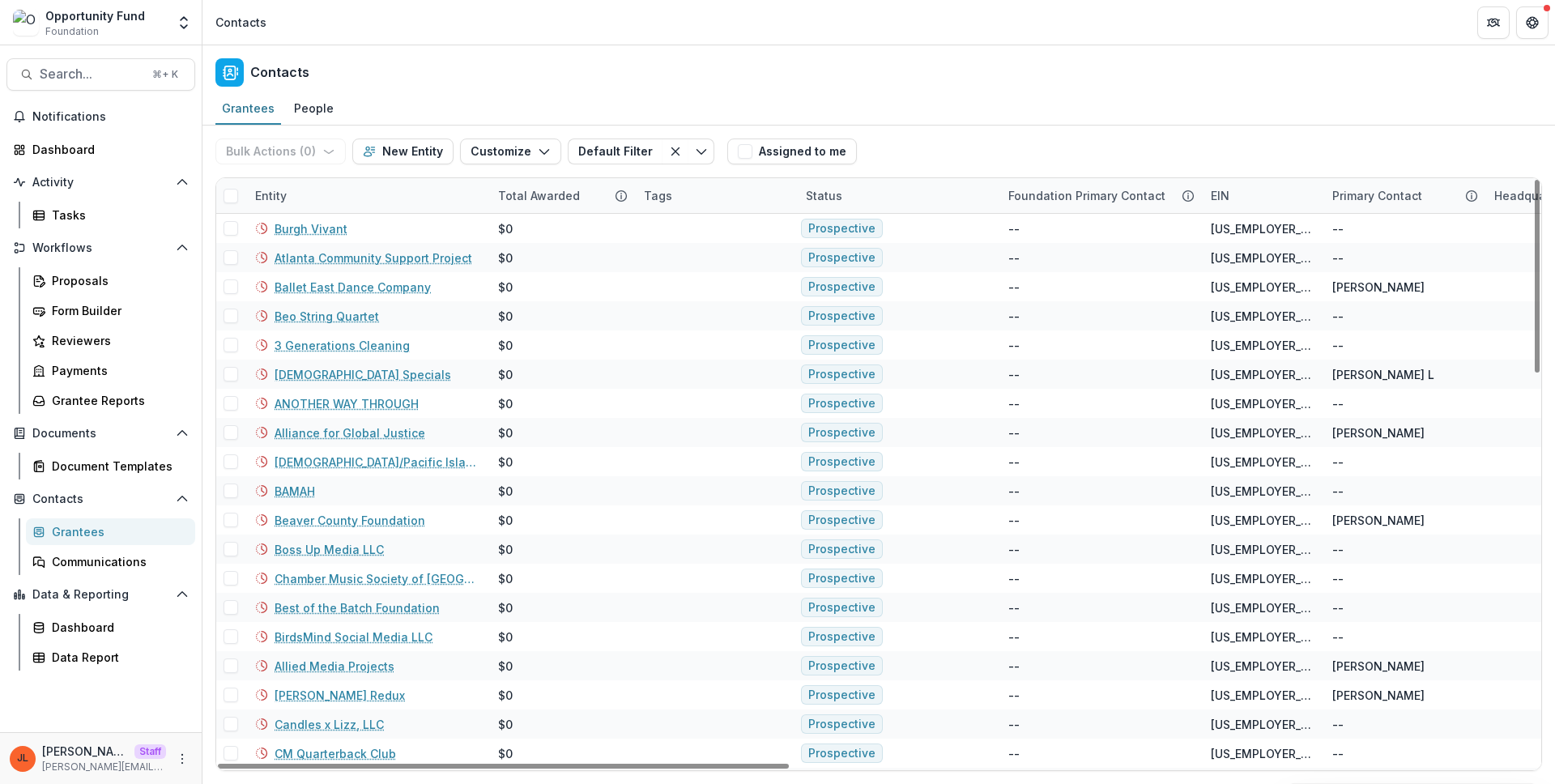
click at [892, 189] on div "Status" at bounding box center [897, 196] width 203 height 35
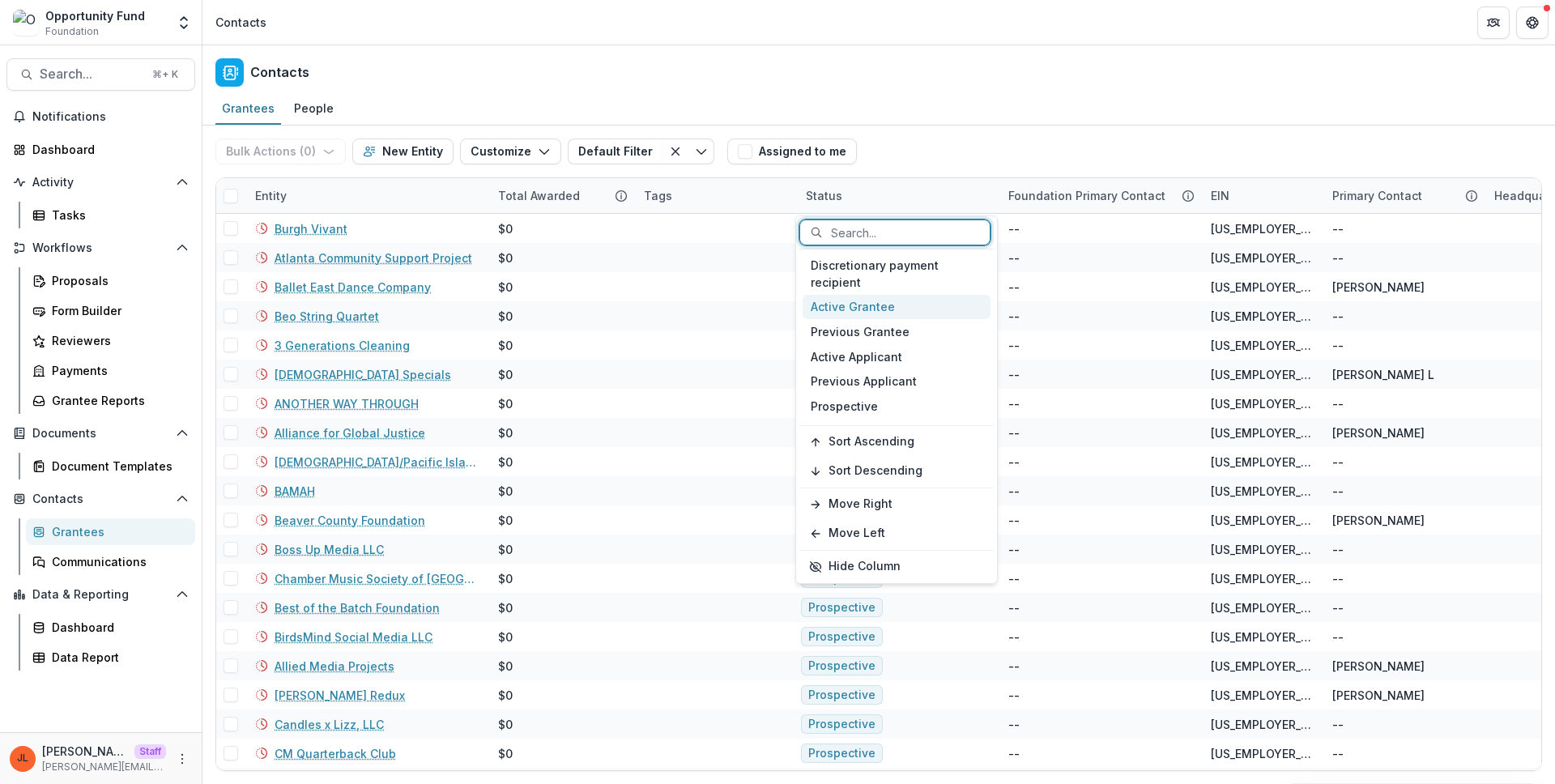
click at [907, 308] on div "Active Grantee" at bounding box center [897, 307] width 188 height 25
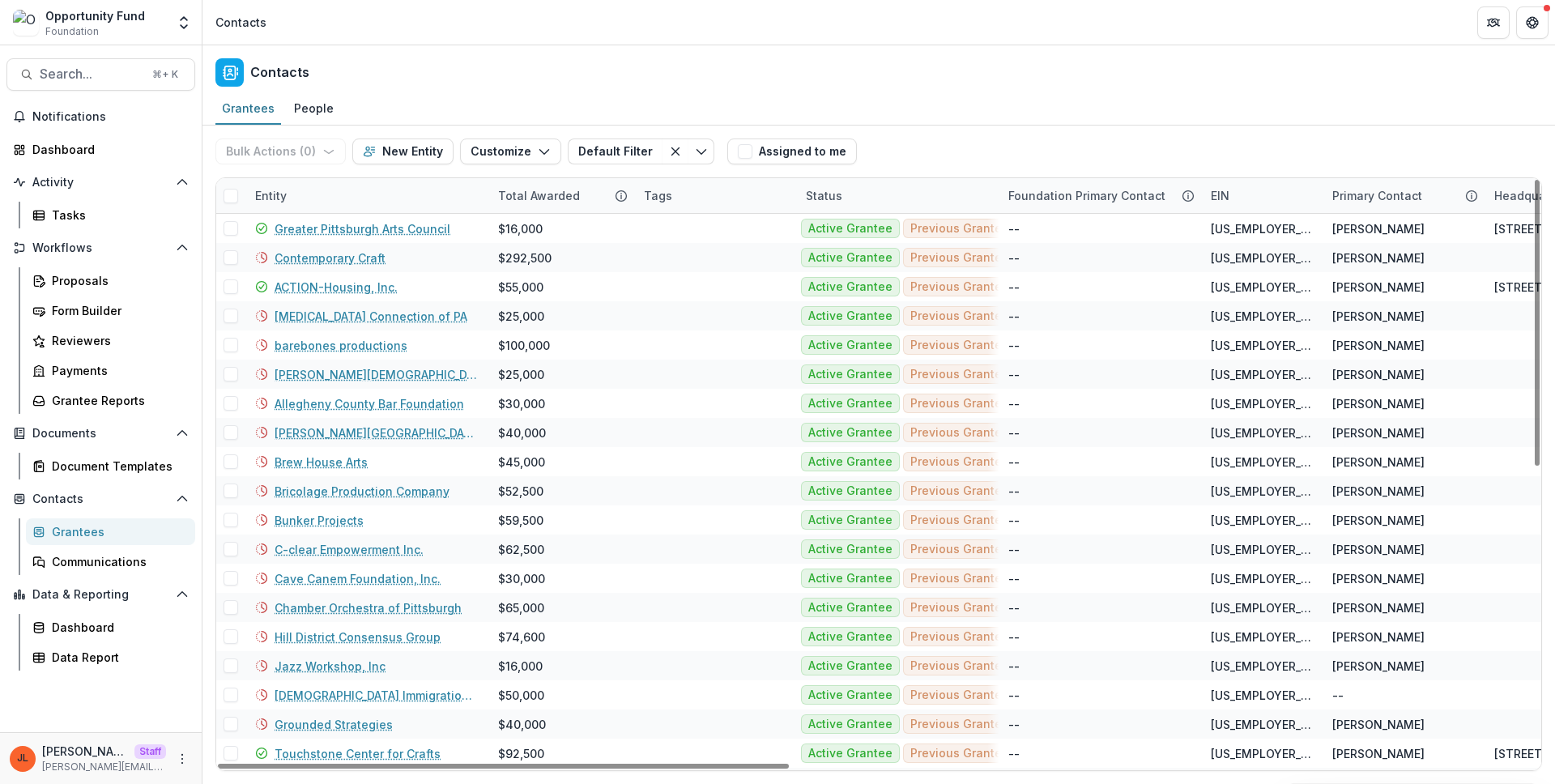
click at [936, 119] on div "Grantees People" at bounding box center [879, 109] width 1353 height 32
click at [852, 195] on div "Status" at bounding box center [897, 196] width 203 height 35
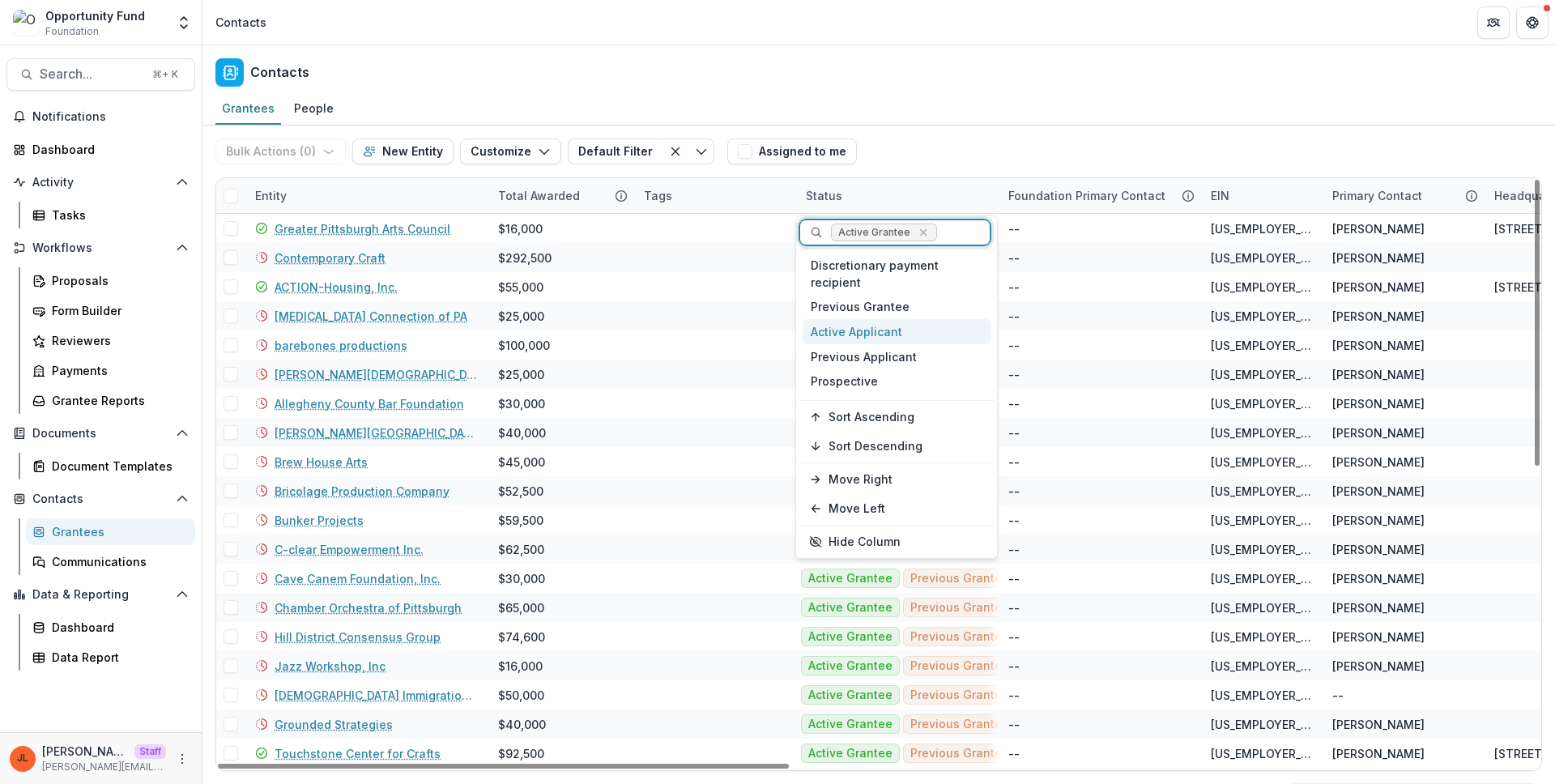
click at [865, 329] on div "Active Applicant" at bounding box center [897, 332] width 188 height 25
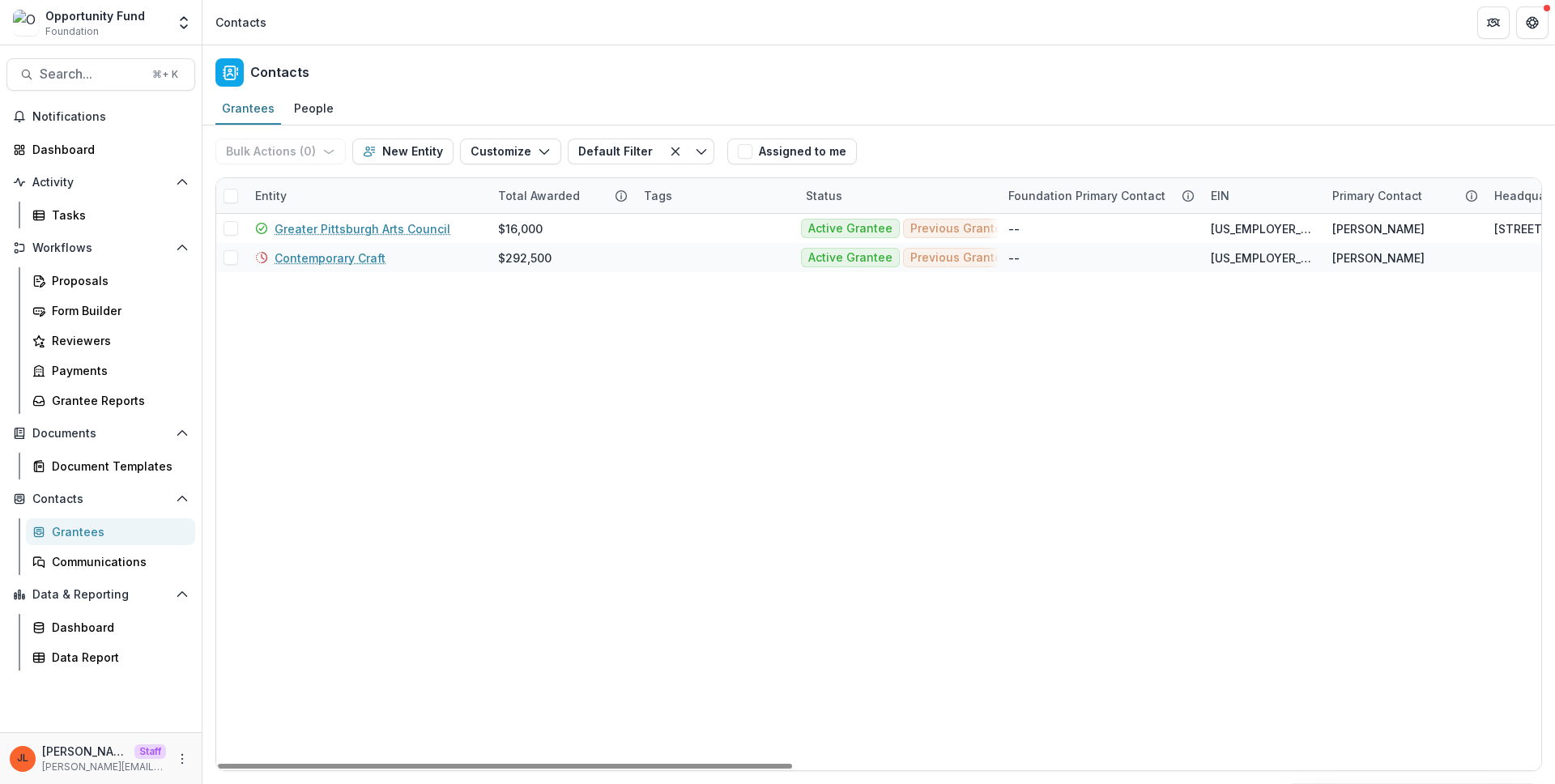
click at [940, 117] on div "Grantees People" at bounding box center [879, 109] width 1353 height 32
click at [915, 196] on div "Status" at bounding box center [897, 196] width 203 height 35
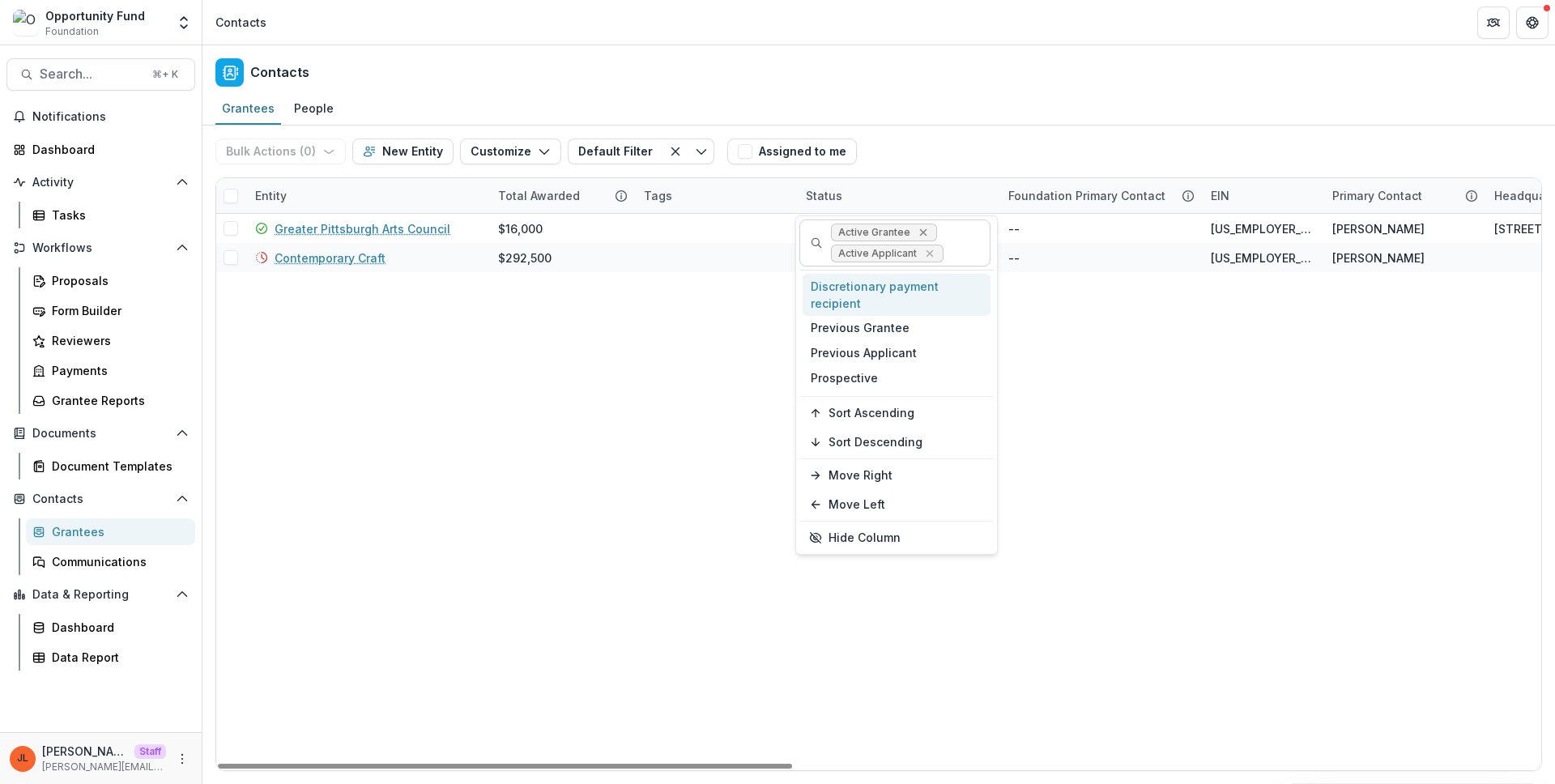
click at [921, 232] on icon "Remove Active Grantee" at bounding box center [923, 232] width 7 height 7
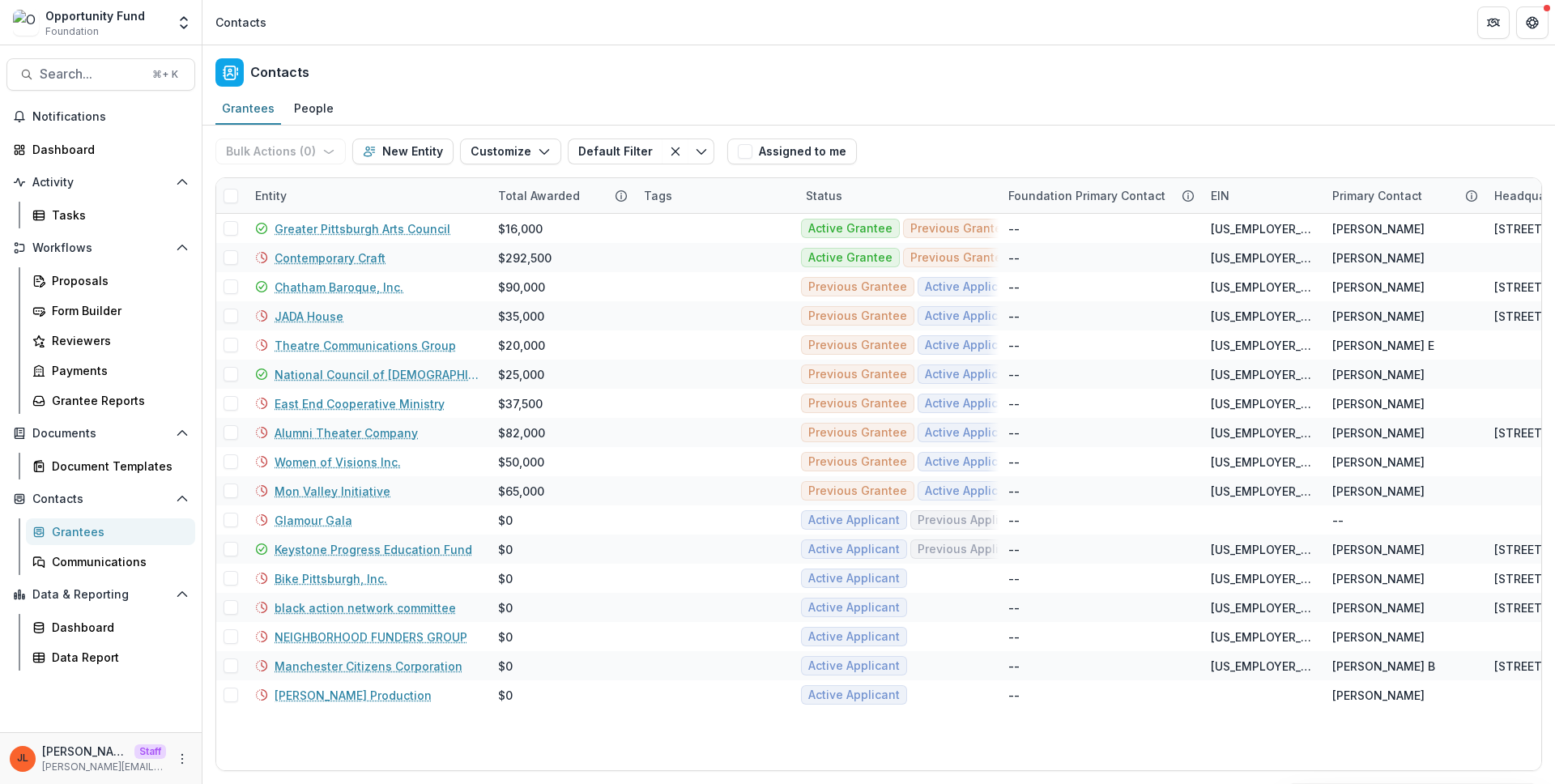
click at [937, 107] on div "Grantees People" at bounding box center [879, 109] width 1353 height 32
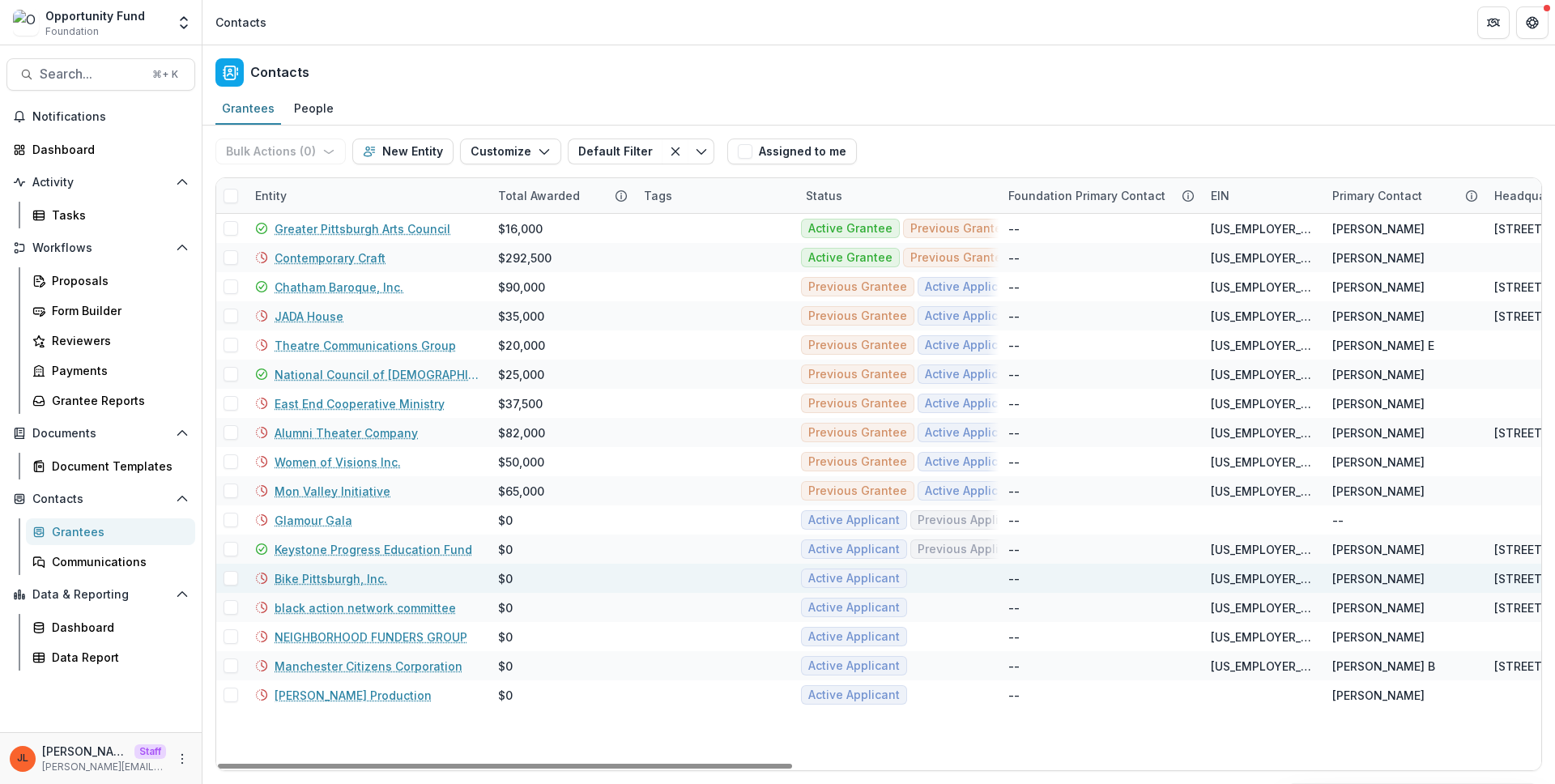
click at [308, 579] on link "Bike Pittsburgh, Inc." at bounding box center [330, 579] width 112 height 17
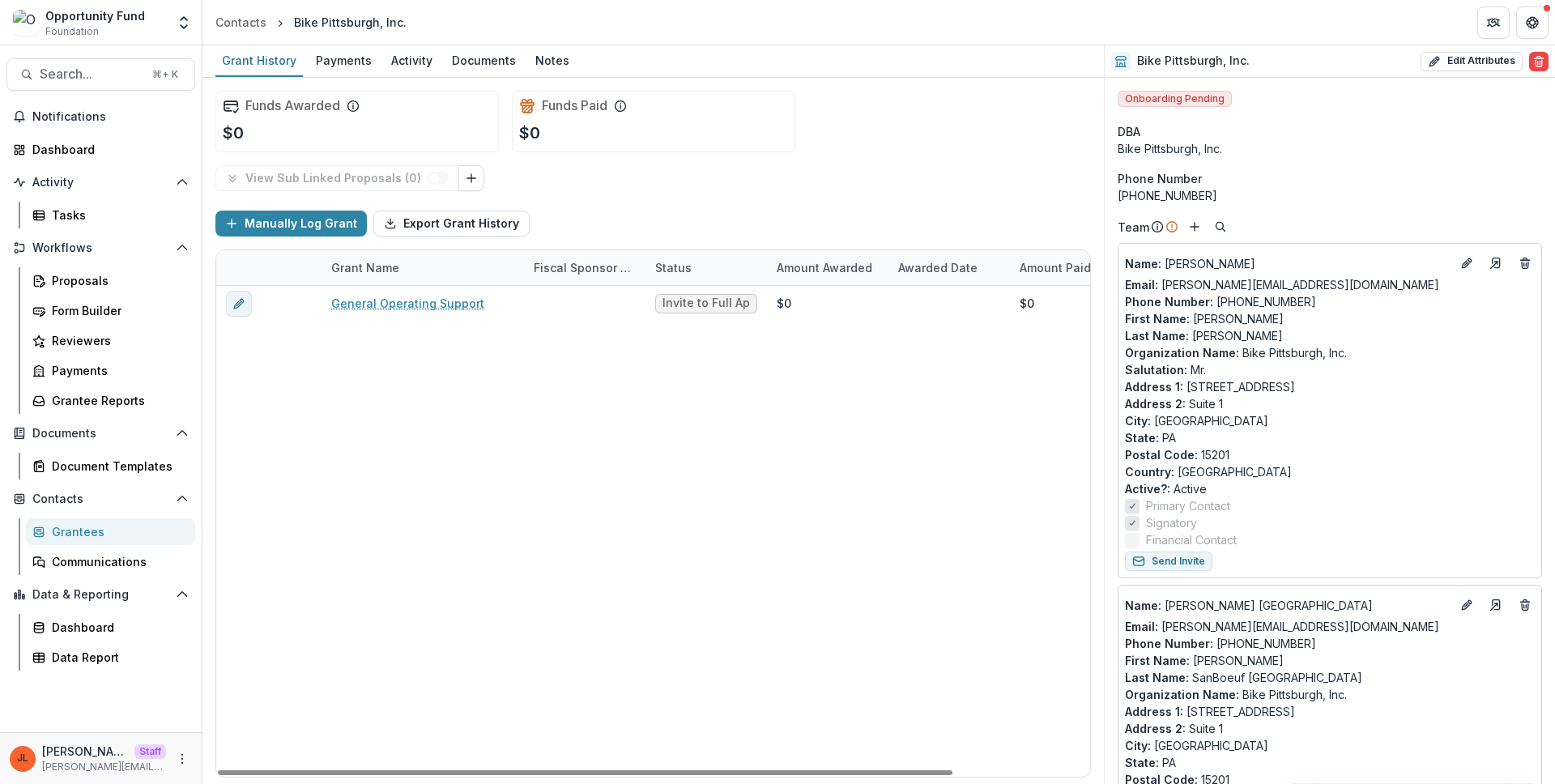
click at [486, 411] on div "General Operating Support Invite to Full Application Draft $0 $0 $0" at bounding box center [734, 531] width 1037 height 491
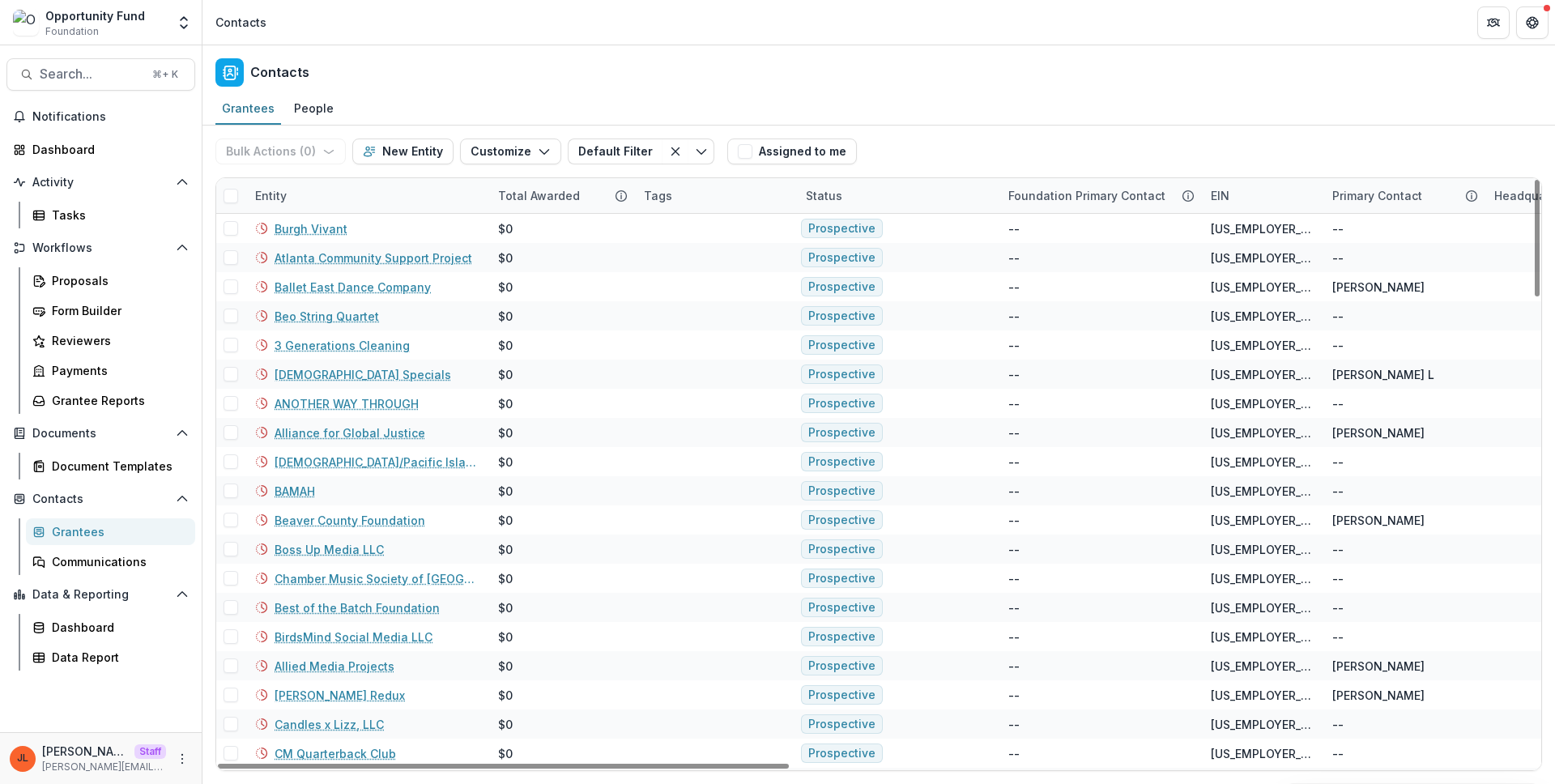
click at [807, 200] on div "Status" at bounding box center [824, 196] width 56 height 17
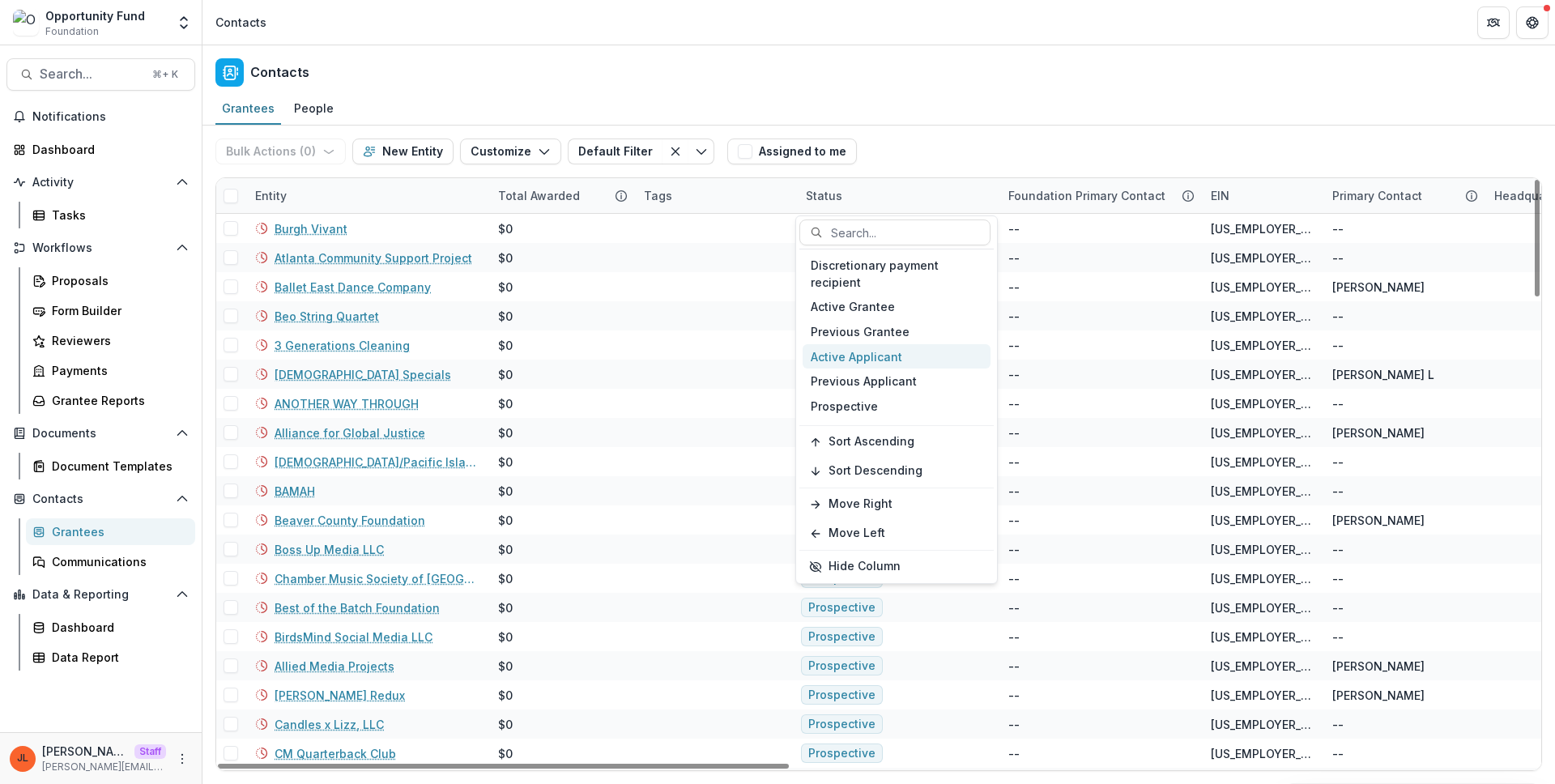
click at [872, 354] on div "Active Applicant" at bounding box center [897, 356] width 188 height 25
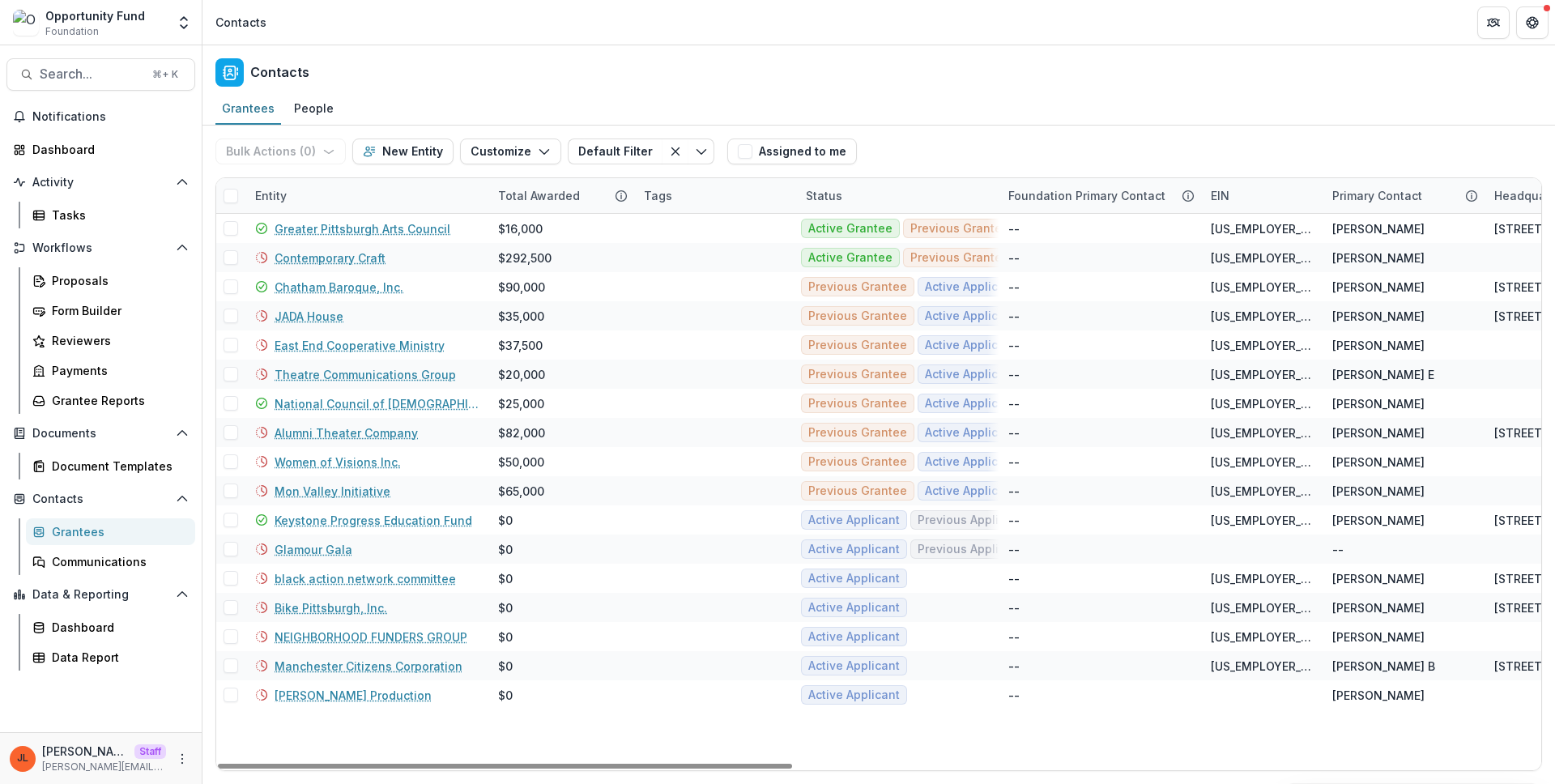
click at [965, 145] on div "Bulk Actions ( 0 ) Send Email Create Proposals Create Tasks New Entity Customiz…" at bounding box center [878, 151] width 1327 height 52
click at [856, 188] on div "Status" at bounding box center [897, 196] width 203 height 35
click at [1042, 126] on div "Bulk Actions ( 0 ) Send Email Create Proposals Create Tasks New Entity Customiz…" at bounding box center [878, 151] width 1327 height 52
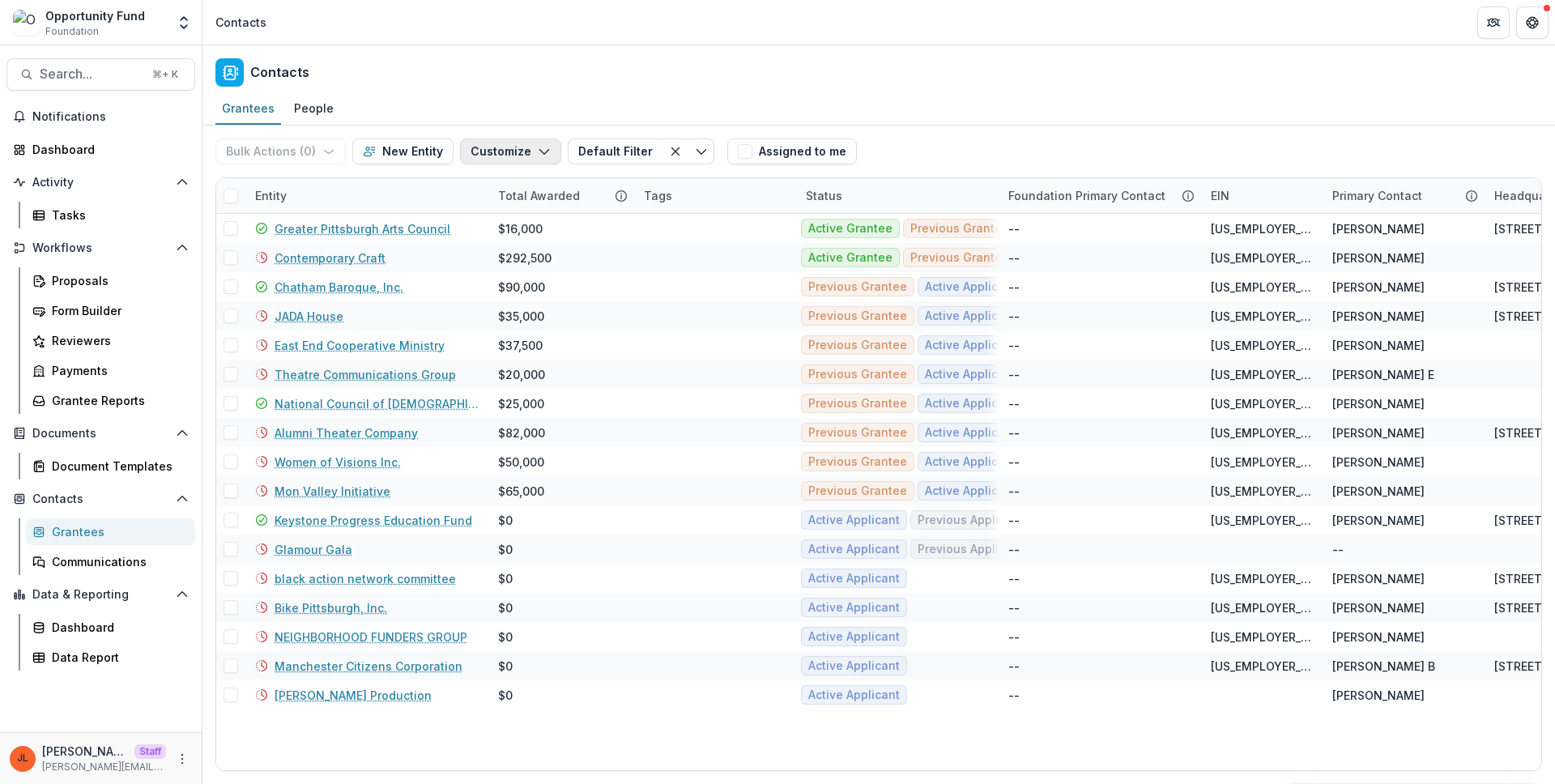
click at [490, 146] on button "Customize" at bounding box center [510, 151] width 101 height 26
click at [484, 235] on button "Manage Grantee Status" at bounding box center [461, 241] width 178 height 27
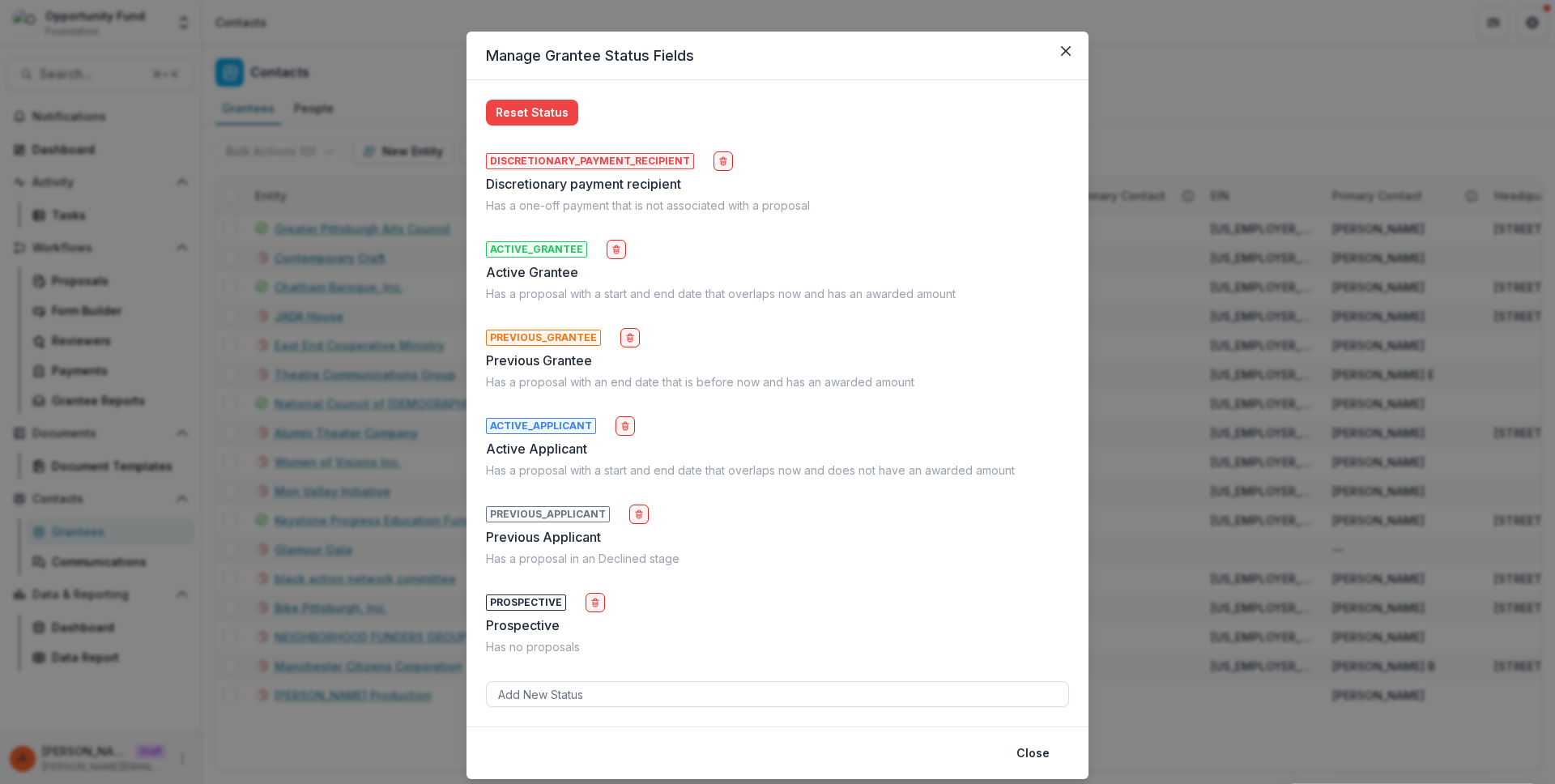
scroll to position [41, 0]
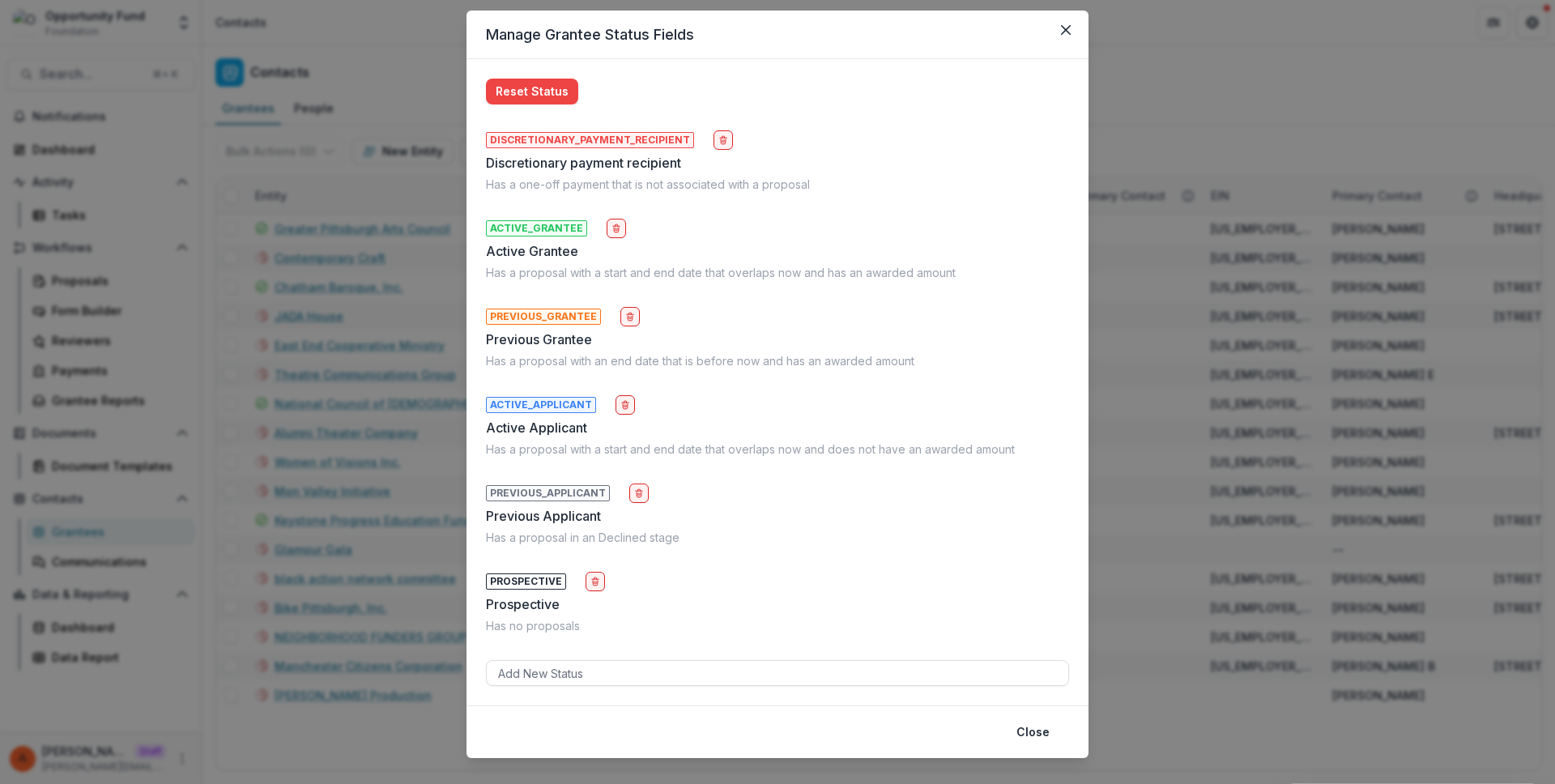
click at [1300, 121] on div "Manage Grantee Status Fields Reset Status DISCRETIONARY_PAYMENT_RECIPIENT Discr…" at bounding box center [778, 392] width 1555 height 784
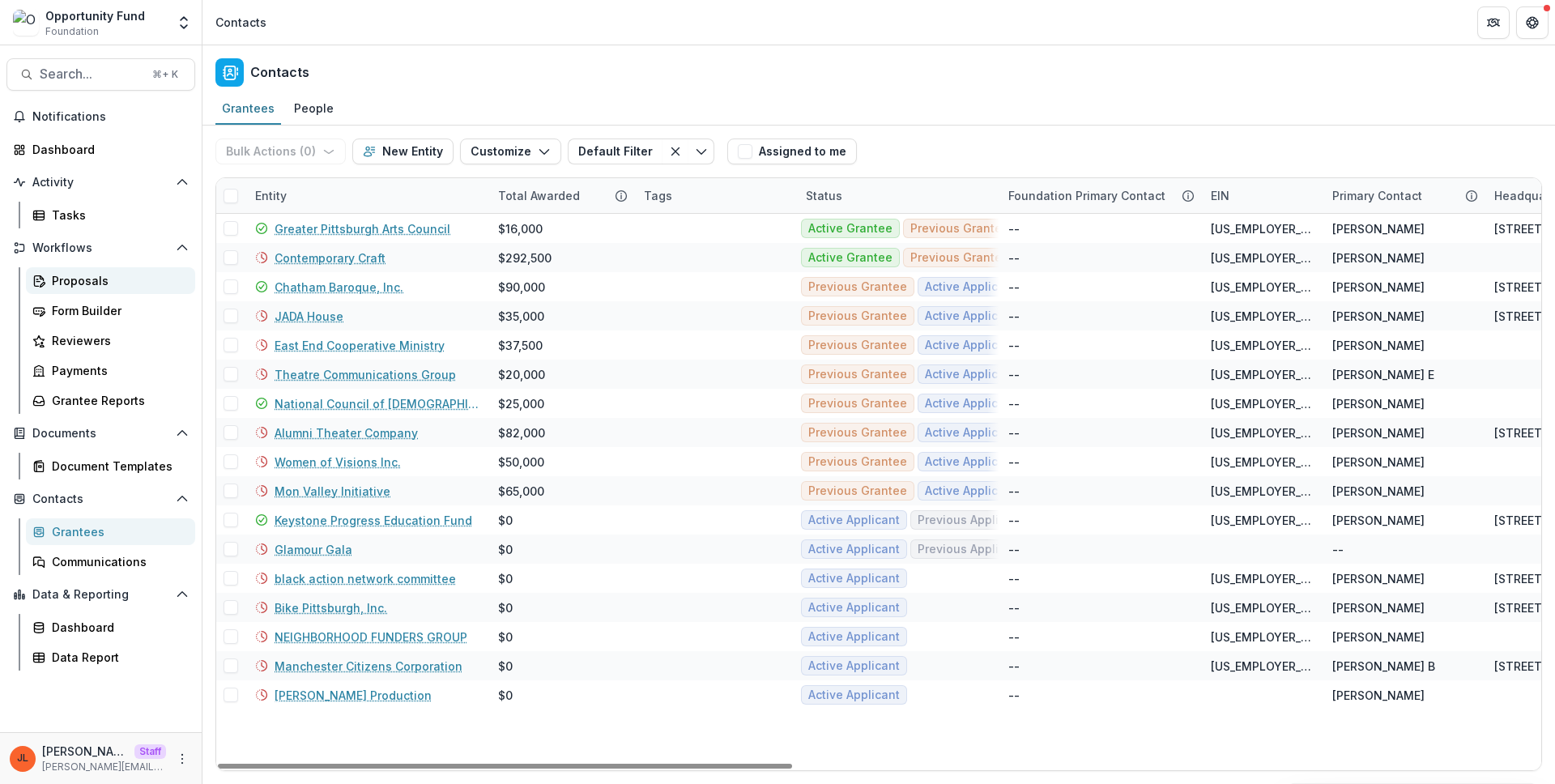
click at [123, 282] on div "Proposals" at bounding box center [118, 281] width 131 height 17
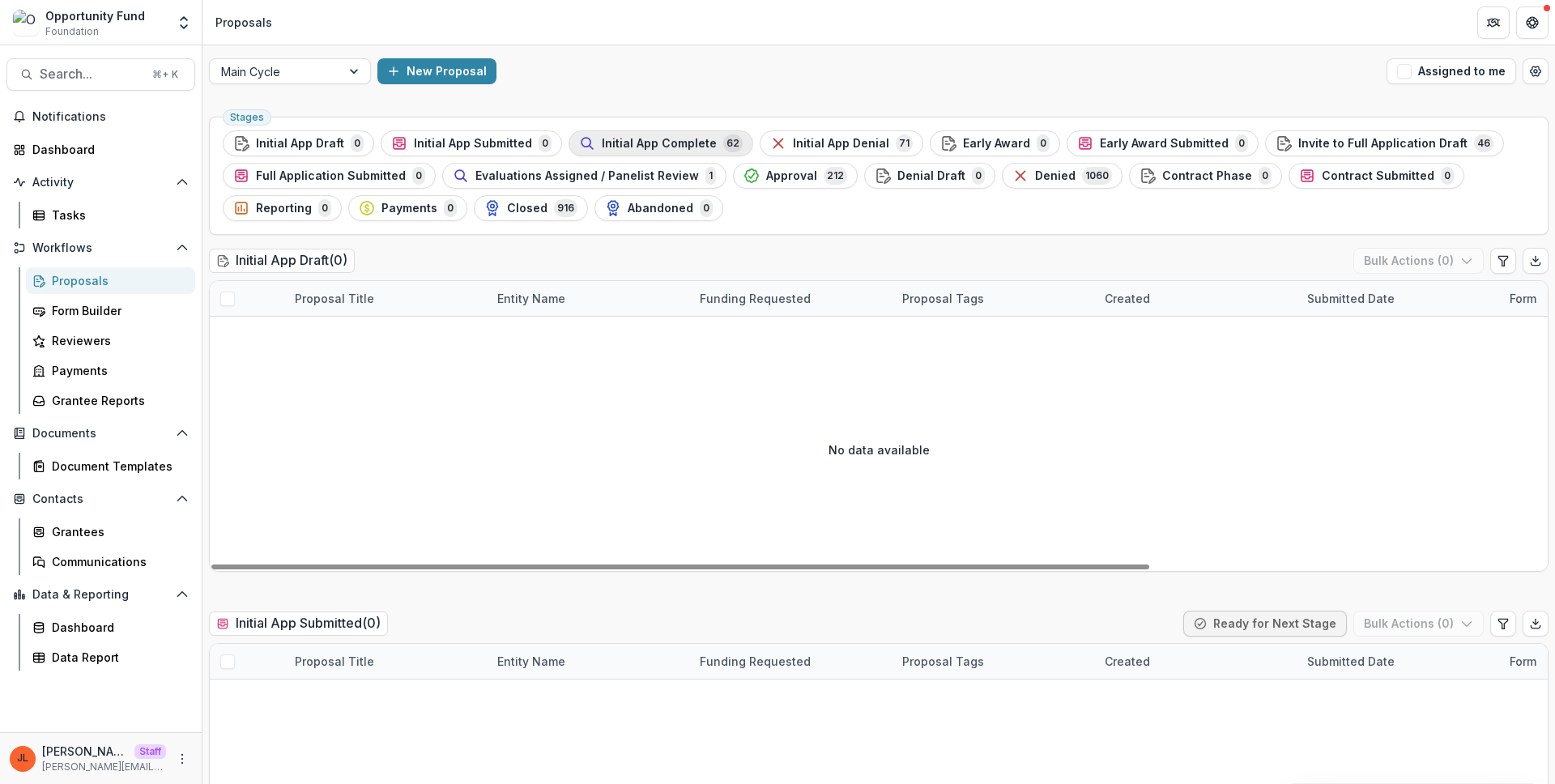
click at [703, 144] on span "Initial App Complete" at bounding box center [659, 144] width 115 height 14
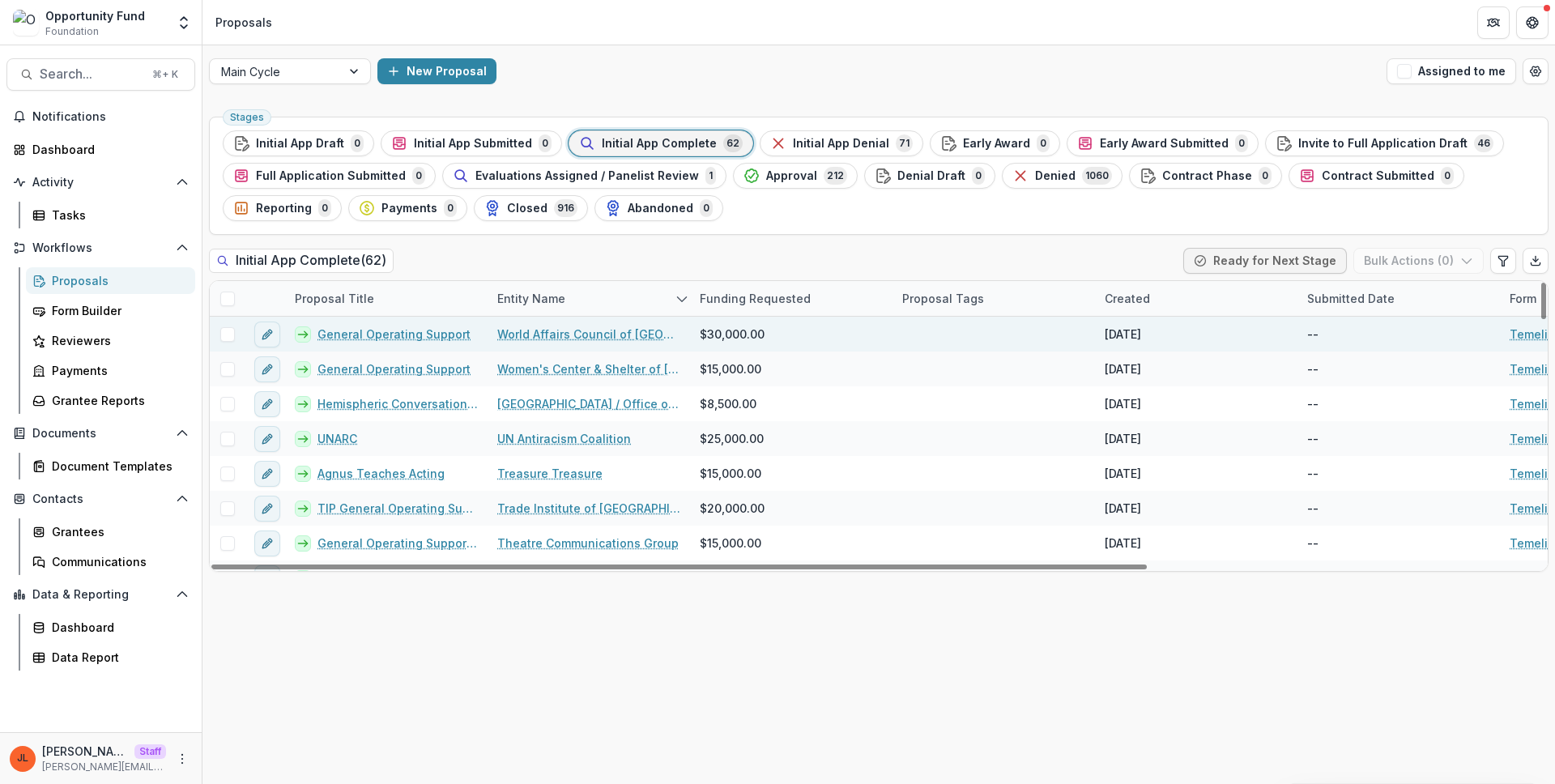
click at [386, 331] on link "General Operating Support" at bounding box center [394, 334] width 153 height 17
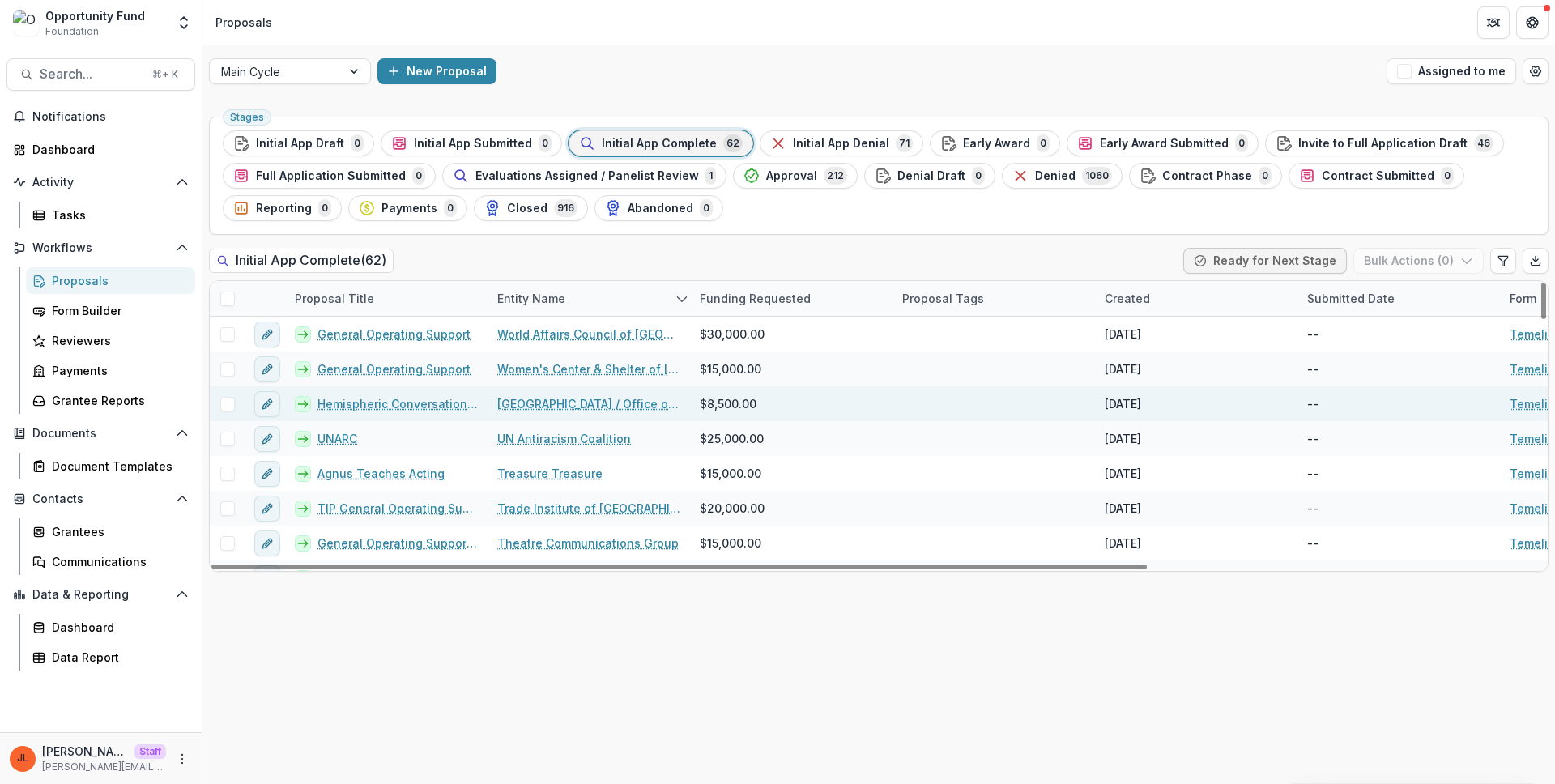
click at [365, 419] on div "Hemispheric Conversations Urban Art Project - Artist Residency Program" at bounding box center [386, 404] width 203 height 35
click at [366, 405] on link "Hemispheric Conversations Urban Art Project - Artist Residency Program" at bounding box center [398, 404] width 160 height 17
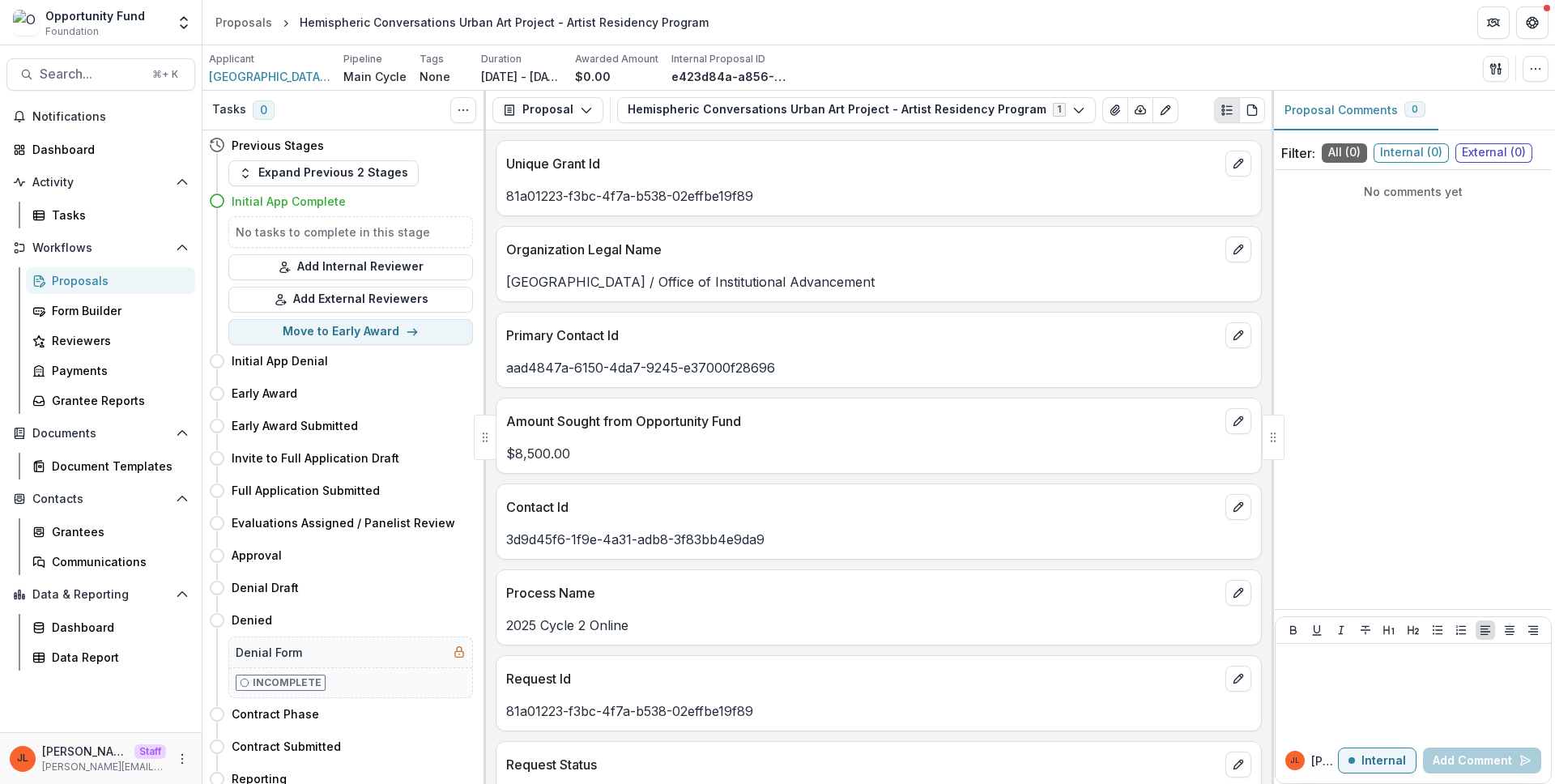
click at [979, 417] on p "Amount Sought from Opportunity Fund" at bounding box center [862, 421] width 713 height 19
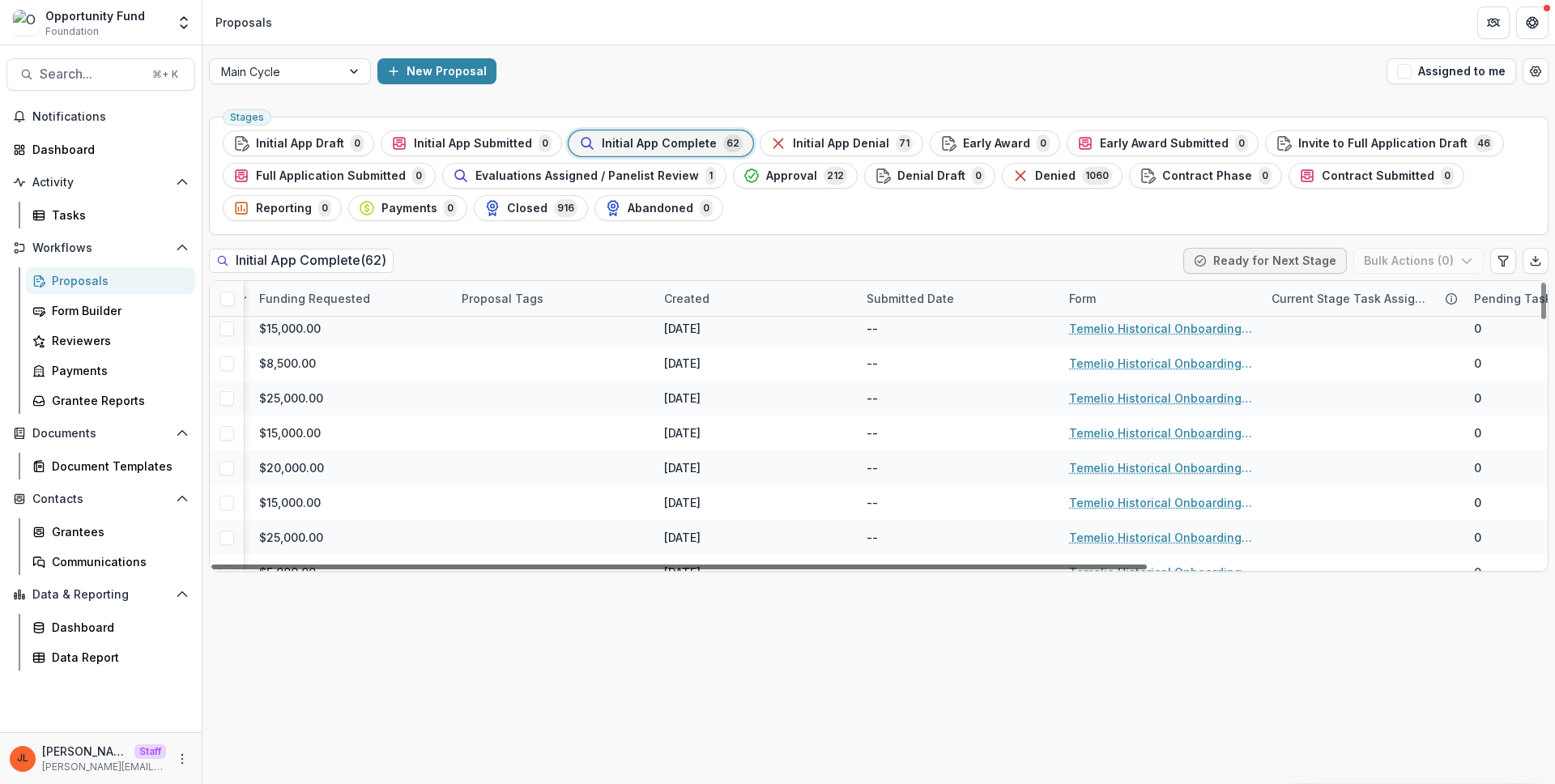
scroll to position [41, 560]
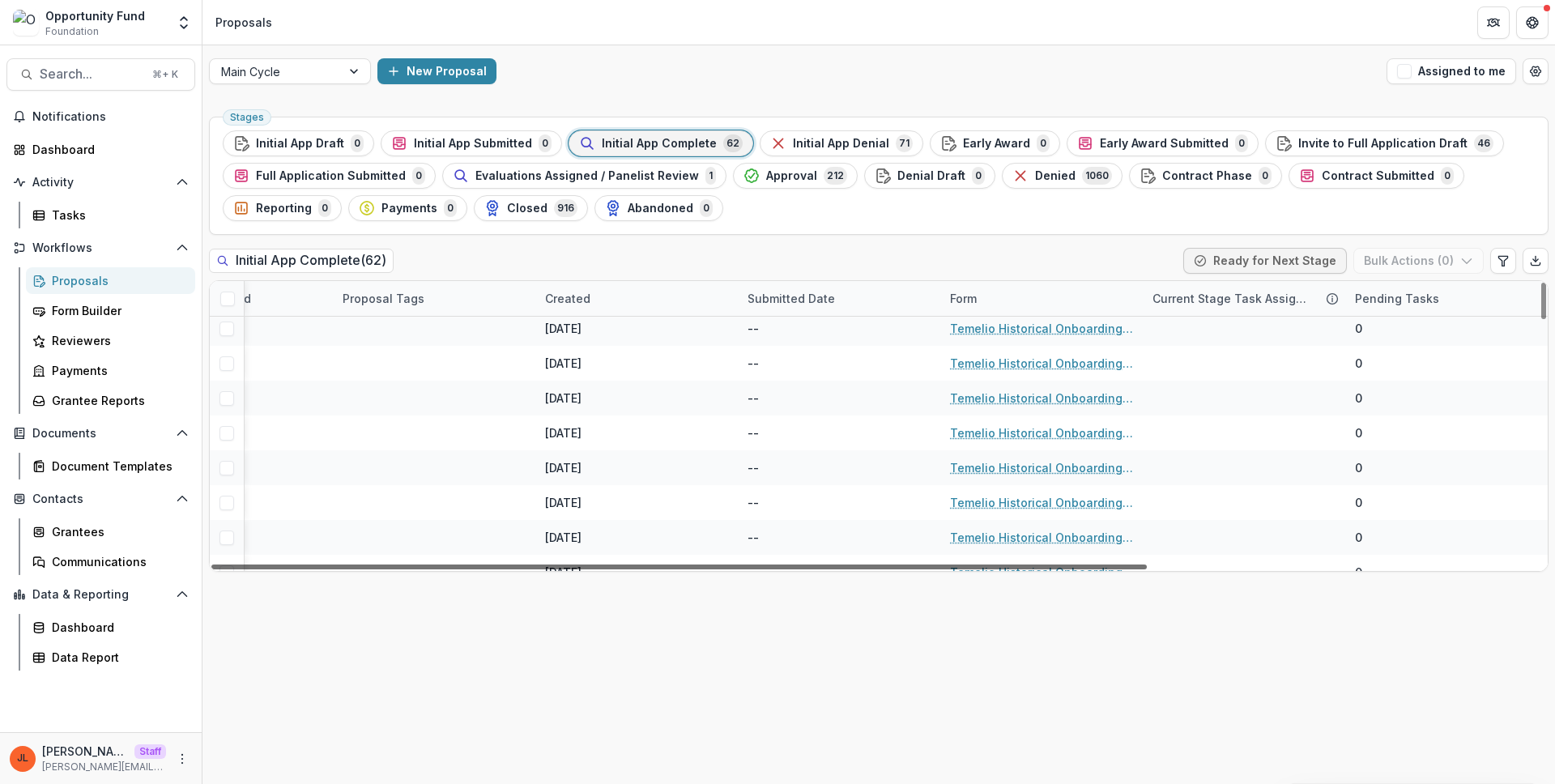
drag, startPoint x: 1056, startPoint y: 566, endPoint x: 1494, endPoint y: 600, distance: 439.3
click at [1147, 569] on div at bounding box center [679, 566] width 936 height 5
click at [1499, 261] on icon "Edit table settings" at bounding box center [1503, 260] width 13 height 13
select select "******"
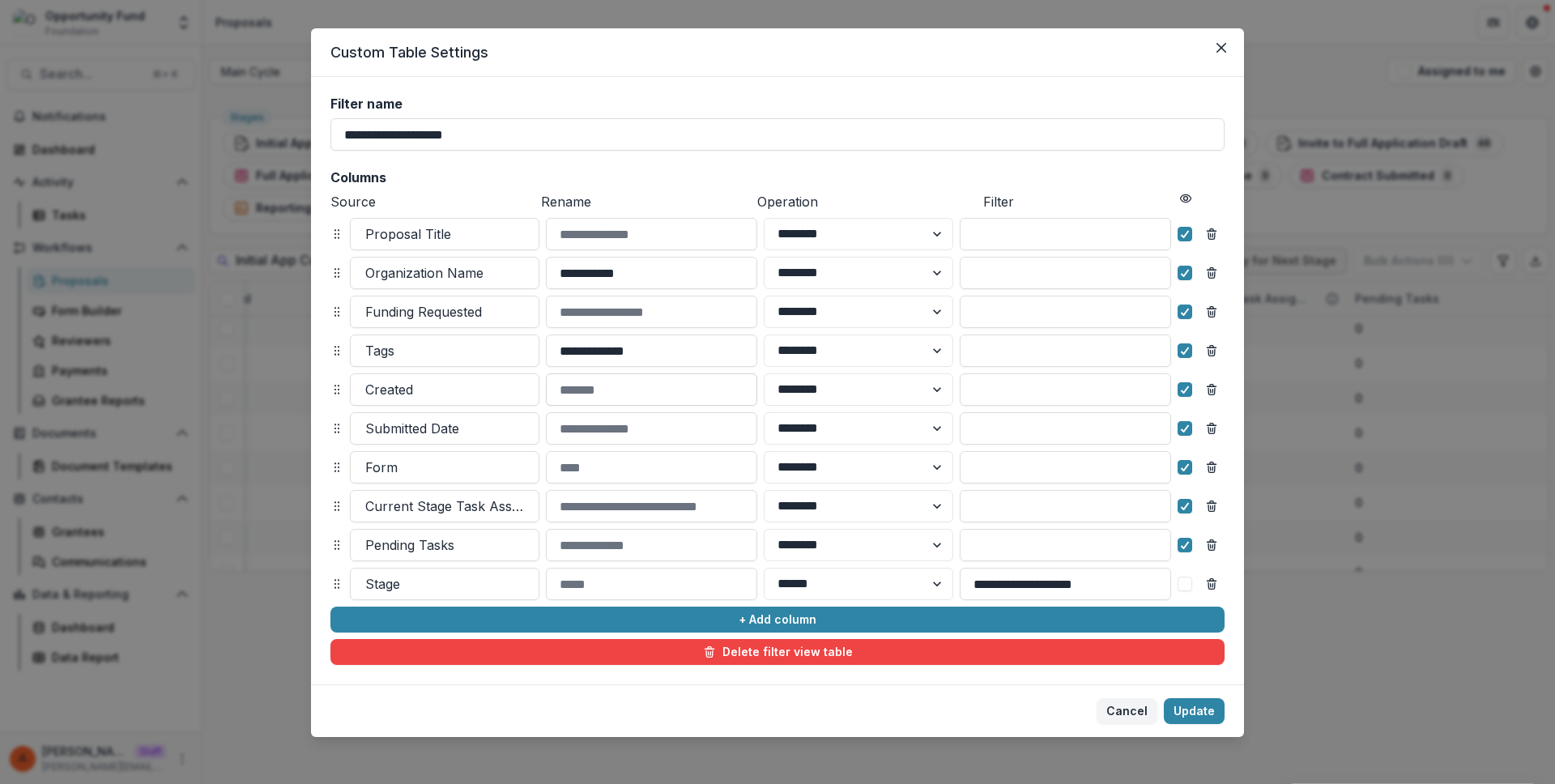
scroll to position [29, 0]
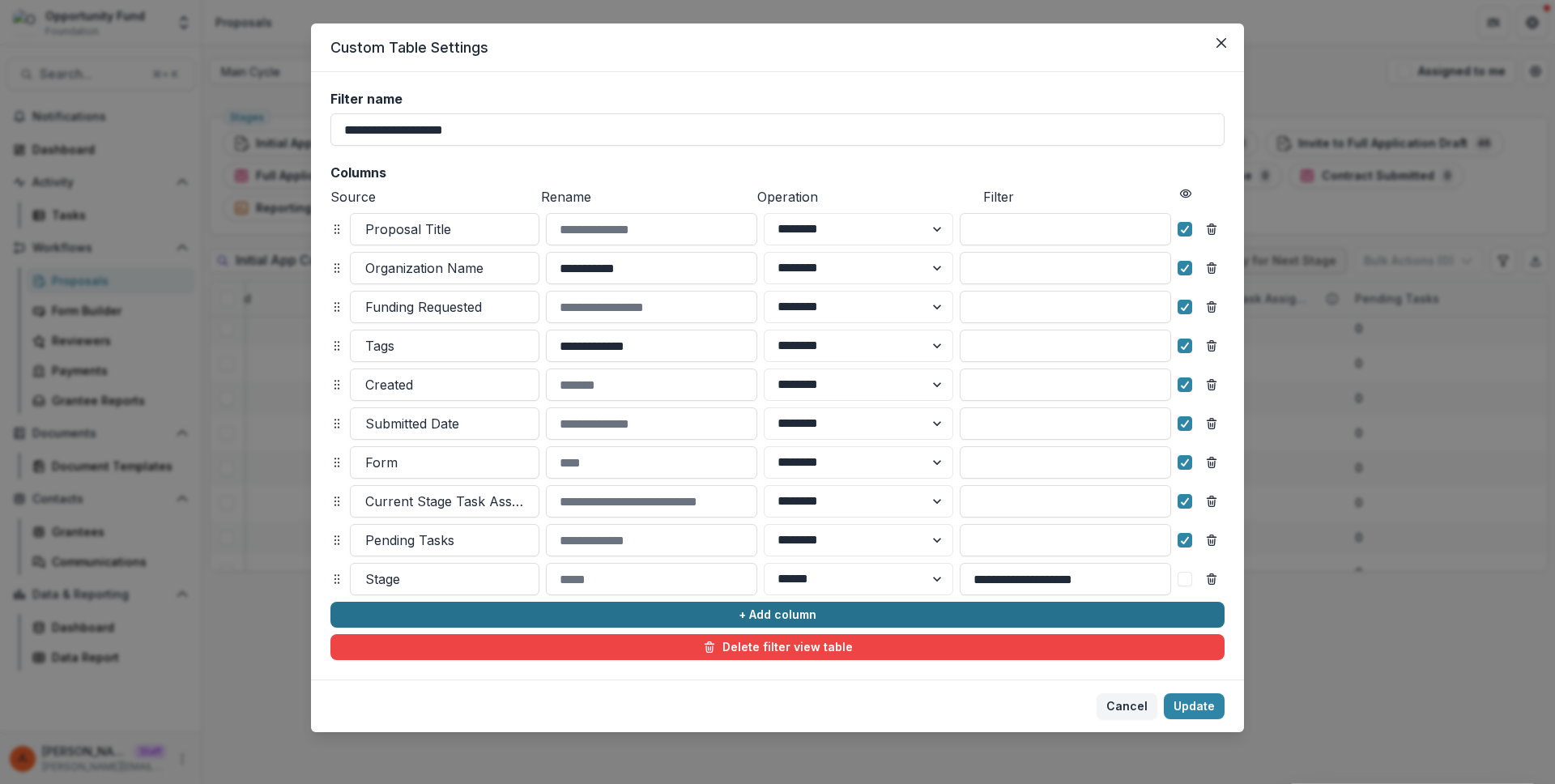
click at [719, 620] on button "+ Add column" at bounding box center [778, 614] width 894 height 26
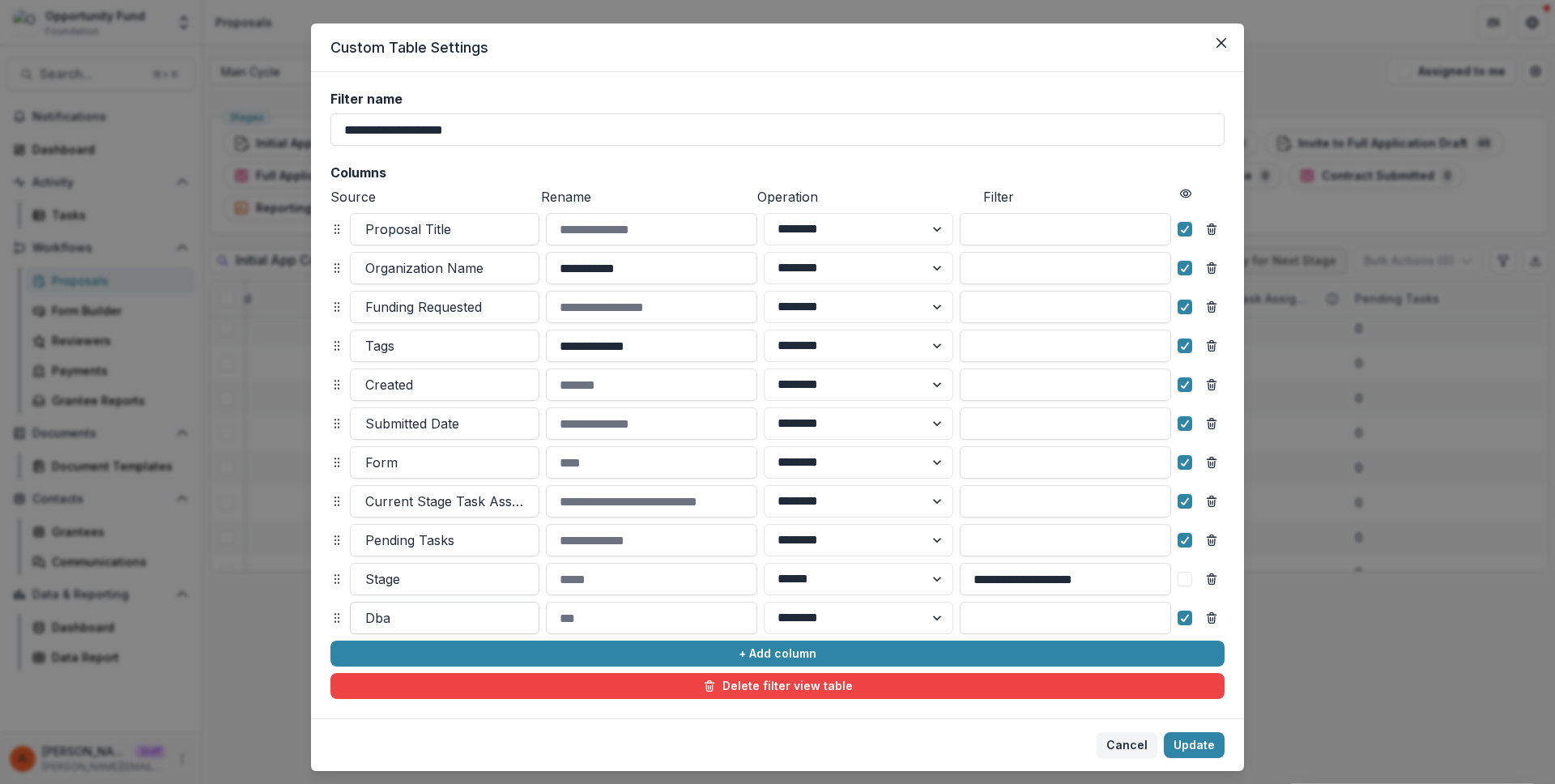
click at [421, 617] on div at bounding box center [445, 618] width 158 height 23
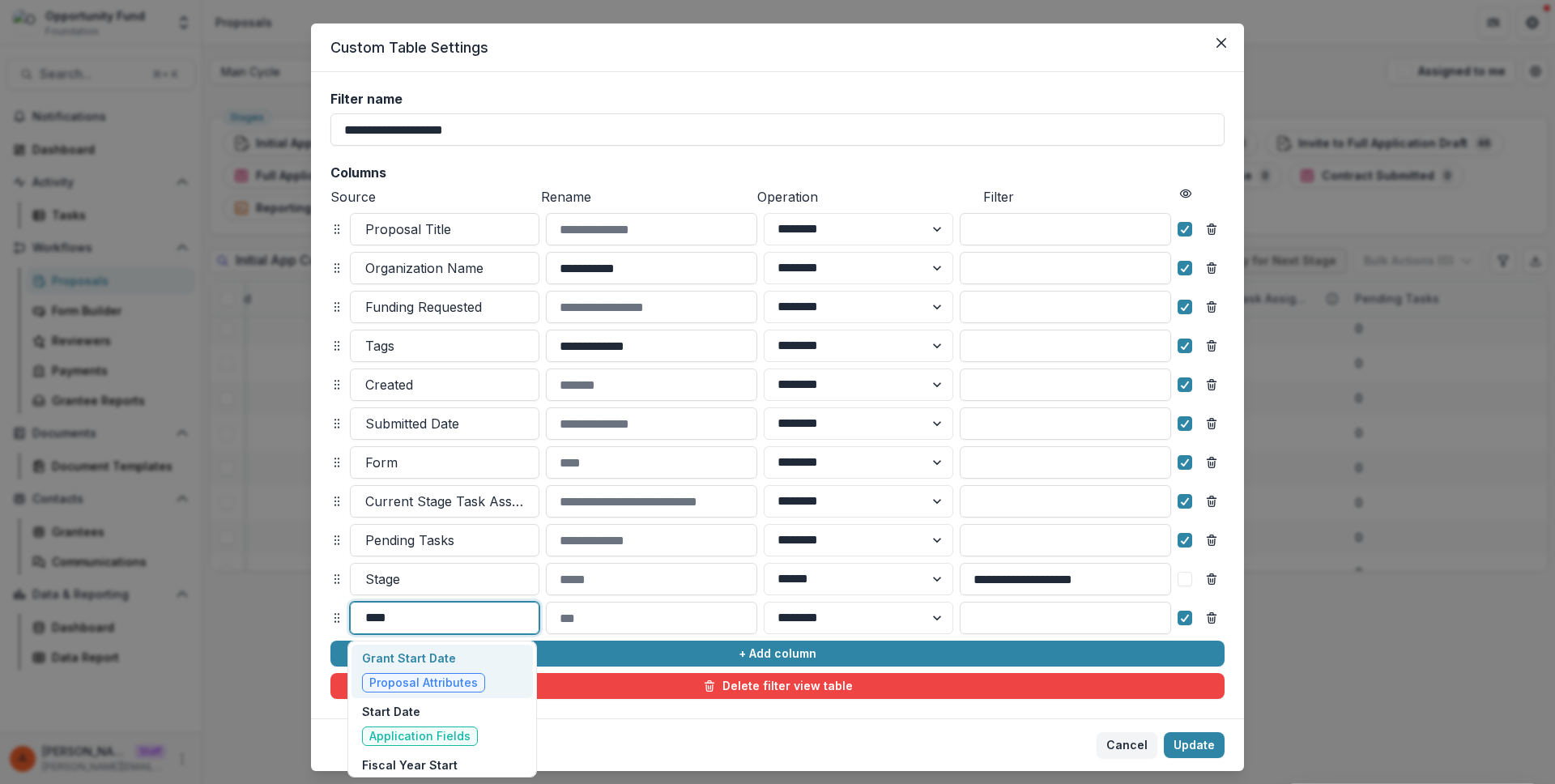
type input "*****"
click at [485, 663] on div "Grant Start Date Proposal Attributes" at bounding box center [442, 671] width 181 height 53
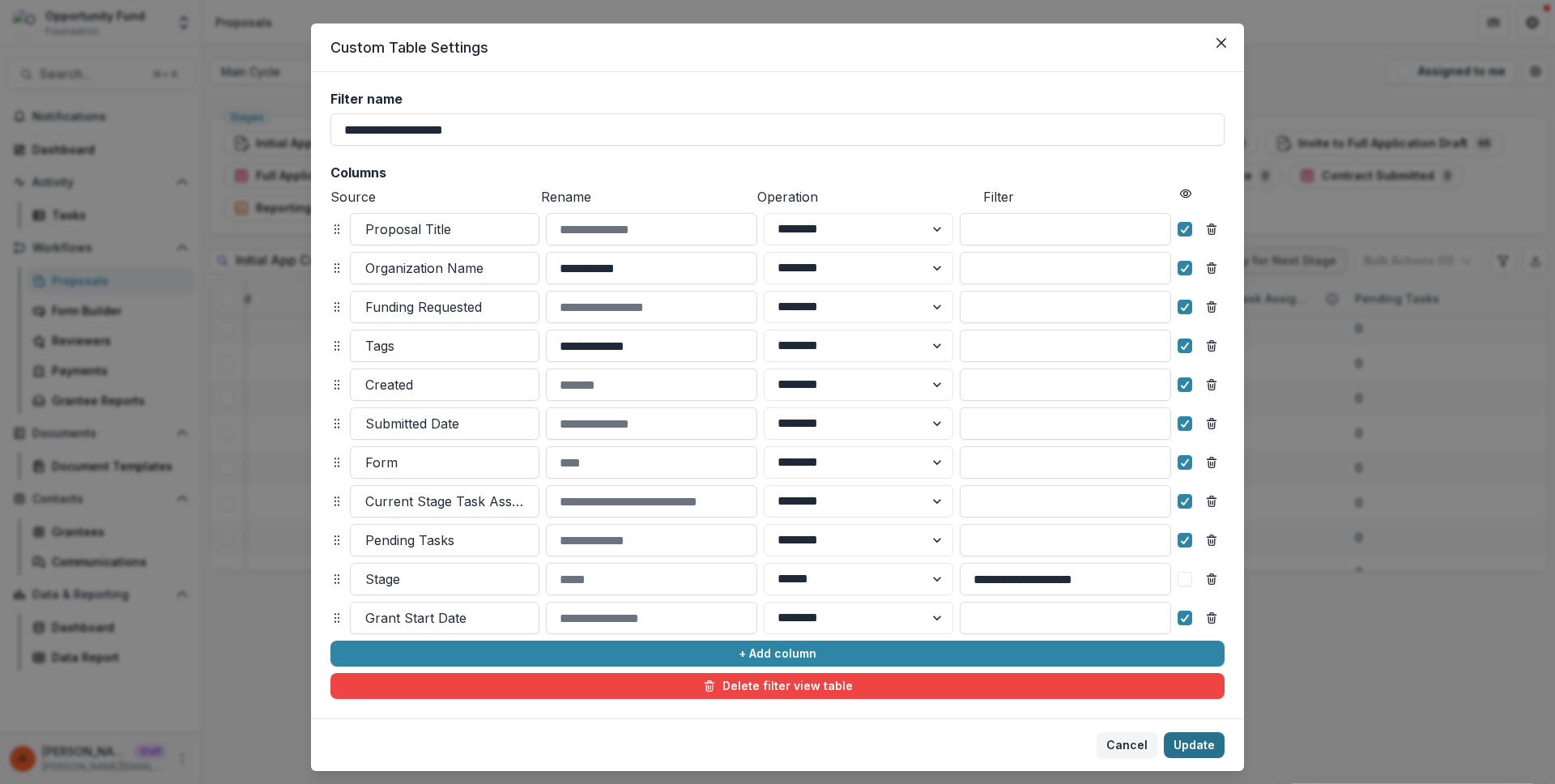
click at [1180, 744] on button "Update" at bounding box center [1195, 745] width 61 height 26
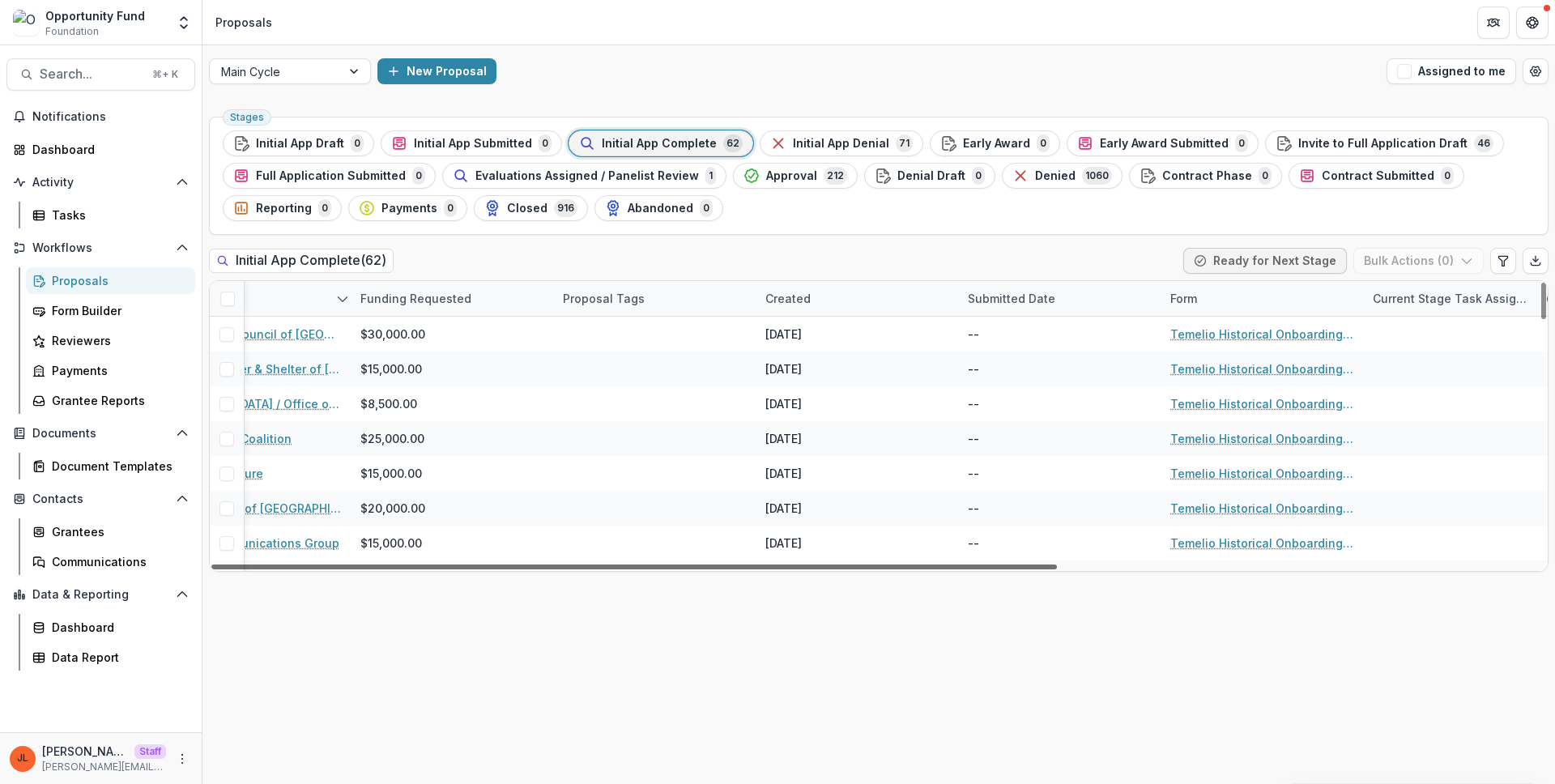
scroll to position [0, 762]
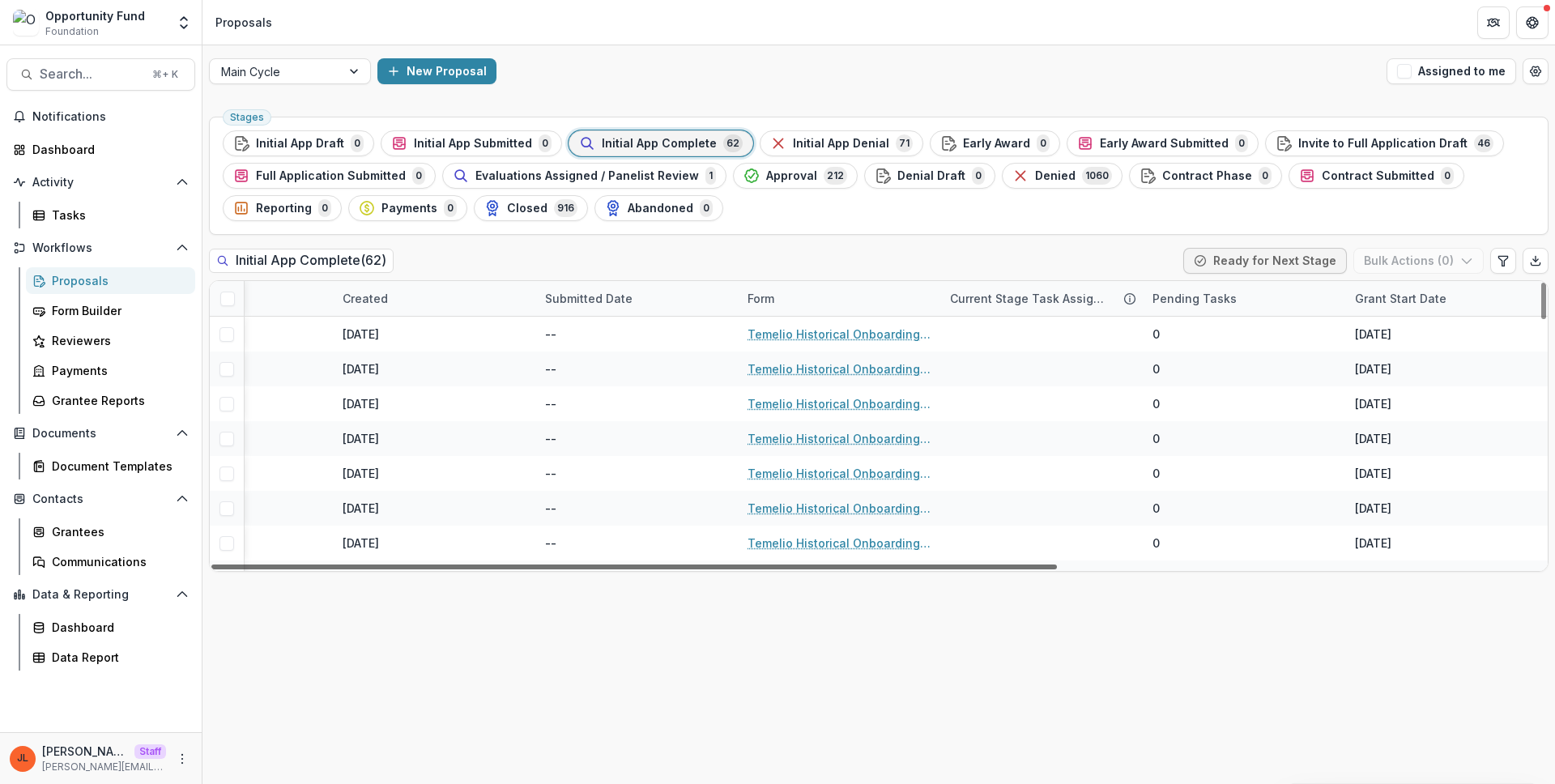
drag, startPoint x: 517, startPoint y: 565, endPoint x: 1450, endPoint y: 559, distance: 933.0
click at [1057, 564] on div at bounding box center [634, 566] width 845 height 5
click at [1457, 307] on div "Grant Start Date" at bounding box center [1446, 298] width 203 height 35
click at [1437, 398] on span "Sort Descending" at bounding box center [1424, 398] width 94 height 14
click at [1426, 681] on div "Stages Initial App Draft 0 Initial App Submitted 0 Initial App Complete 62 Init…" at bounding box center [879, 447] width 1353 height 673
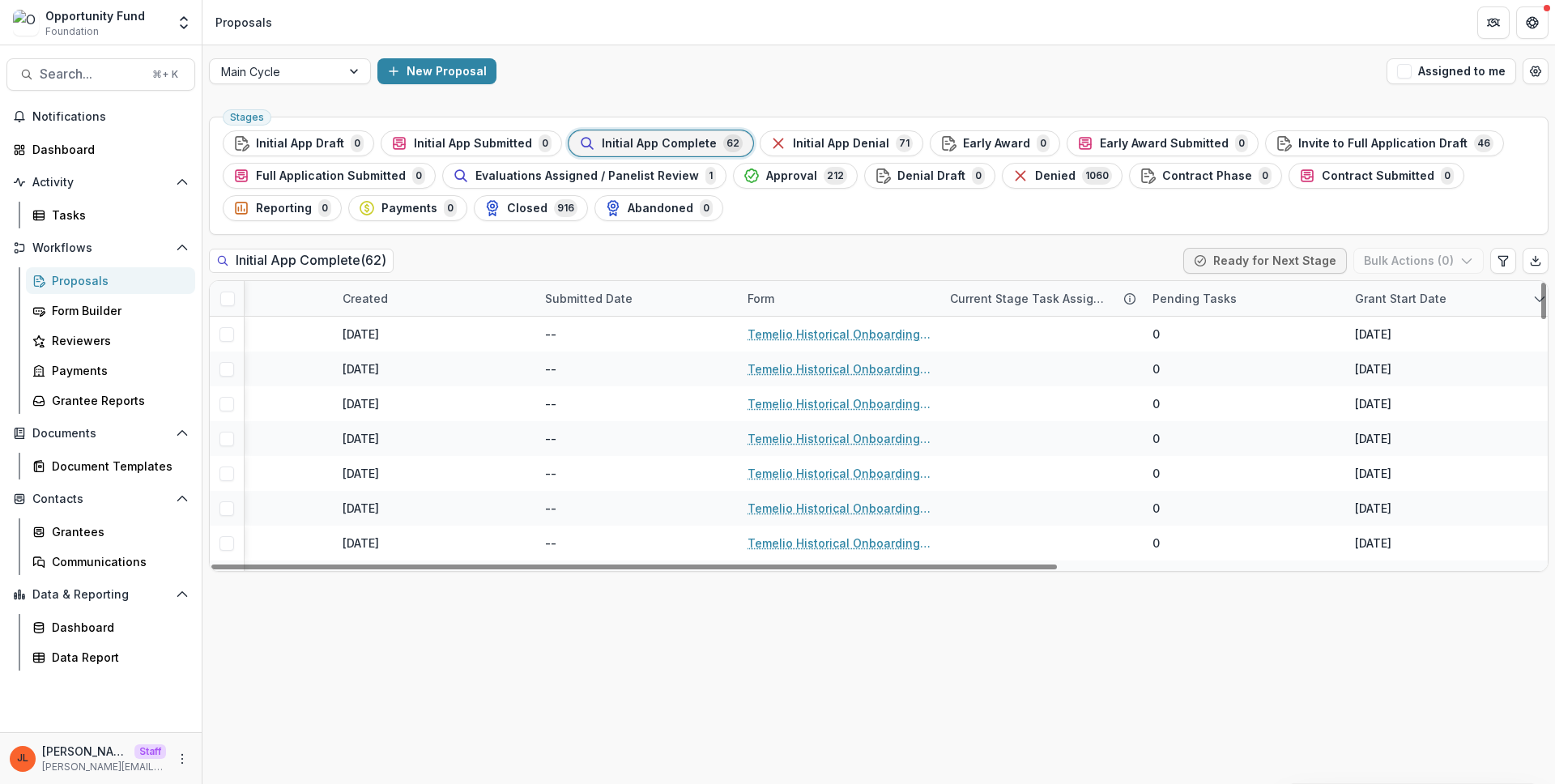
click at [1426, 292] on div "Grant Start Date" at bounding box center [1400, 298] width 111 height 17
click at [1425, 372] on span "Sort Ascending" at bounding box center [1420, 369] width 86 height 14
click at [1455, 594] on div "Stages Initial App Draft 0 Initial App Submitted 0 Initial App Complete 62 Init…" at bounding box center [879, 447] width 1353 height 673
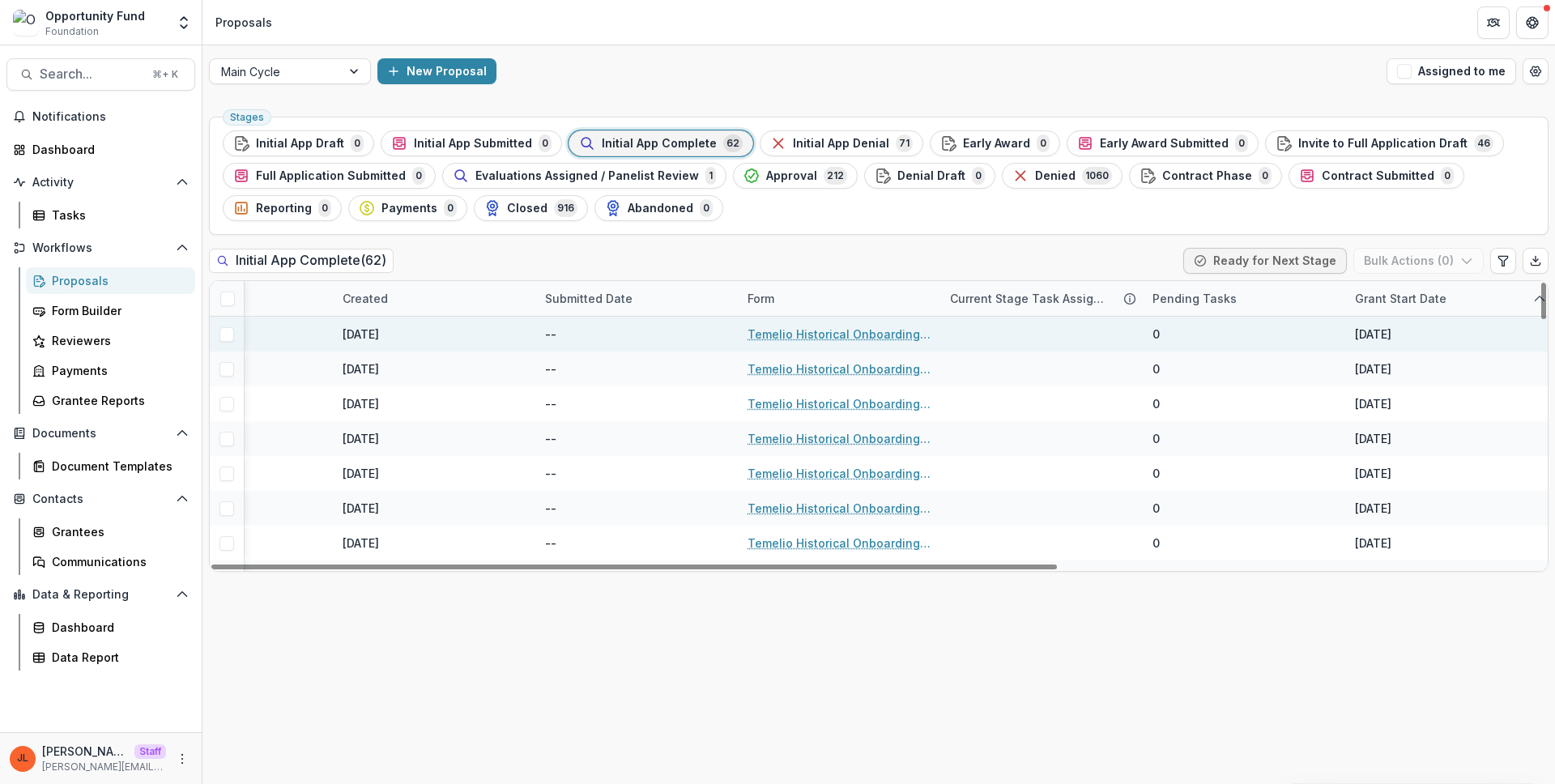
drag, startPoint x: 1443, startPoint y: 337, endPoint x: 1309, endPoint y: 330, distance: 134.2
click at [1309, 330] on div "General Operating Support Season 17 & 18 Alumni Theater Company $30,000.00 Aug …" at bounding box center [498, 334] width 2100 height 35
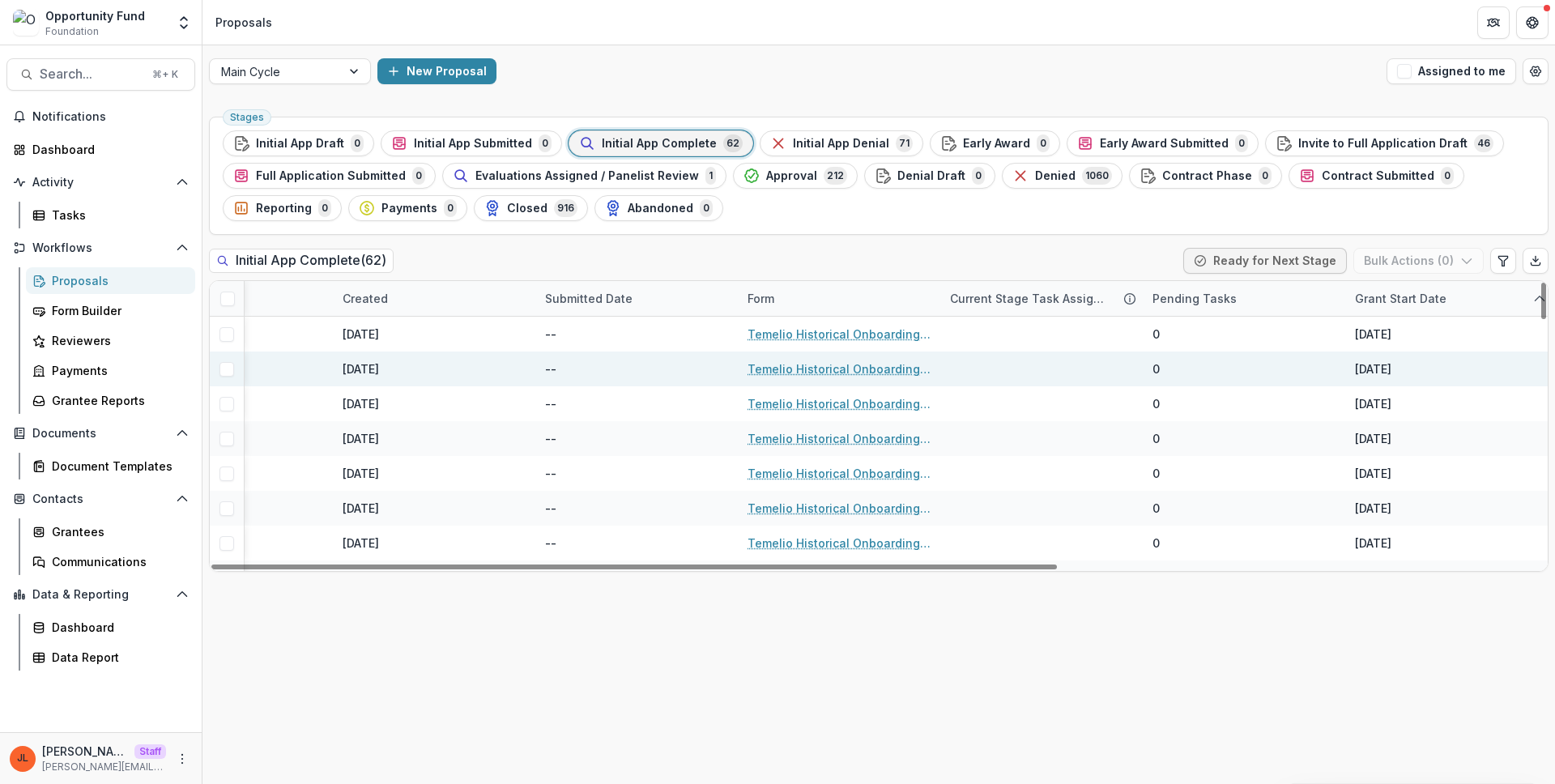
click at [1436, 378] on div "Jun 30, 2025" at bounding box center [1446, 369] width 203 height 35
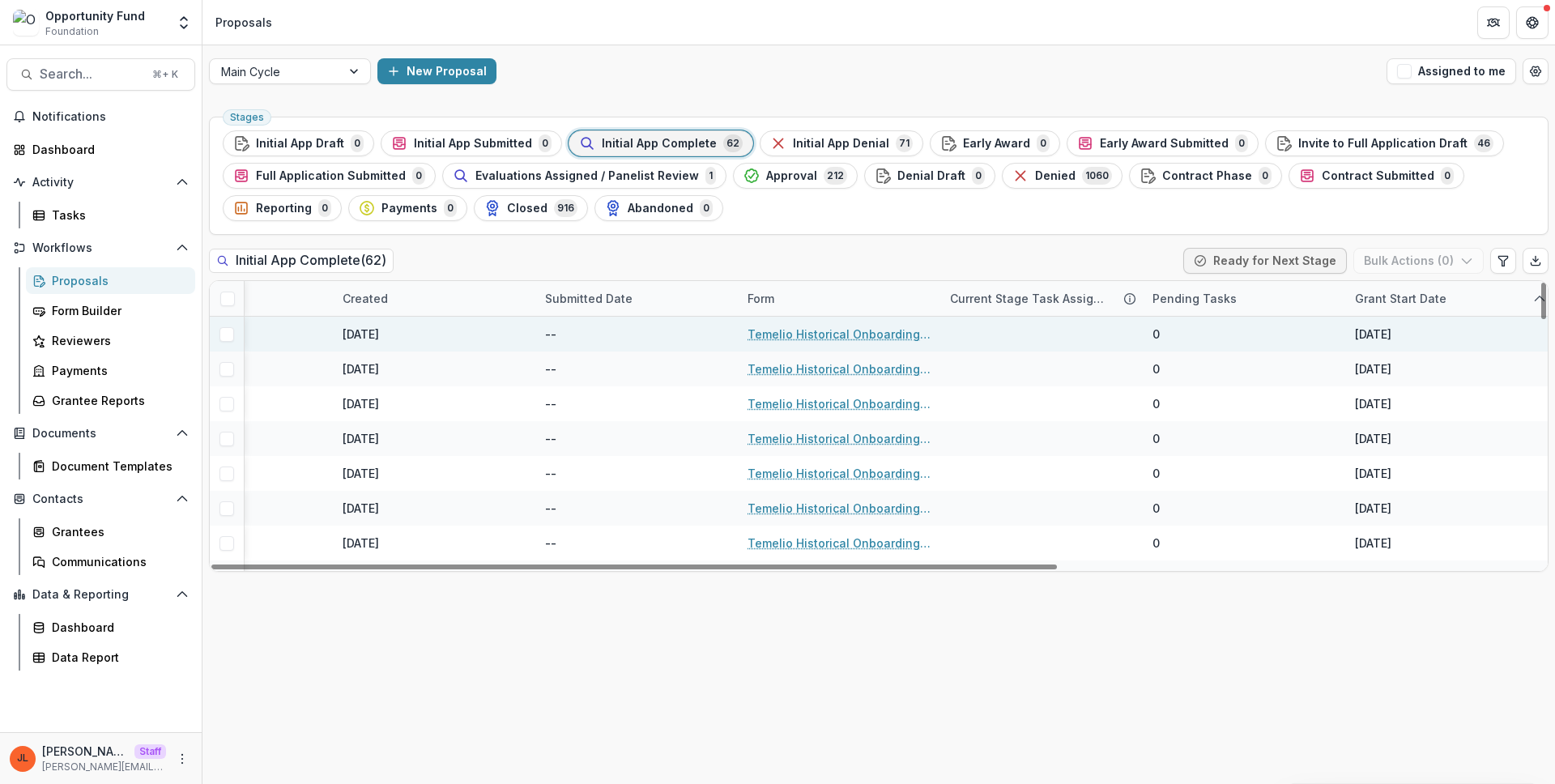
drag, startPoint x: 1436, startPoint y: 489, endPoint x: 1230, endPoint y: 332, distance: 259.0
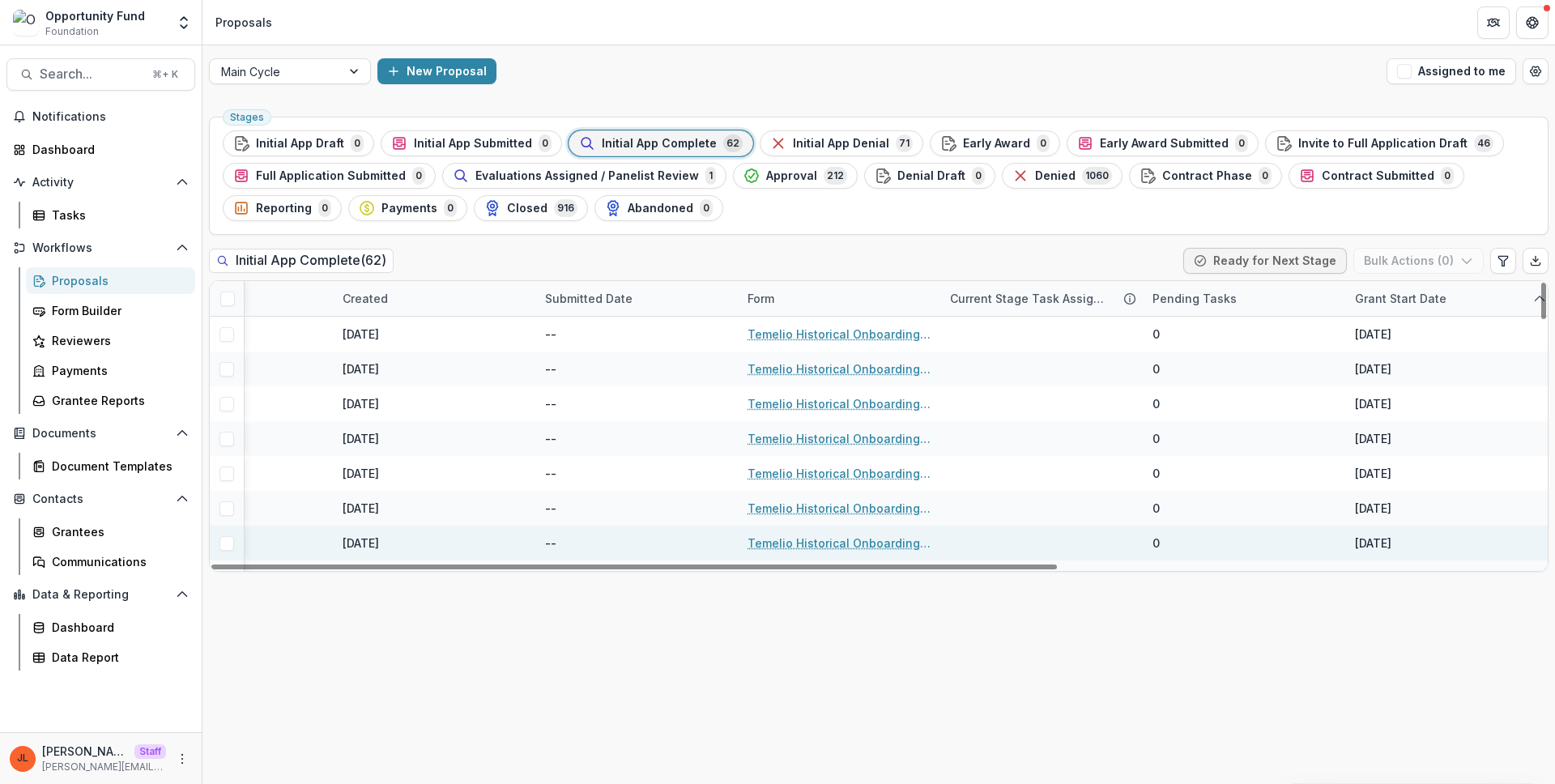
click at [1238, 529] on div "0" at bounding box center [1244, 543] width 203 height 35
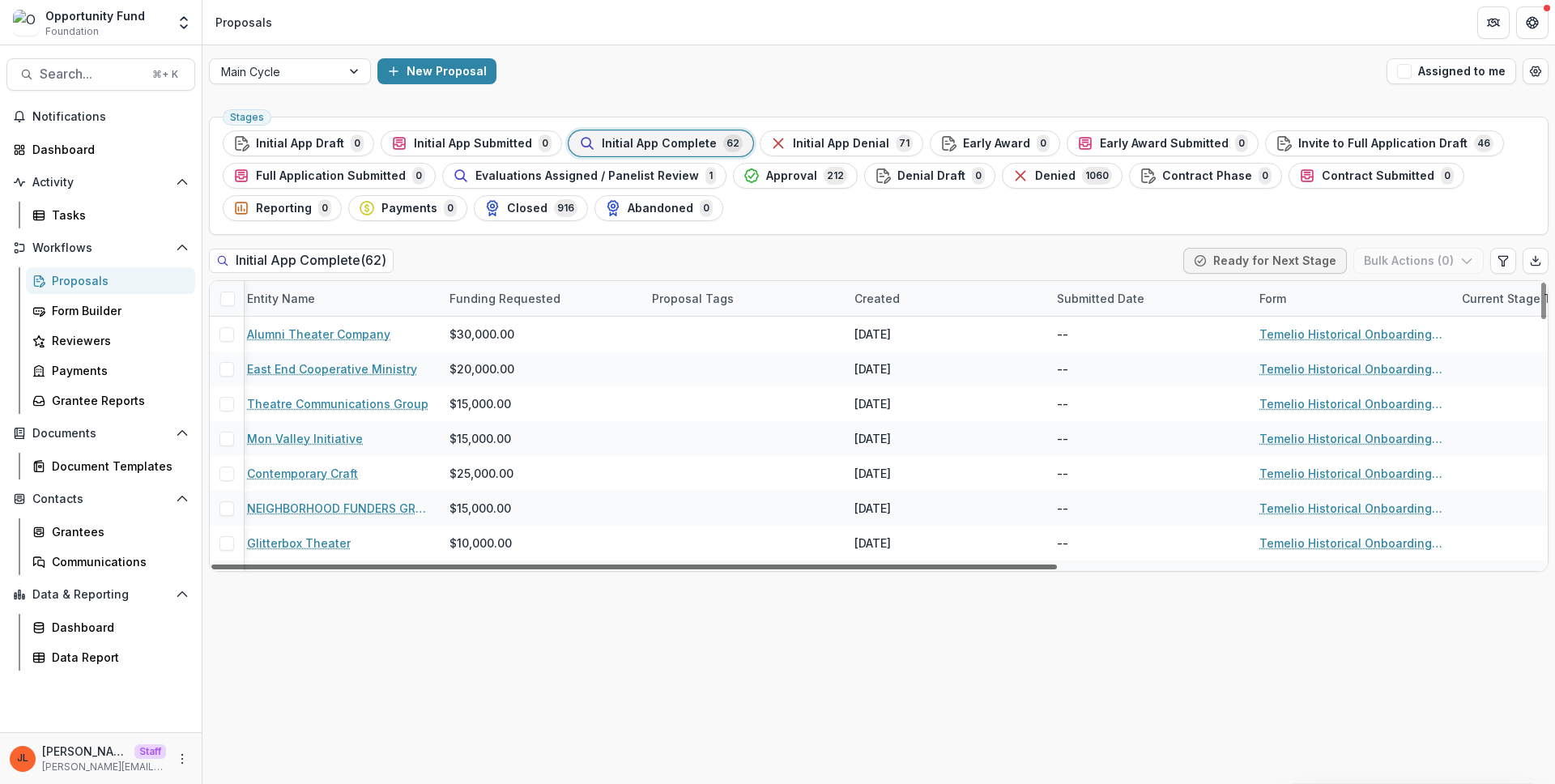
scroll to position [0, 0]
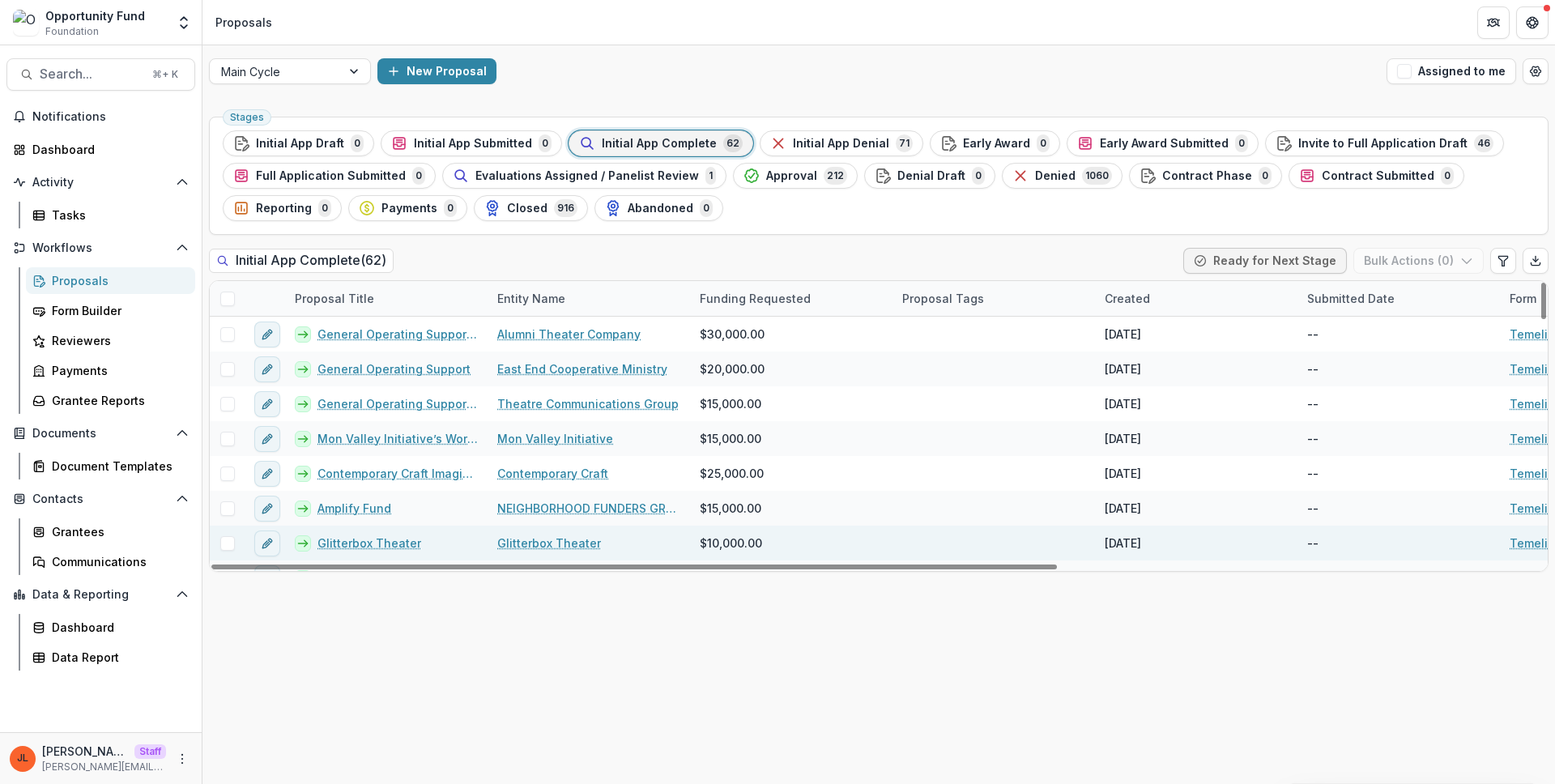
drag, startPoint x: 1192, startPoint y: 573, endPoint x: 348, endPoint y: 556, distance: 844.2
click at [361, 564] on div at bounding box center [634, 566] width 845 height 5
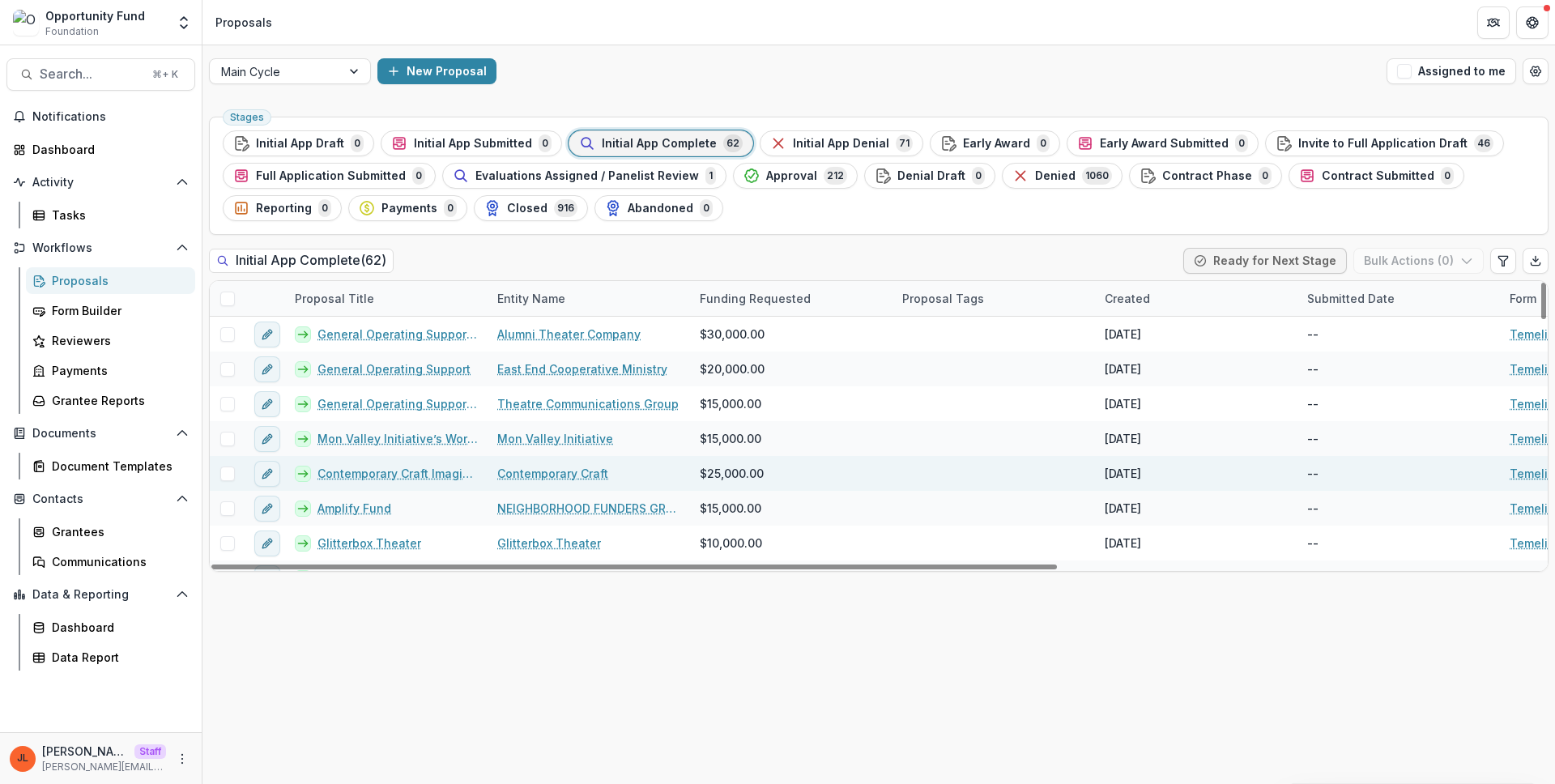
click at [444, 470] on link "Contemporary Craft Imagine More Campaign" at bounding box center [398, 473] width 160 height 17
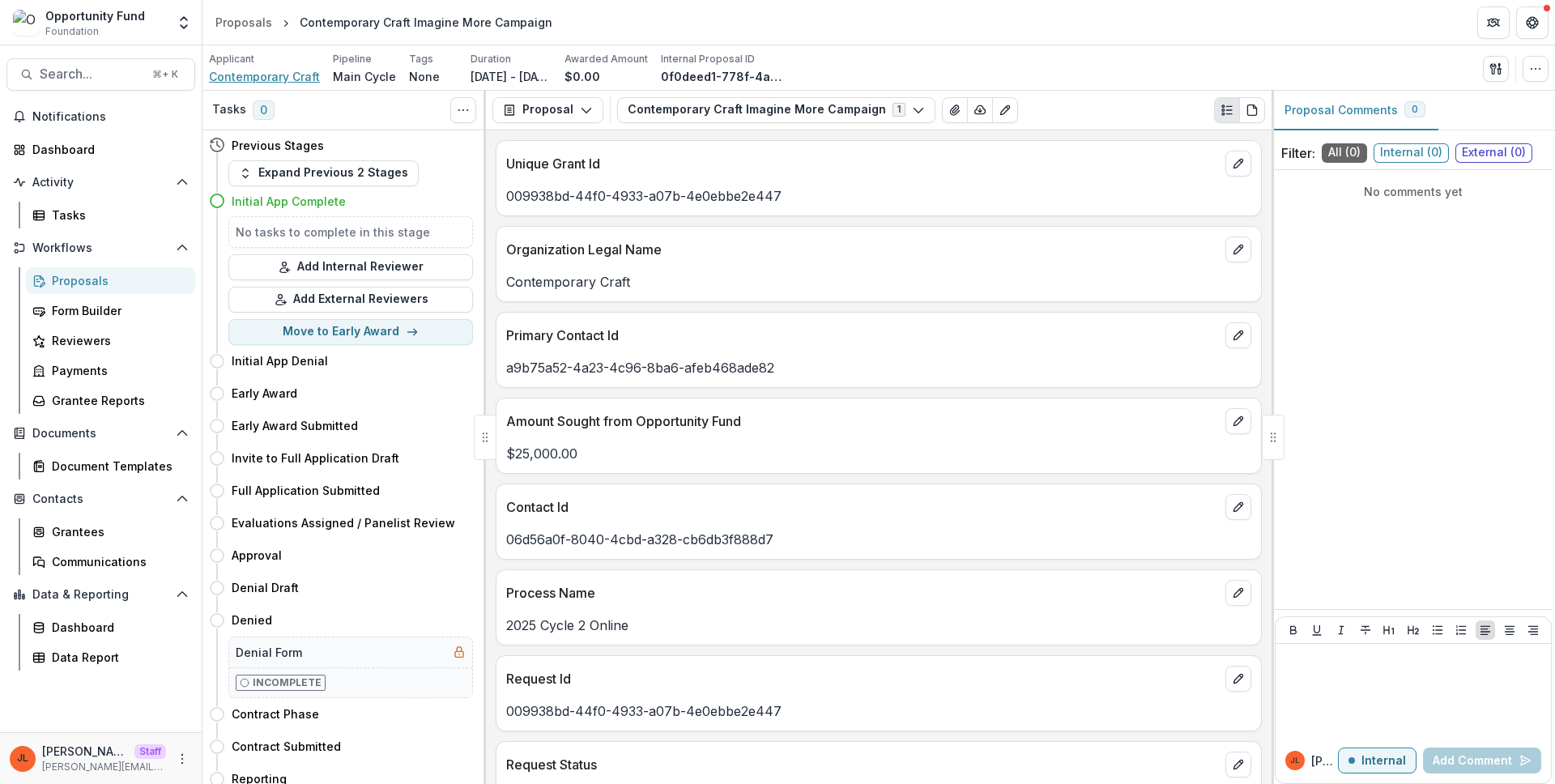
click at [279, 76] on span "Contemporary Craft" at bounding box center [264, 77] width 111 height 17
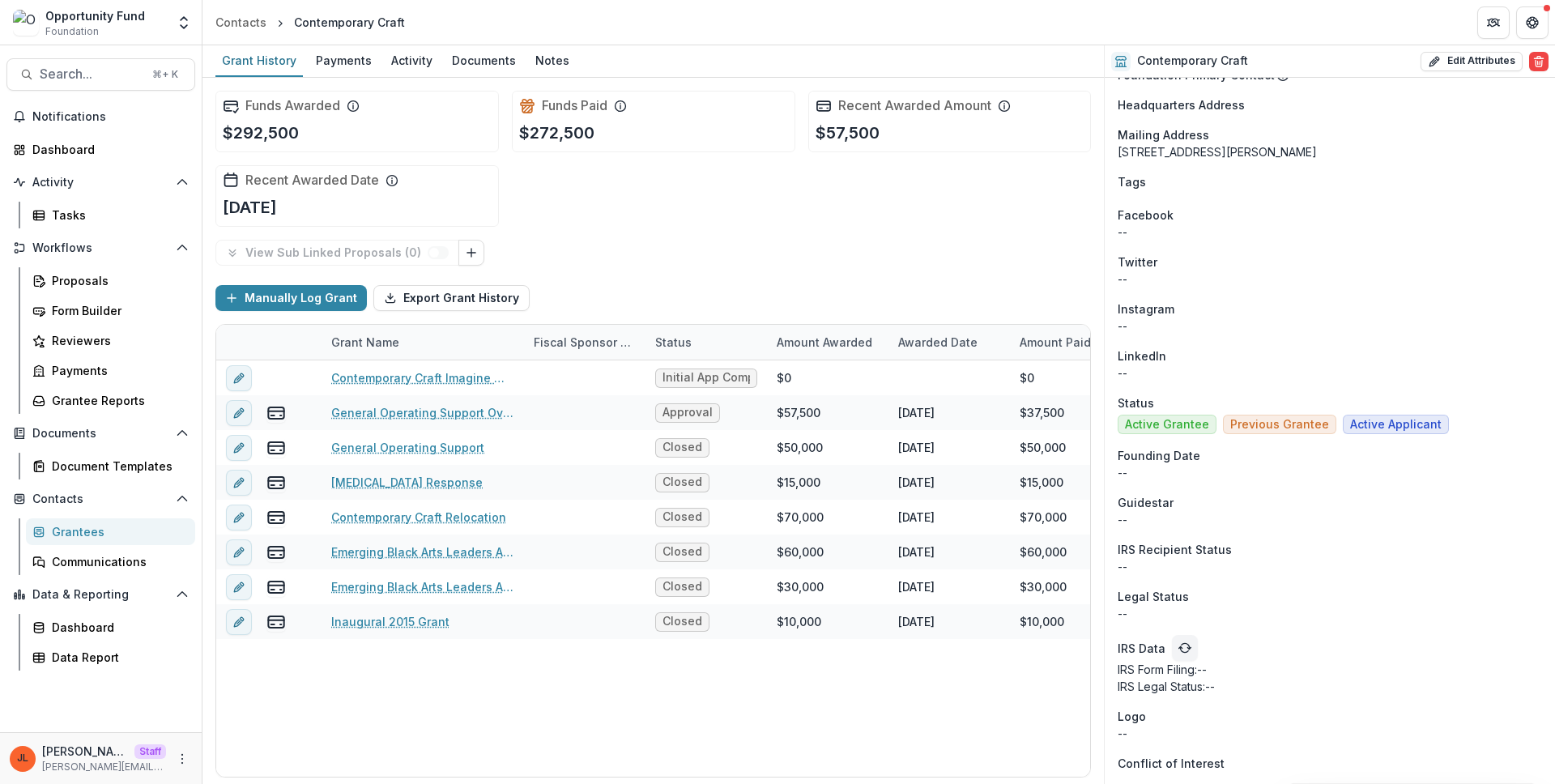
scroll to position [1344, 0]
